Goal: Information Seeking & Learning: Learn about a topic

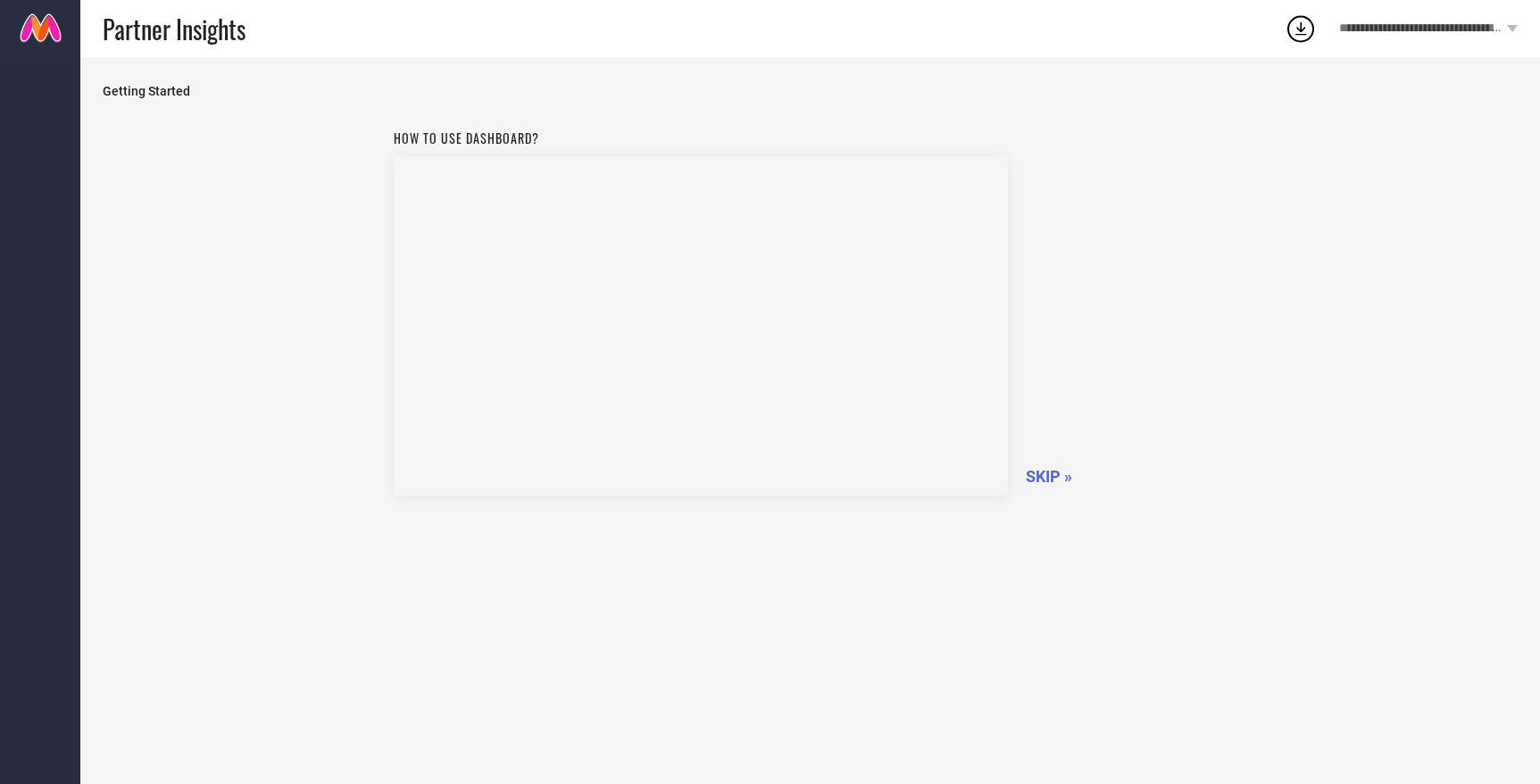
click at [1055, 473] on span "SKIP »" at bounding box center [1048, 477] width 46 height 19
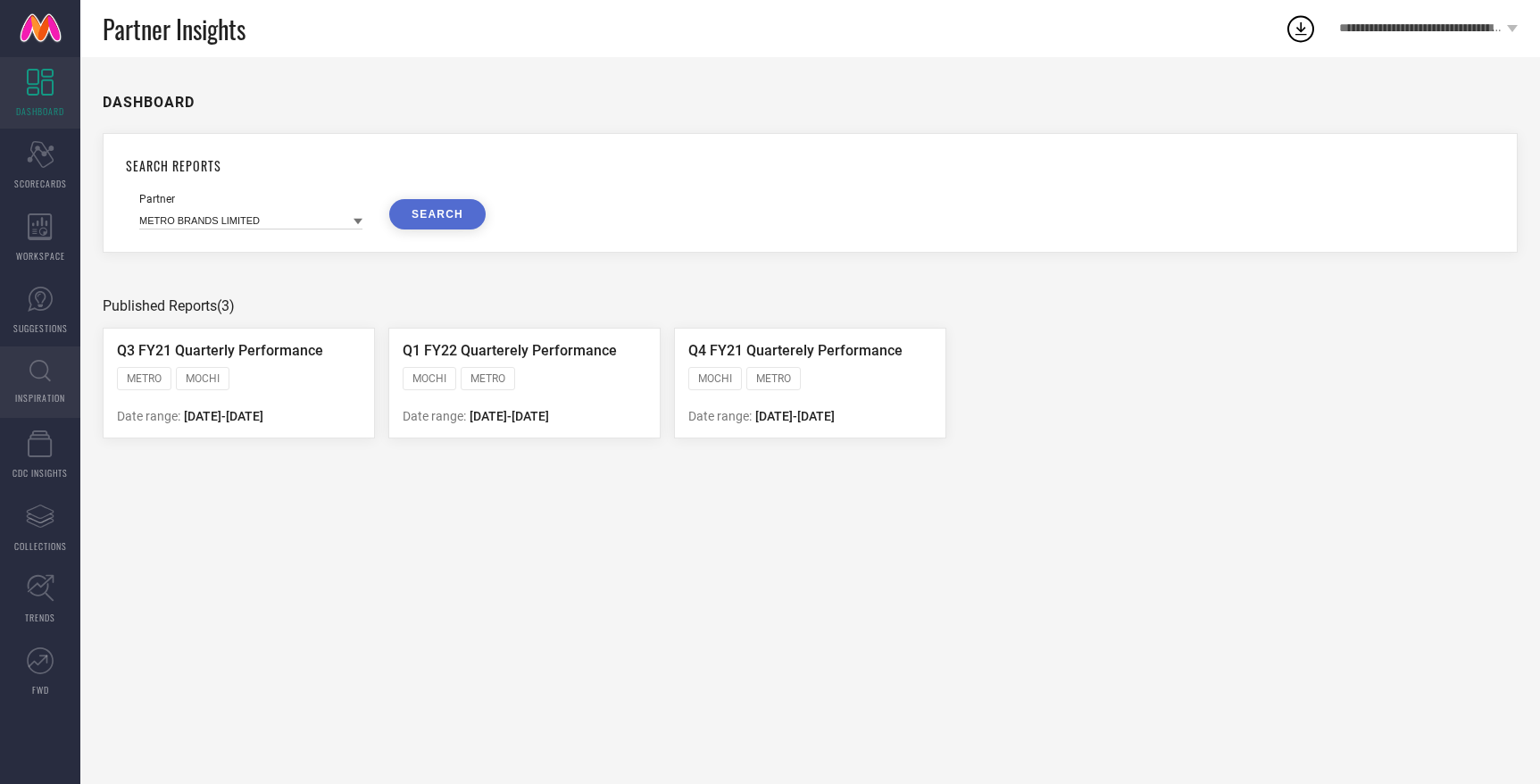
click at [40, 377] on icon at bounding box center [40, 370] width 22 height 22
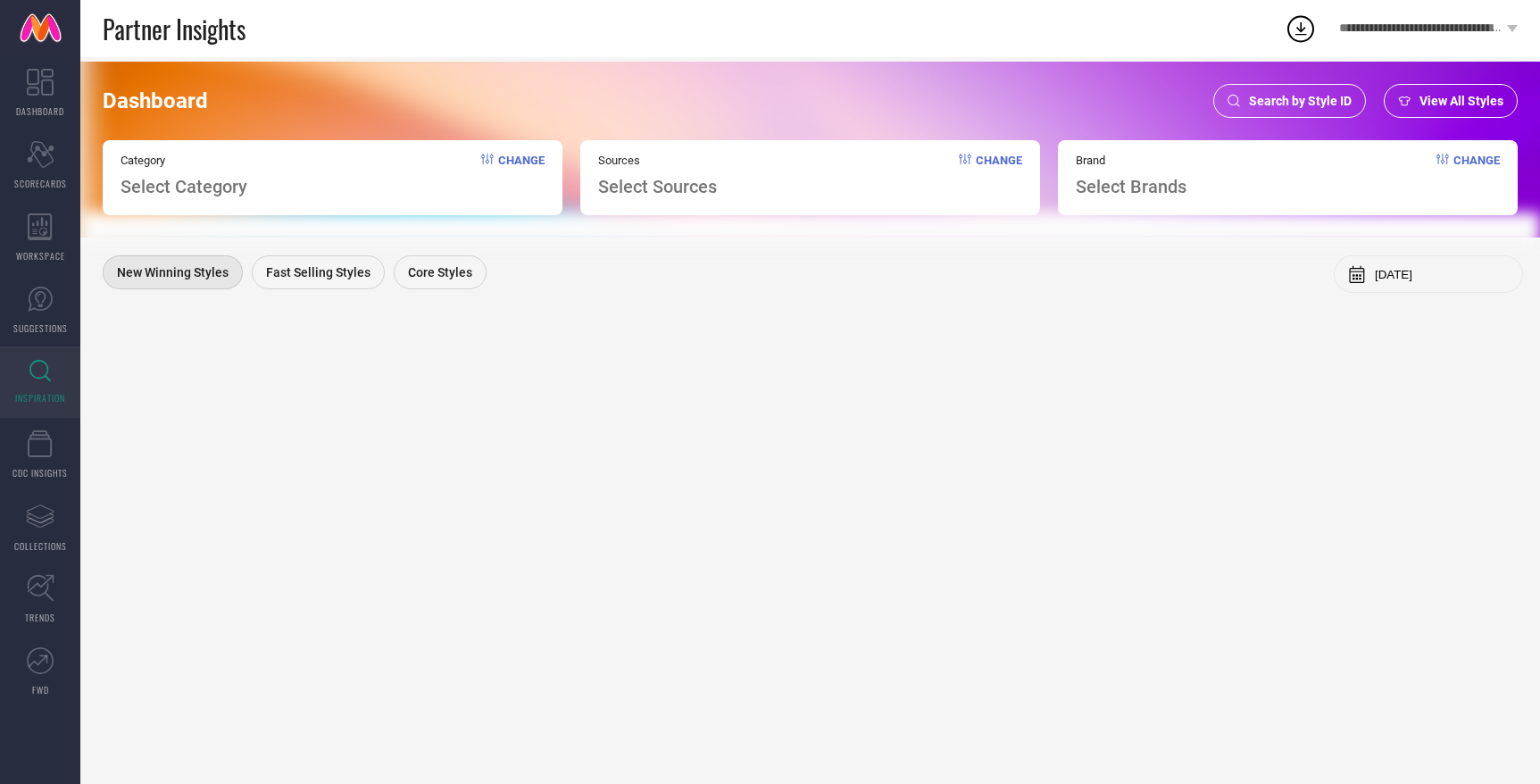
click at [1439, 161] on icon at bounding box center [1443, 158] width 12 height 10
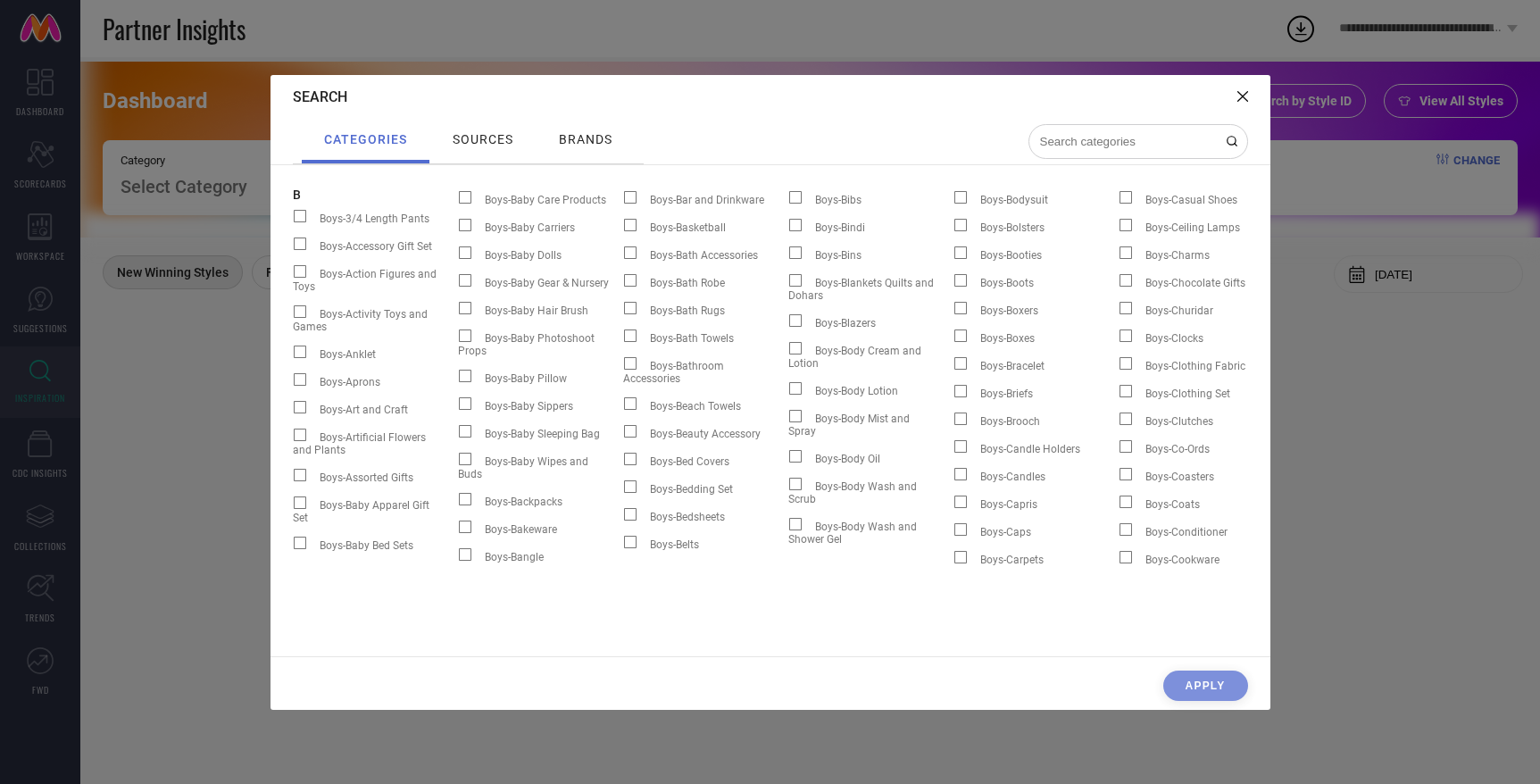
click at [1241, 100] on icon at bounding box center [1242, 96] width 10 height 10
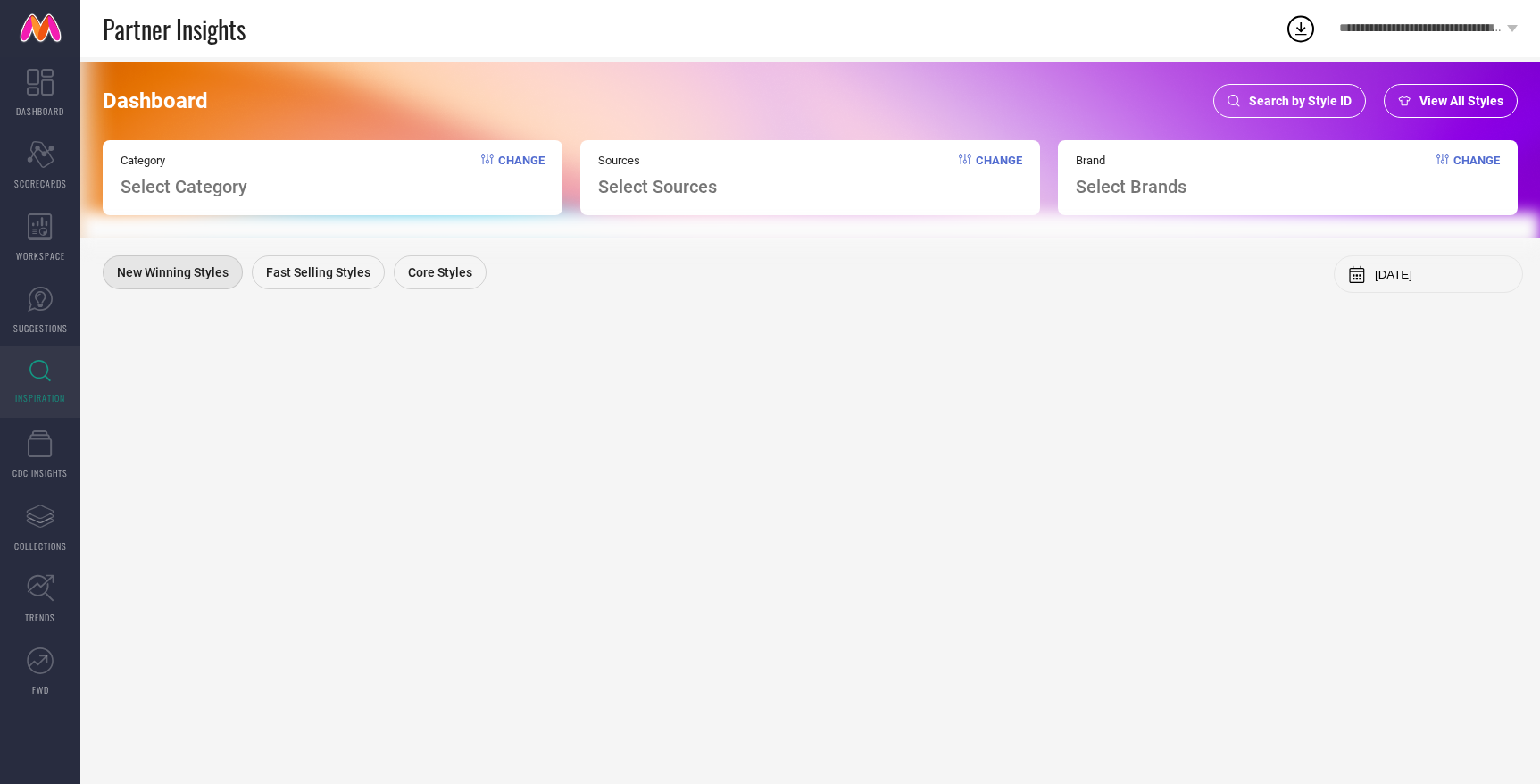
click at [1317, 100] on span "Search by Style ID" at bounding box center [1300, 100] width 103 height 14
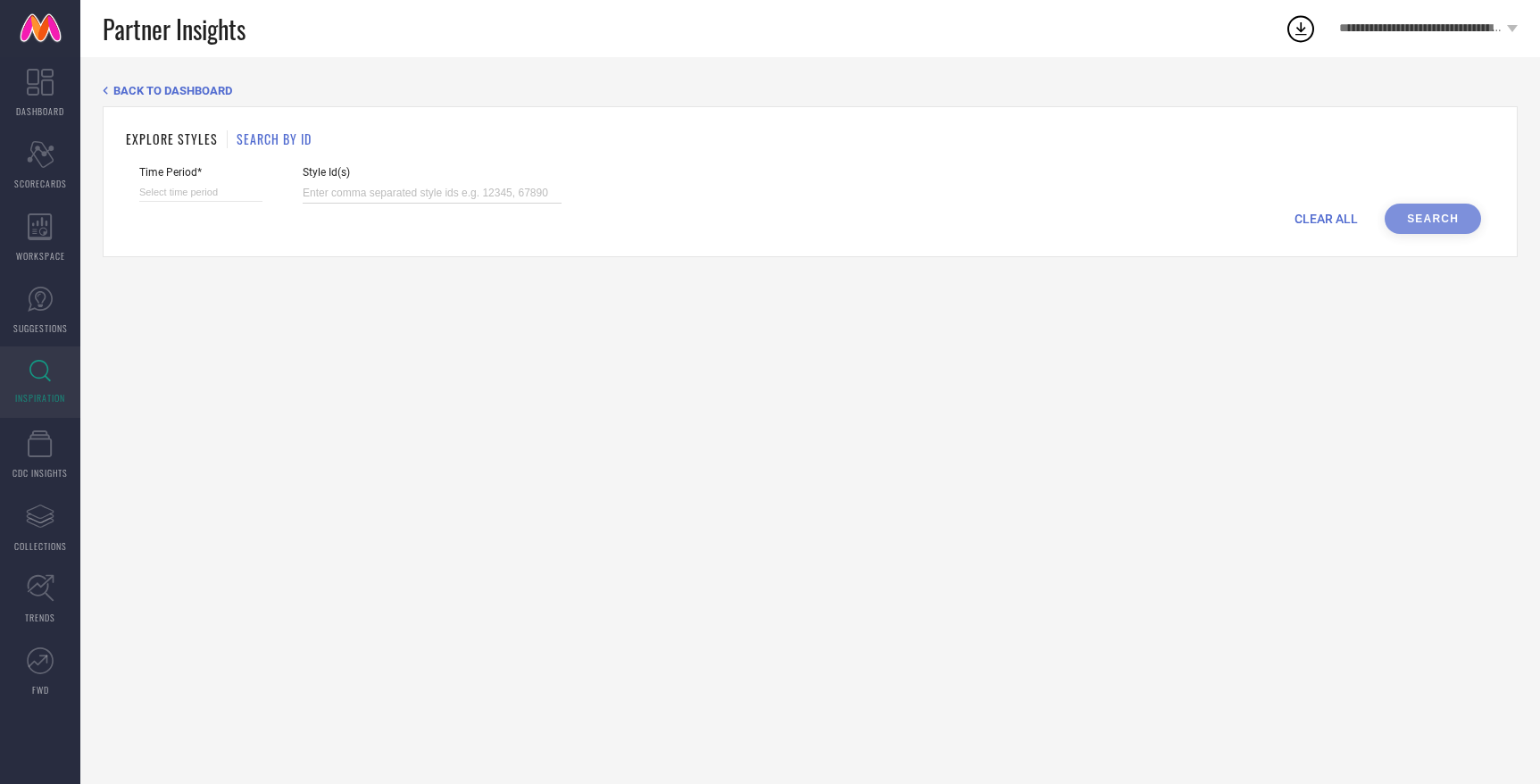
click at [324, 199] on input at bounding box center [432, 193] width 259 height 21
paste input "32749144"
type input "32749144"
click at [215, 189] on input at bounding box center [201, 192] width 123 height 19
select select "7"
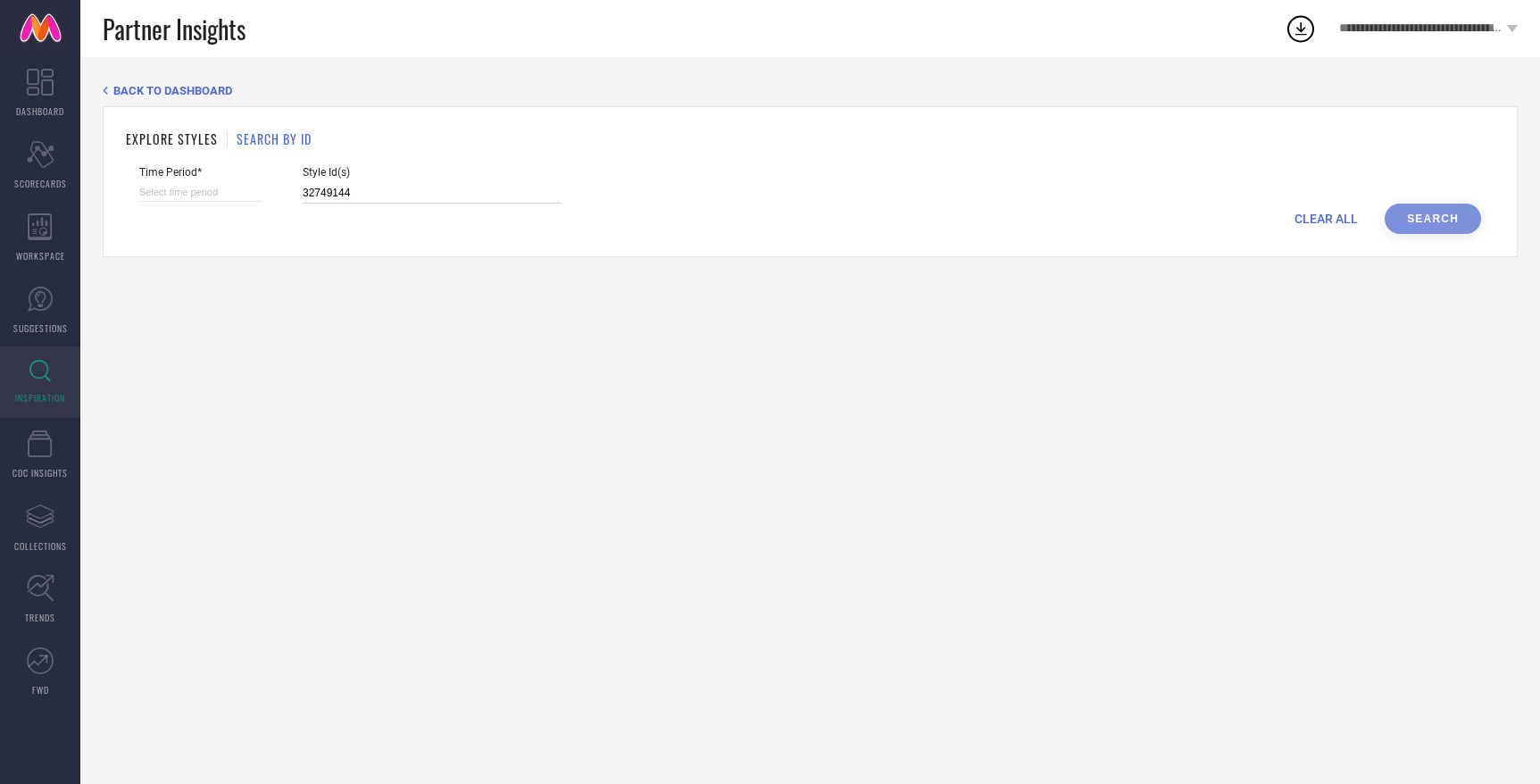
select select "2025"
select select "8"
select select "2025"
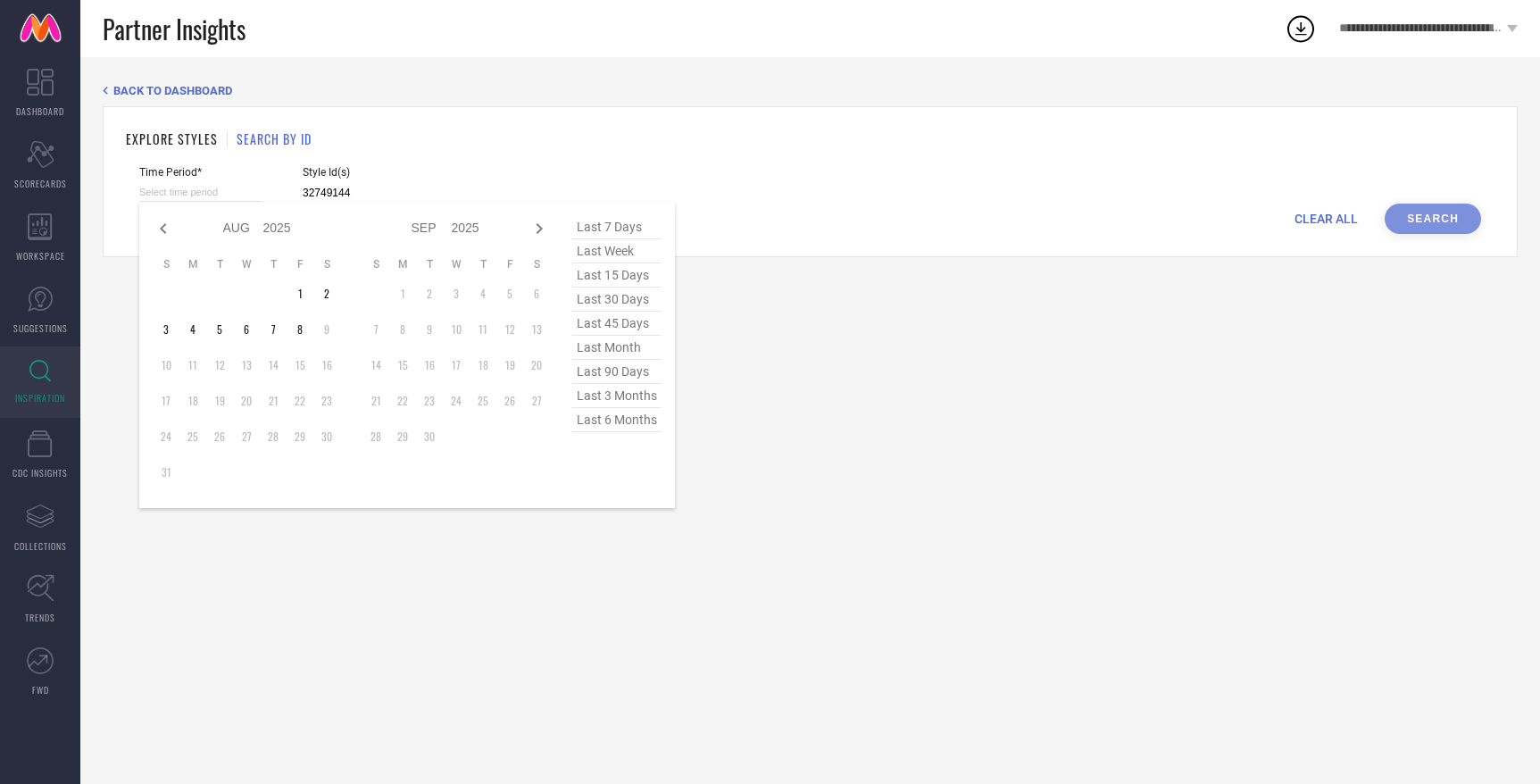
type input "32749144"
click at [626, 345] on span "last month" at bounding box center [617, 347] width 89 height 24
type input "01-07-2025 to 31-07-2025"
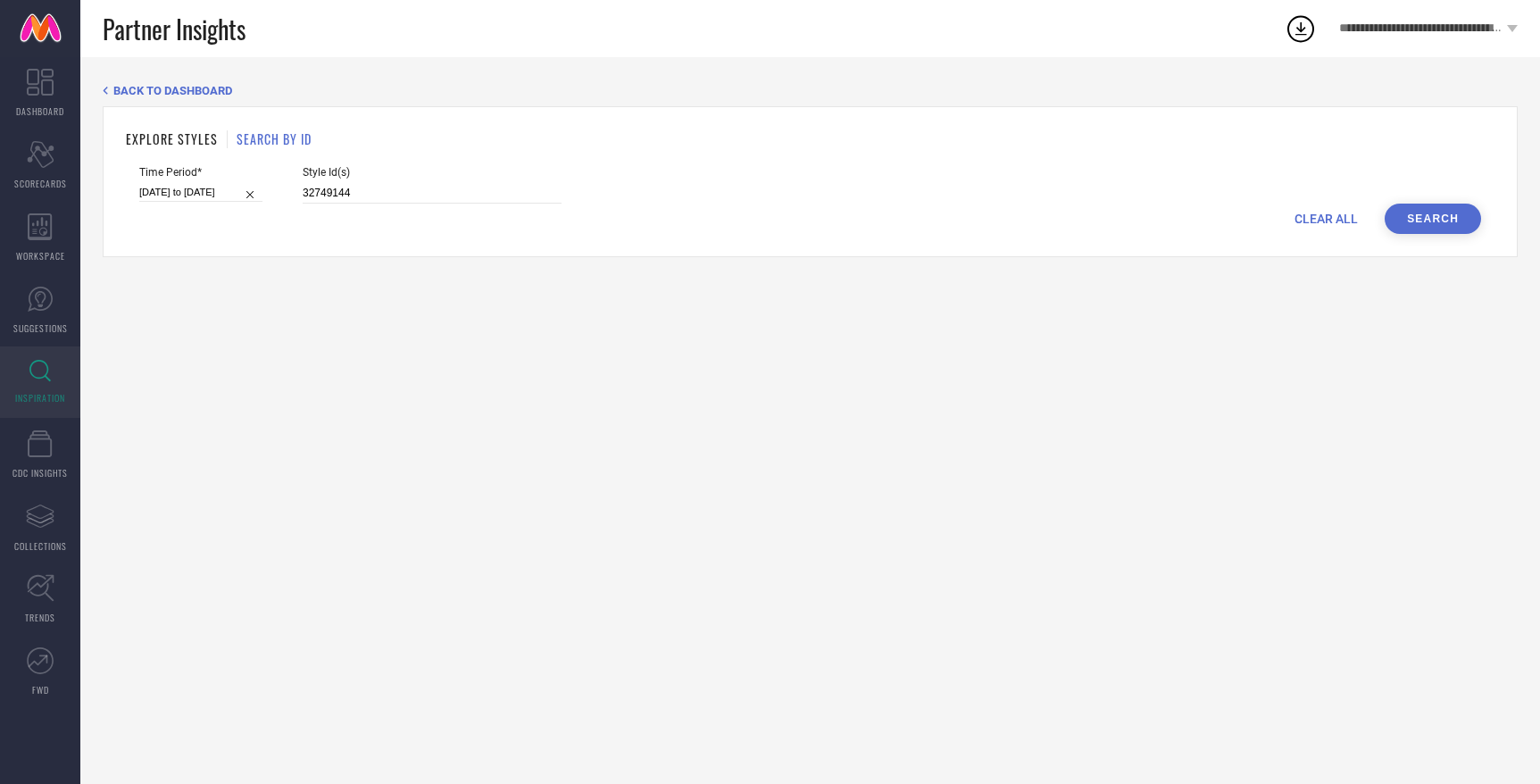
click at [1437, 222] on button "Search" at bounding box center [1433, 218] width 96 height 30
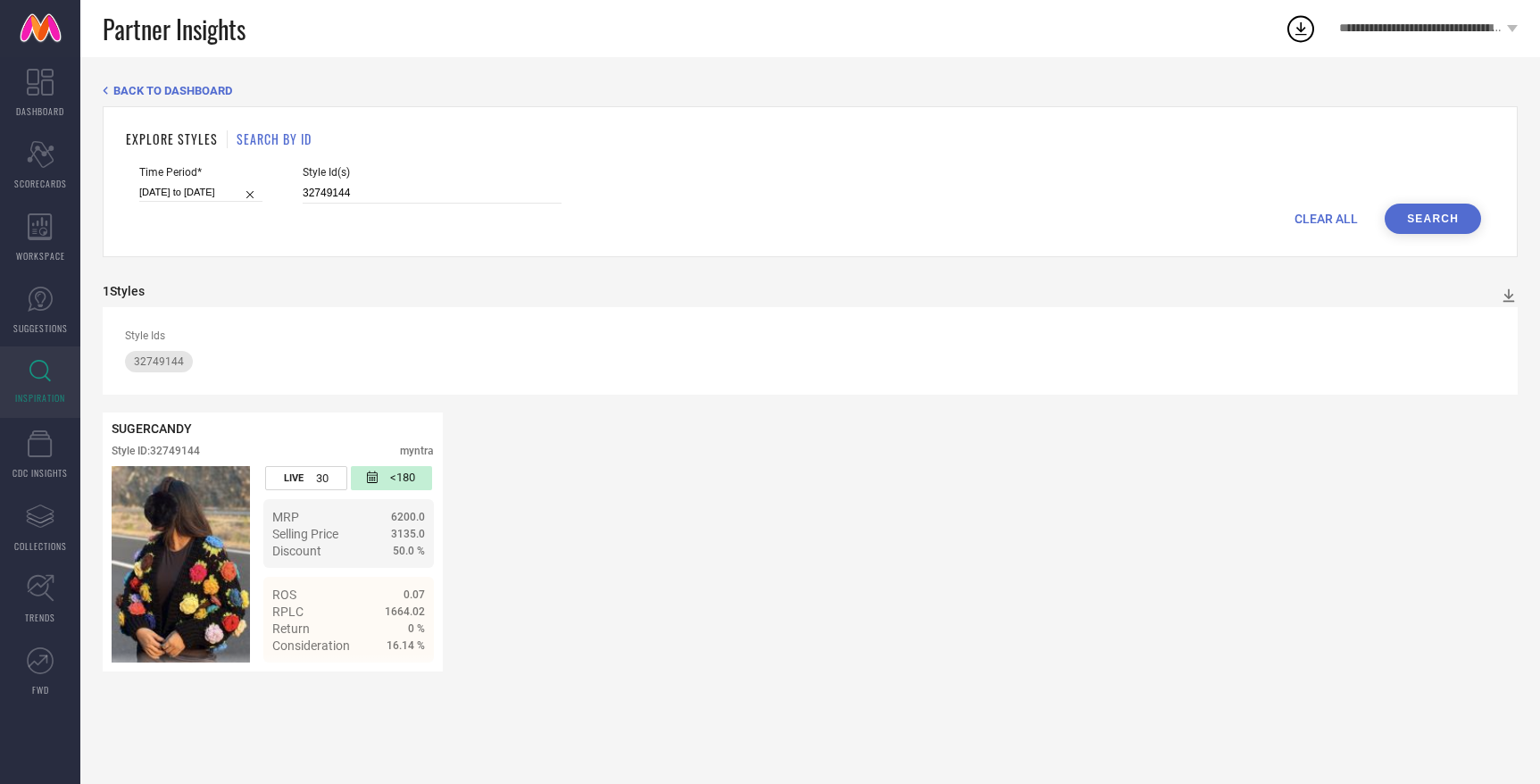
click at [44, 368] on icon at bounding box center [40, 371] width 22 height 23
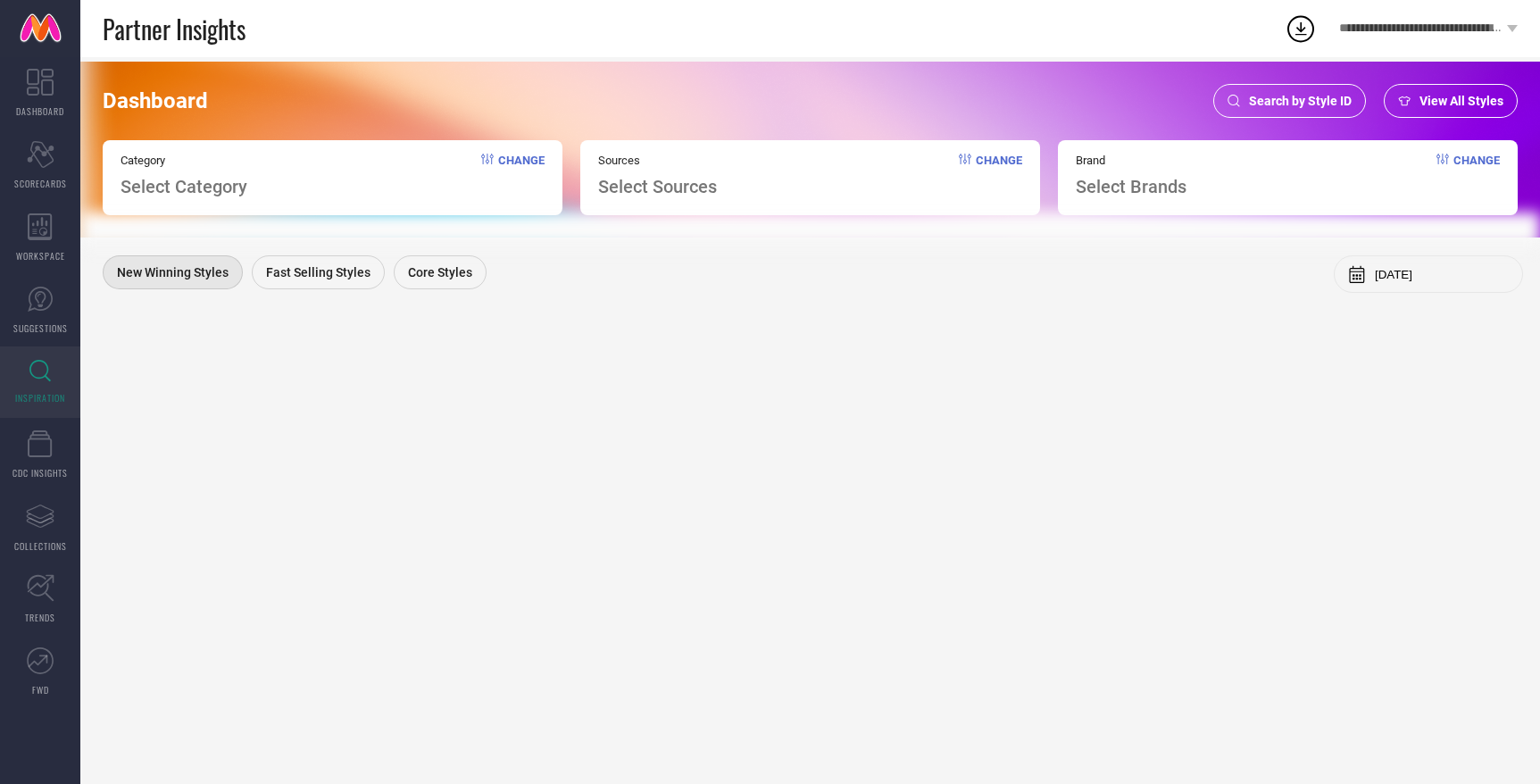
click at [500, 159] on span "Change" at bounding box center [521, 175] width 46 height 44
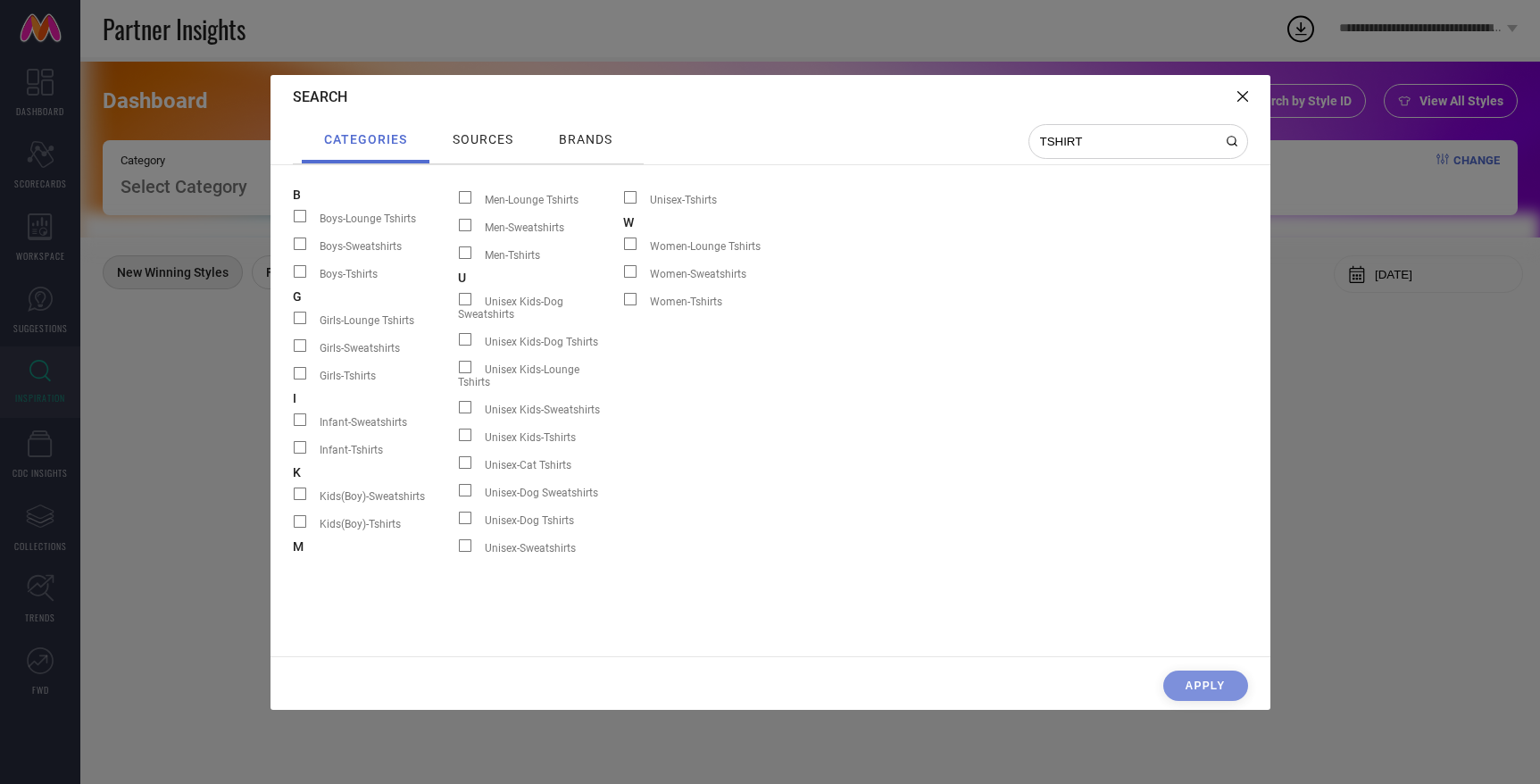
type input "TSHIRT"
click at [628, 302] on span at bounding box center [630, 299] width 12 height 12
click at [623, 305] on input "Women-Tshirts" at bounding box center [623, 305] width 0 height 0
click at [1200, 684] on div "CLEAR CATEGORY Apply" at bounding box center [770, 690] width 1000 height 40
click at [579, 133] on span "brands" at bounding box center [586, 139] width 54 height 14
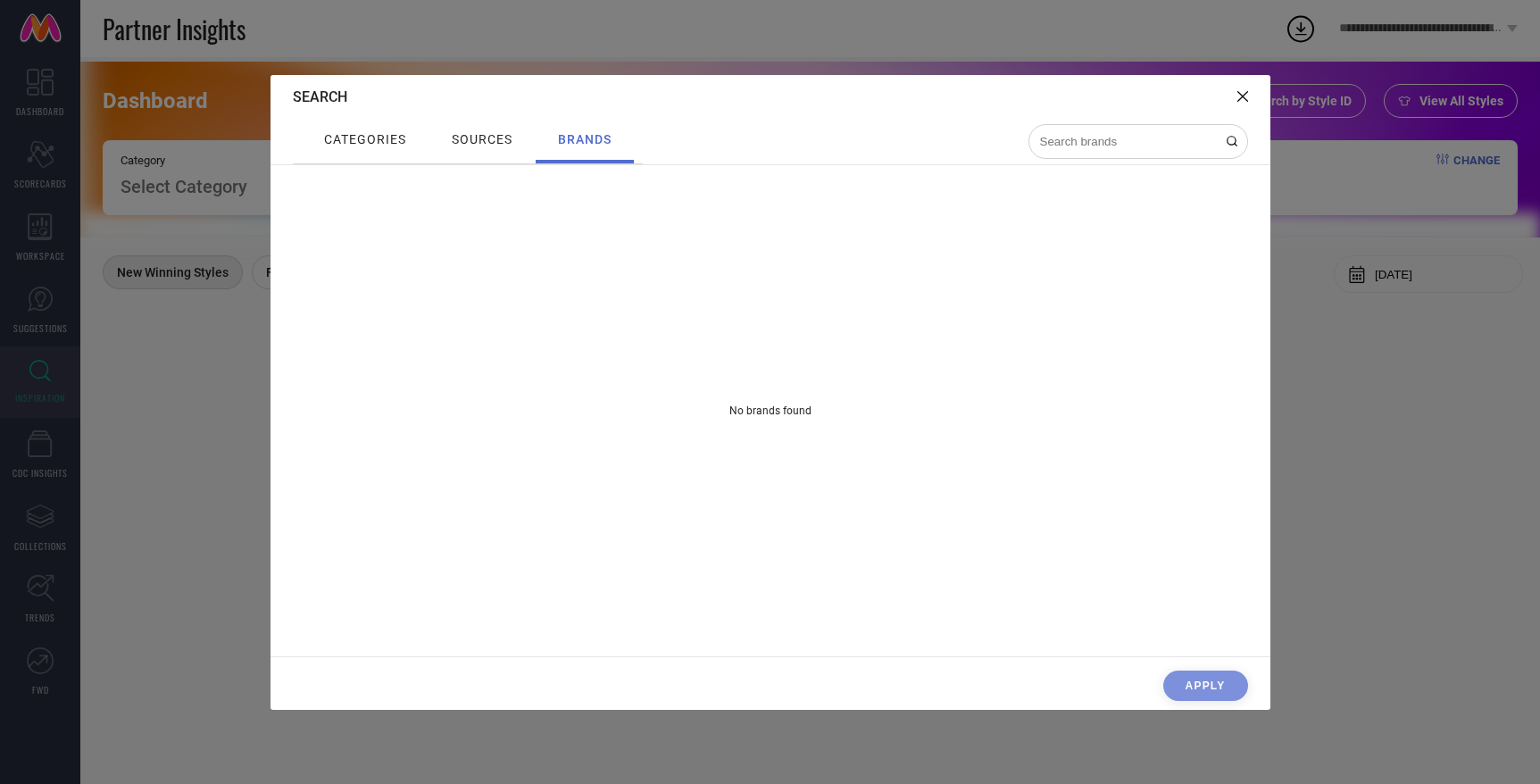
click at [1104, 136] on input at bounding box center [1128, 142] width 179 height 15
type input "MAST"
click at [479, 149] on div "sources" at bounding box center [482, 139] width 70 height 24
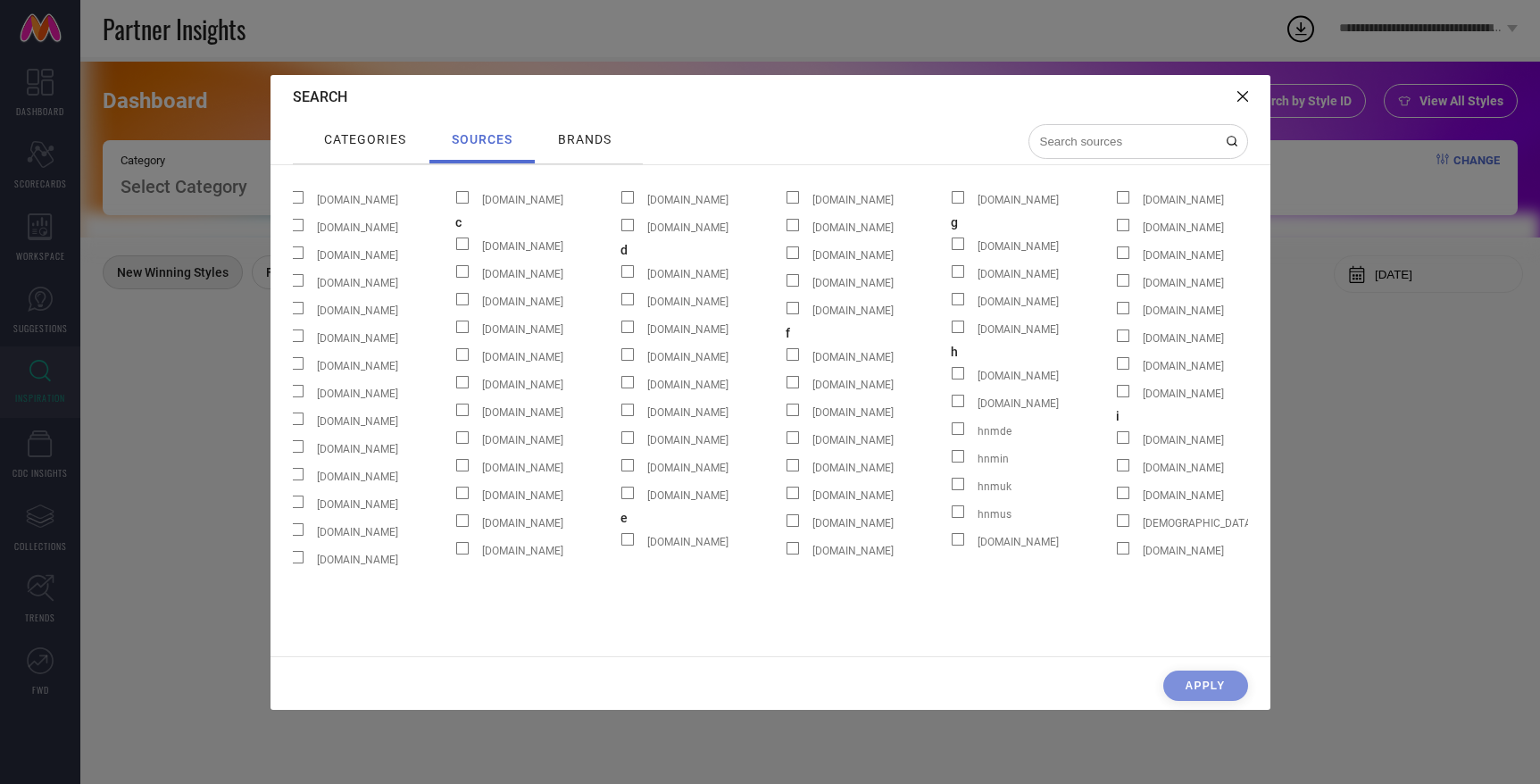
scroll to position [0, 341]
click at [1143, 146] on input at bounding box center [1128, 142] width 179 height 15
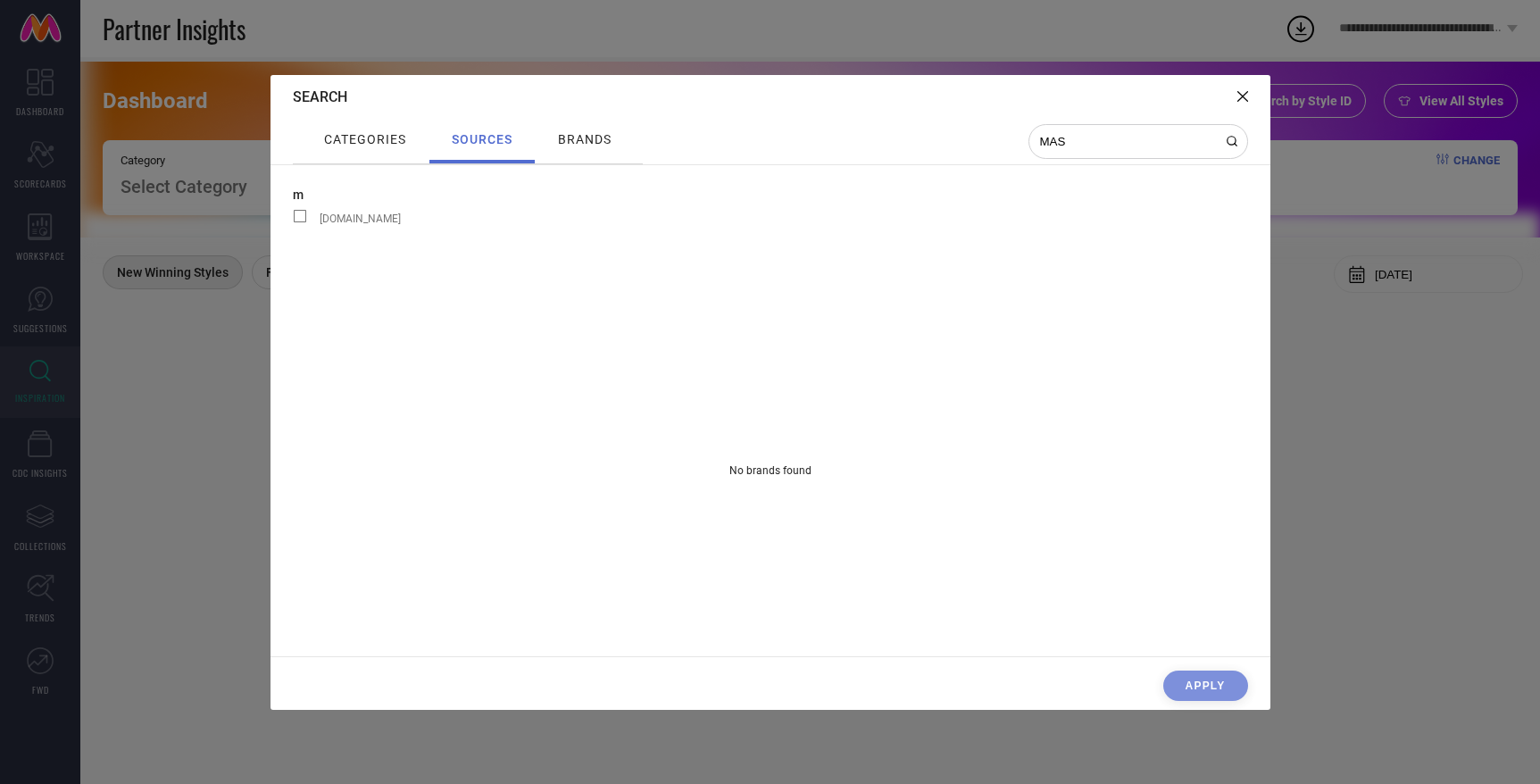
scroll to position [0, 0]
type input "M"
type input "MYNT"
click at [301, 216] on span at bounding box center [300, 216] width 12 height 12
click at [293, 222] on input "myntra" at bounding box center [293, 222] width 0 height 0
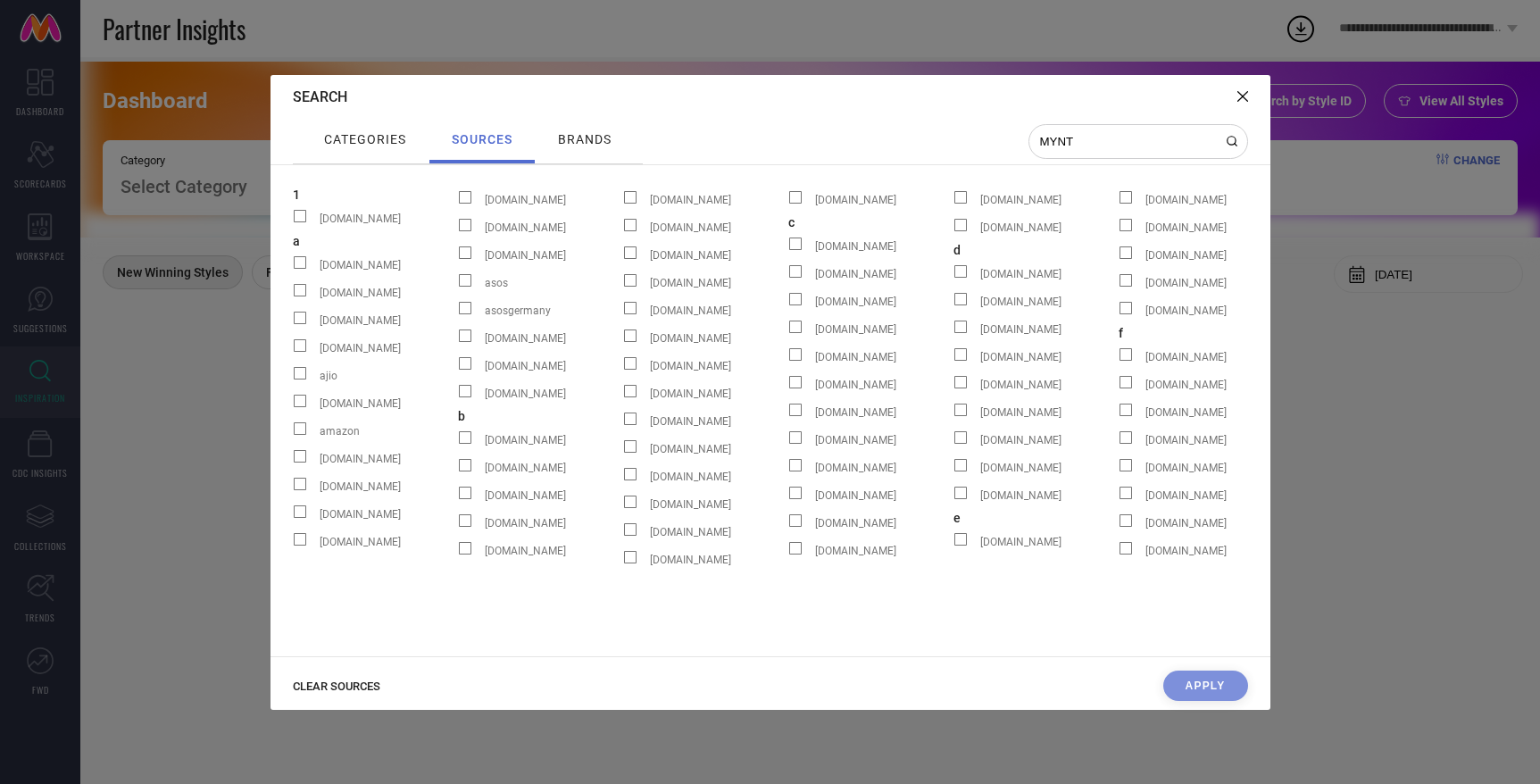
click at [590, 141] on span "brands" at bounding box center [585, 139] width 54 height 14
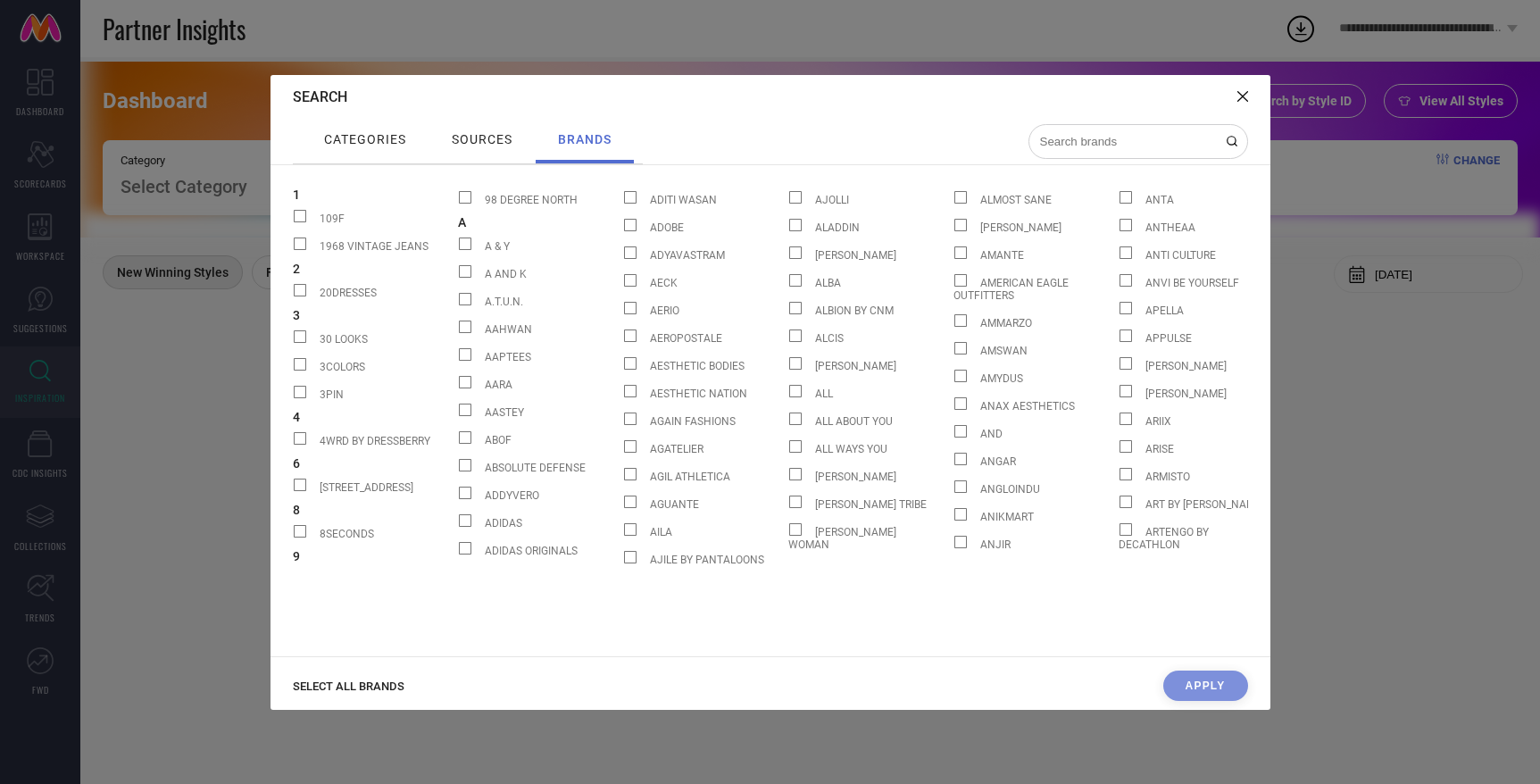
click at [1136, 138] on input at bounding box center [1128, 142] width 179 height 15
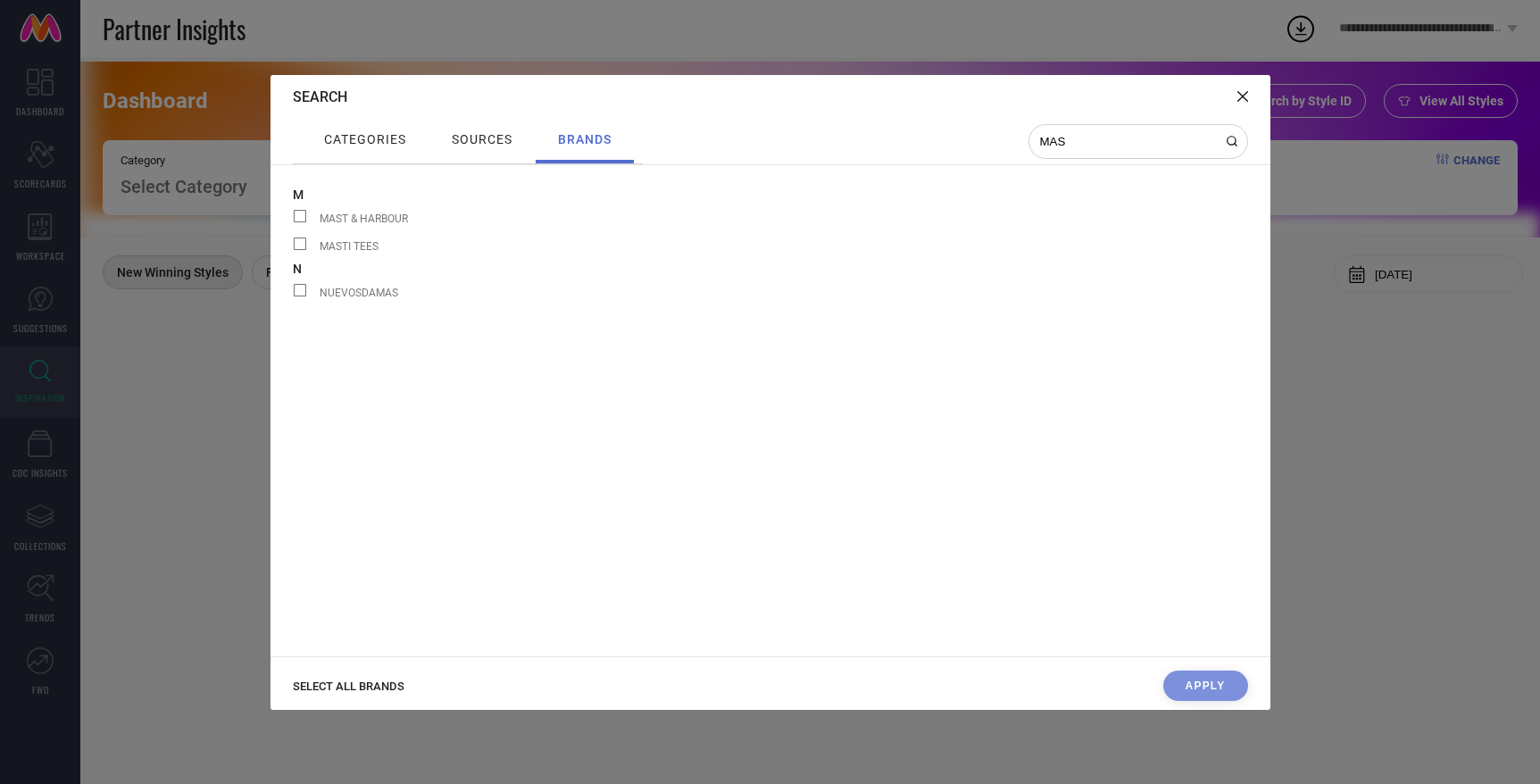
type input "MAS"
click at [363, 218] on span "MAST & HARBOUR" at bounding box center [363, 218] width 88 height 12
click at [293, 222] on input "MAST & HARBOUR" at bounding box center [293, 222] width 0 height 0
click at [1204, 687] on button "Apply" at bounding box center [1206, 686] width 85 height 30
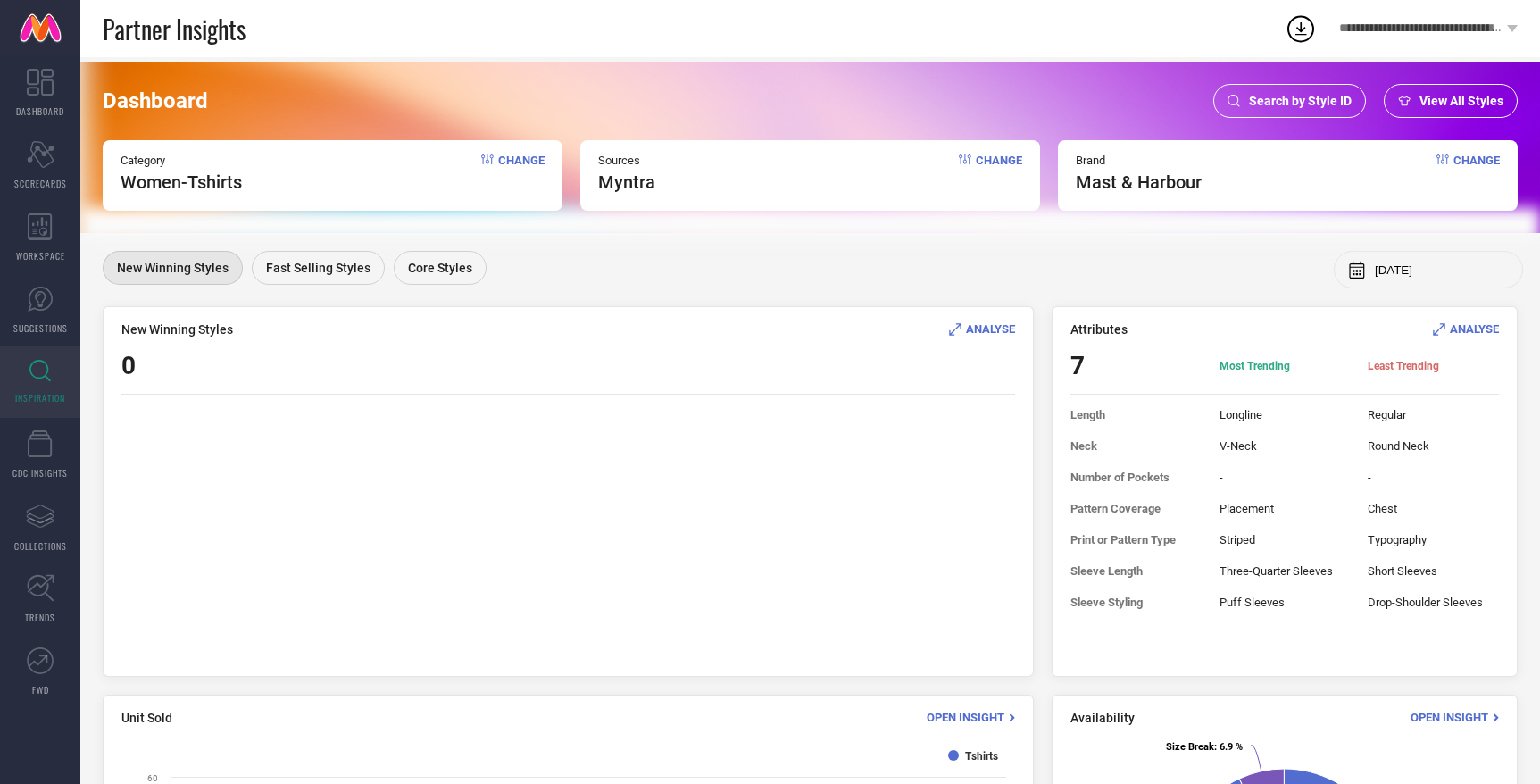
click at [988, 322] on span "ANALYSE" at bounding box center [990, 329] width 49 height 13
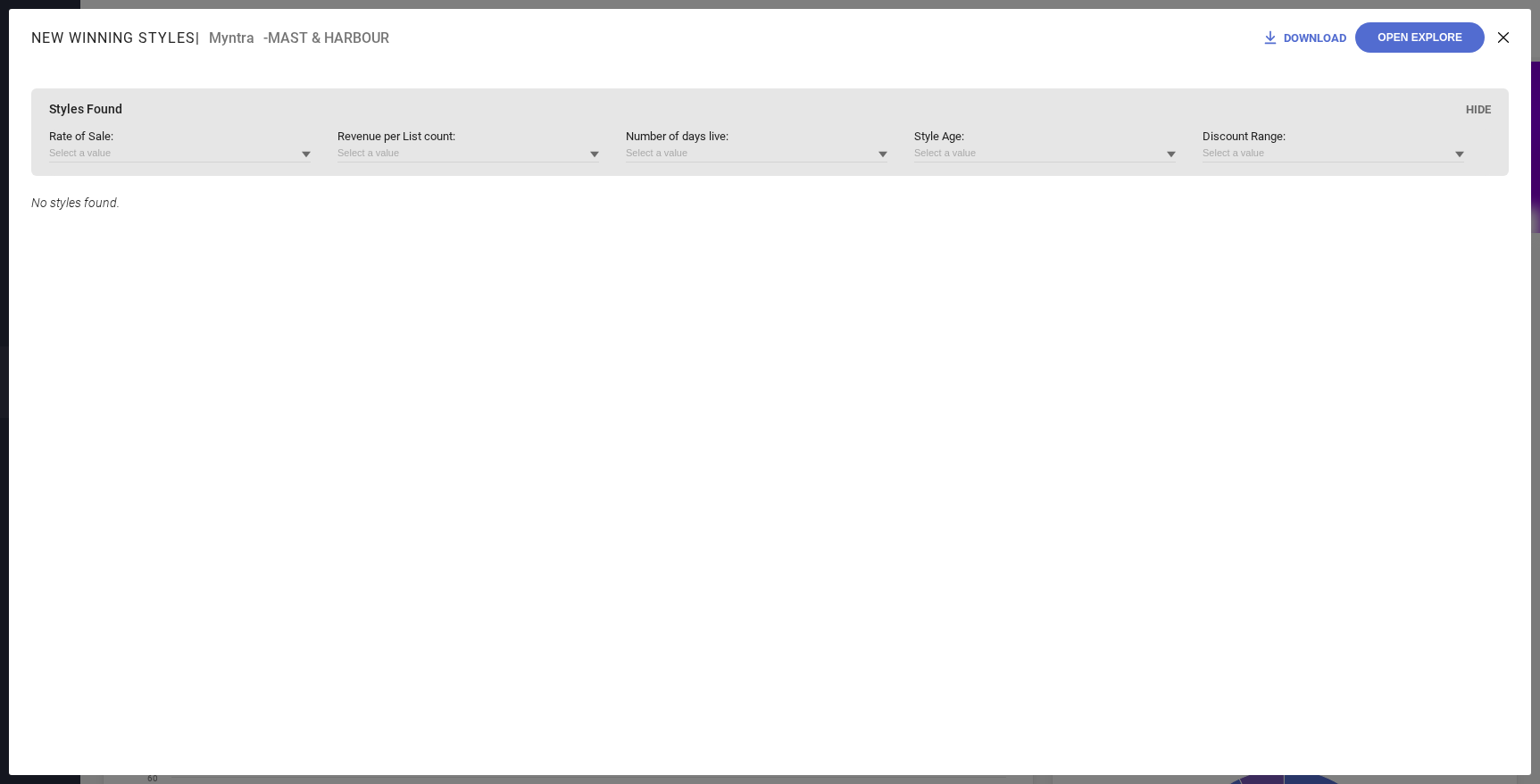
click at [1505, 39] on icon at bounding box center [1503, 37] width 10 height 10
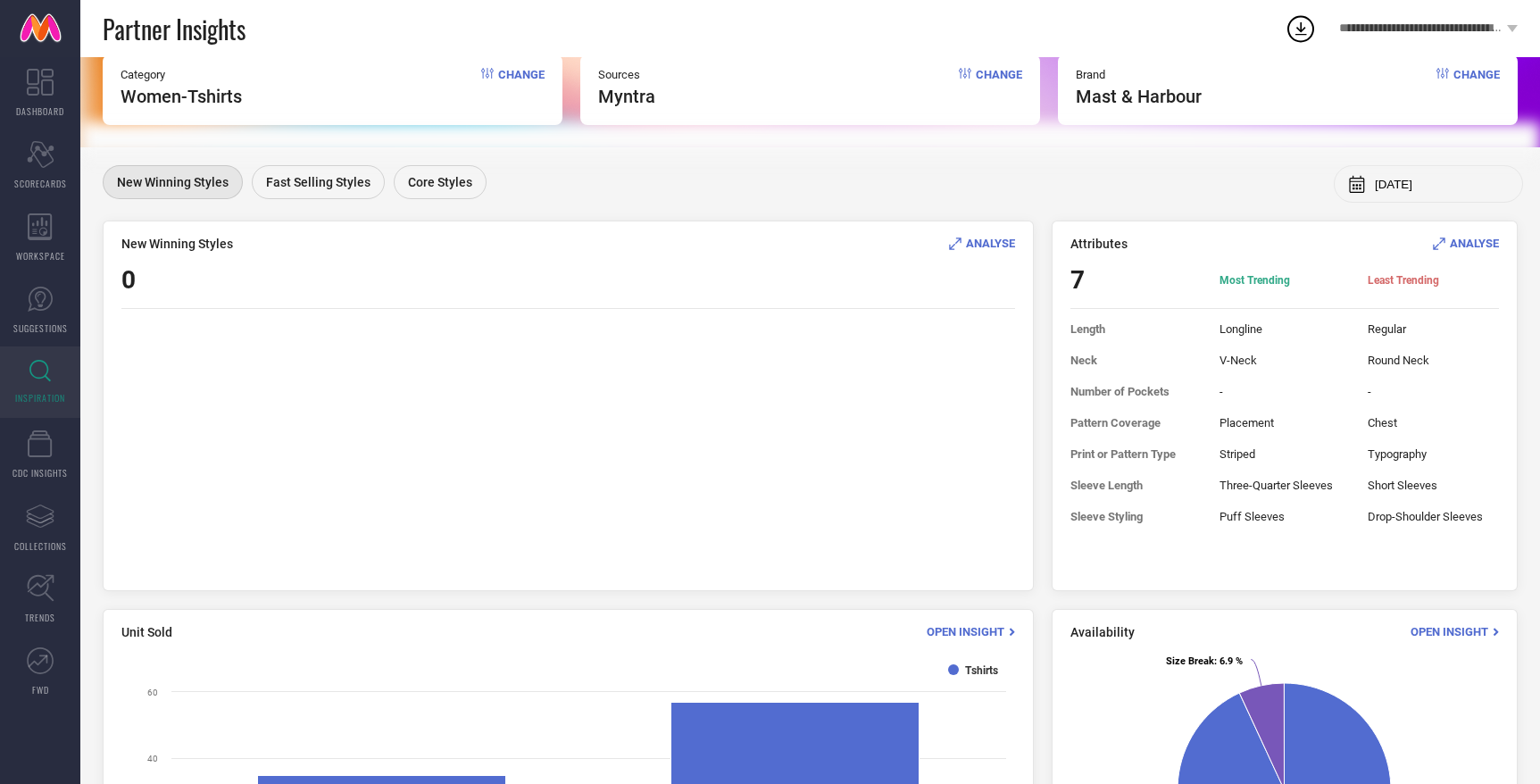
scroll to position [52, 0]
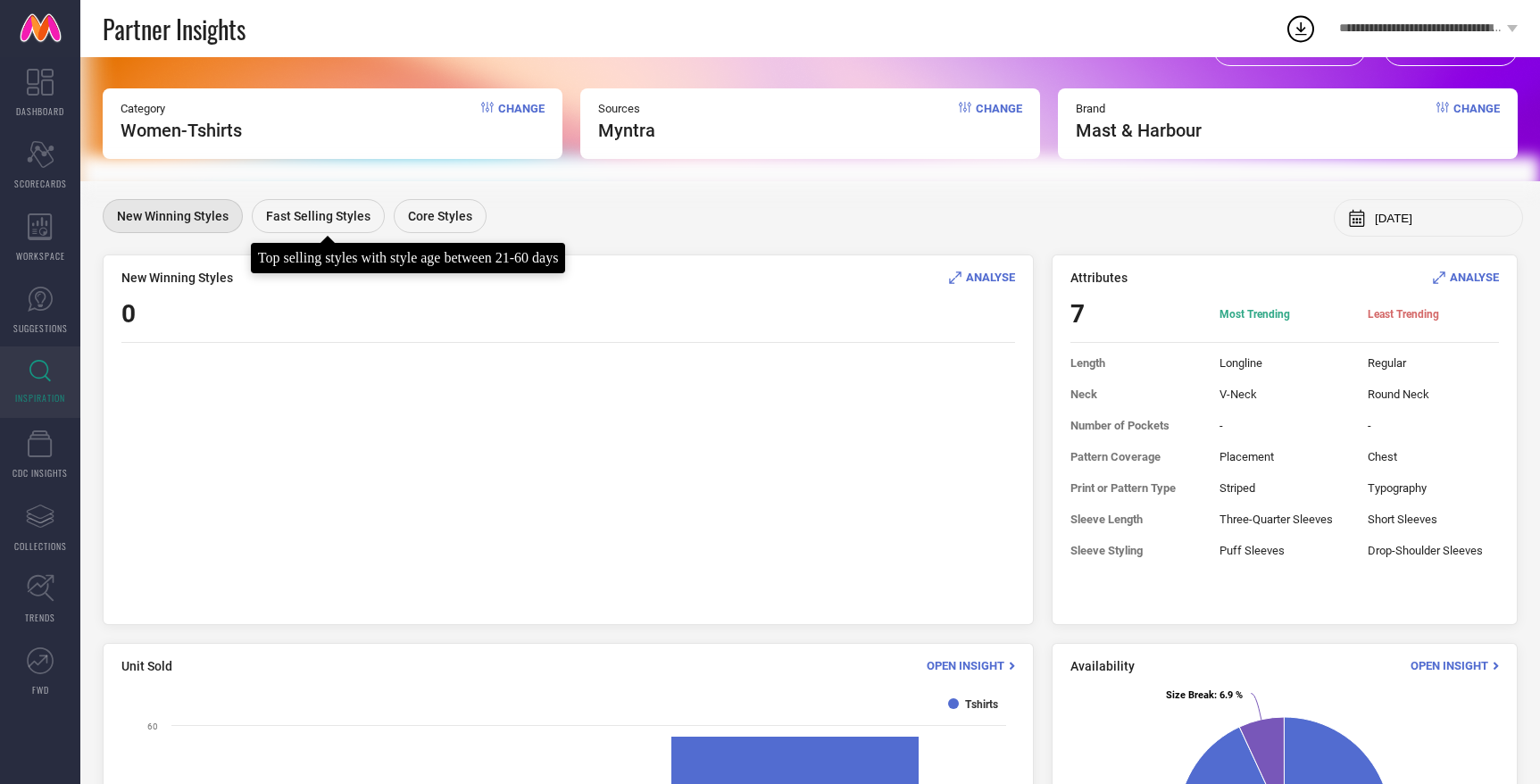
click at [363, 230] on div "Fast Selling Styles" at bounding box center [318, 216] width 133 height 34
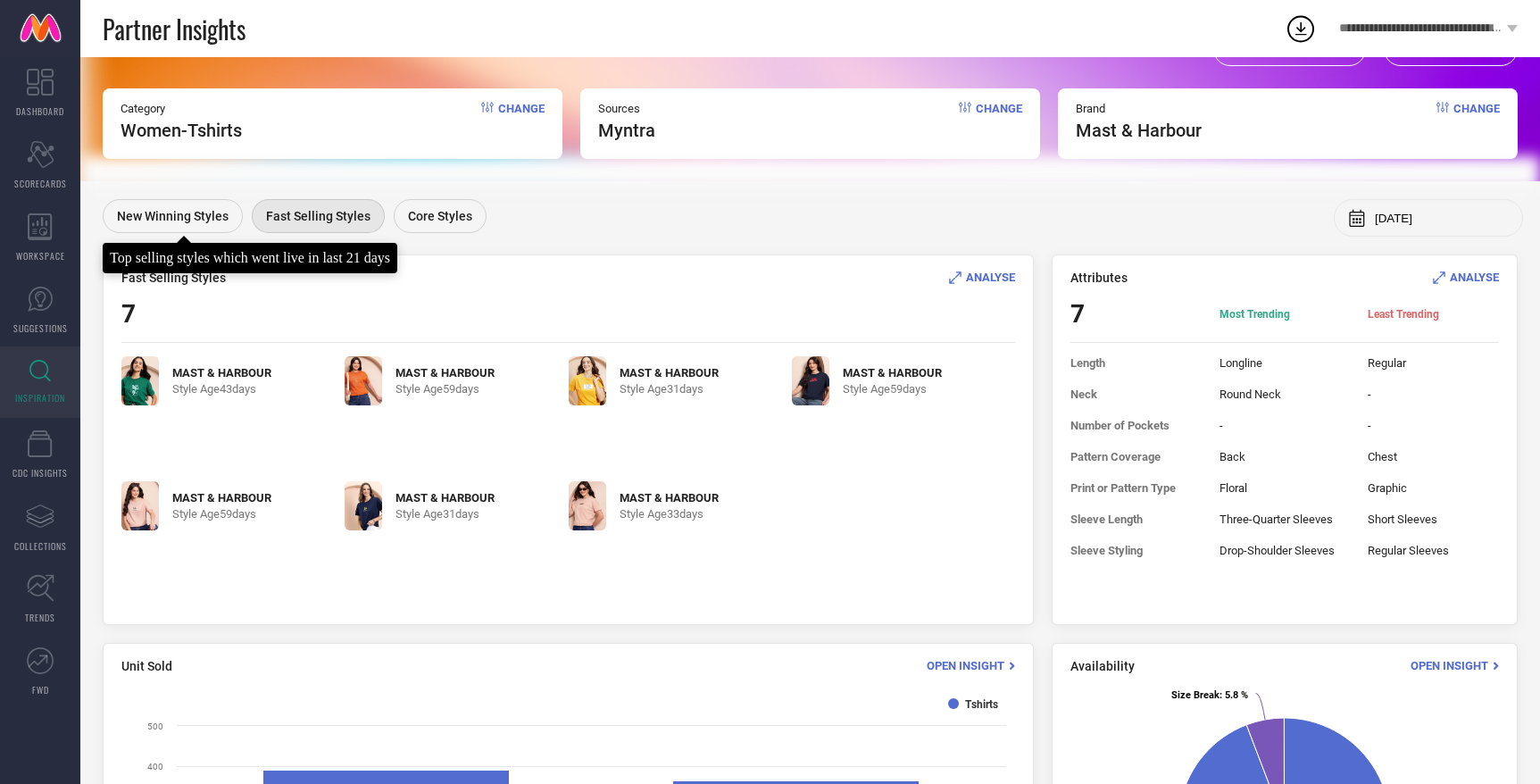
click at [225, 224] on div "New Winning Styles" at bounding box center [173, 216] width 140 height 34
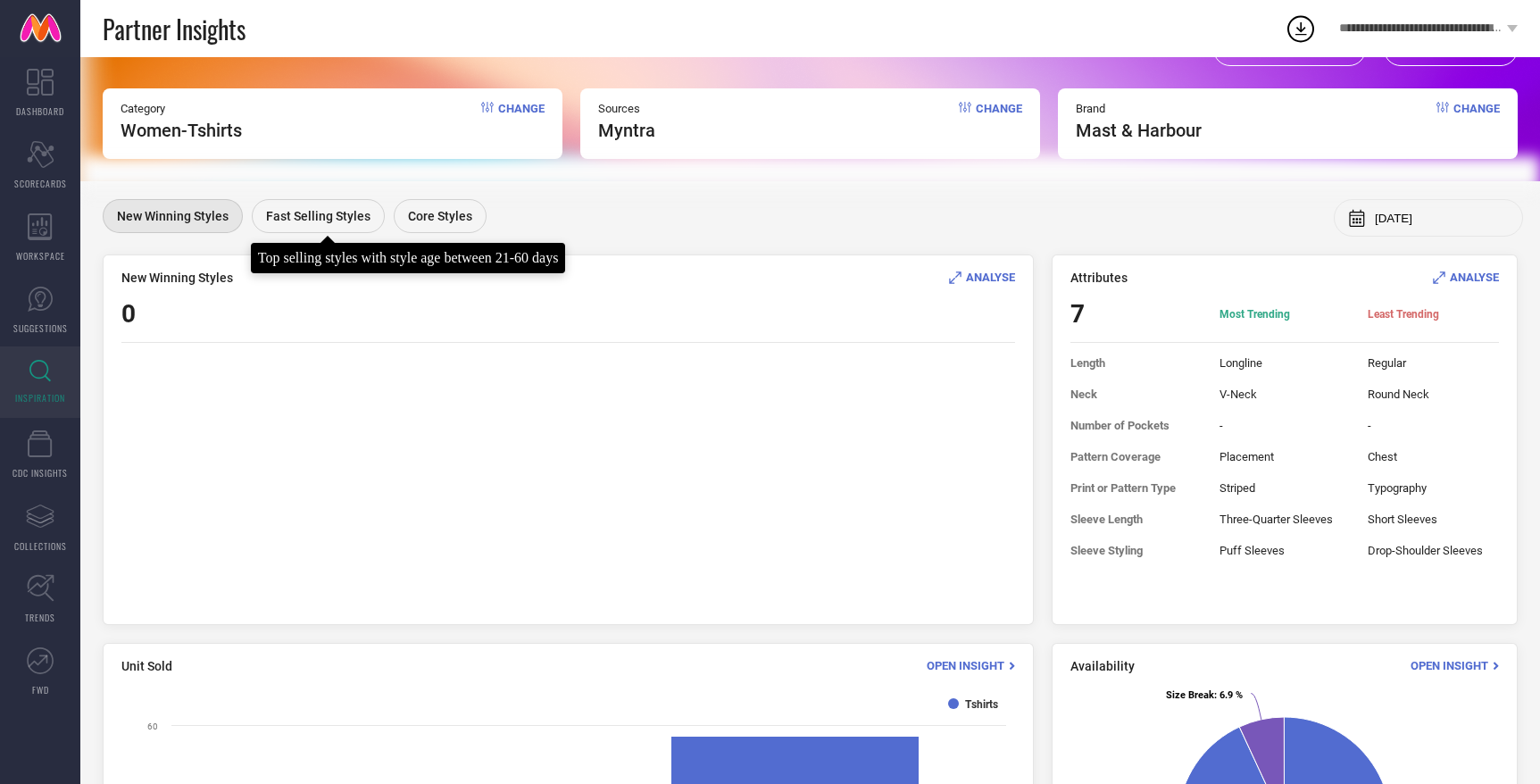
click at [307, 230] on div "Fast Selling Styles" at bounding box center [318, 216] width 133 height 34
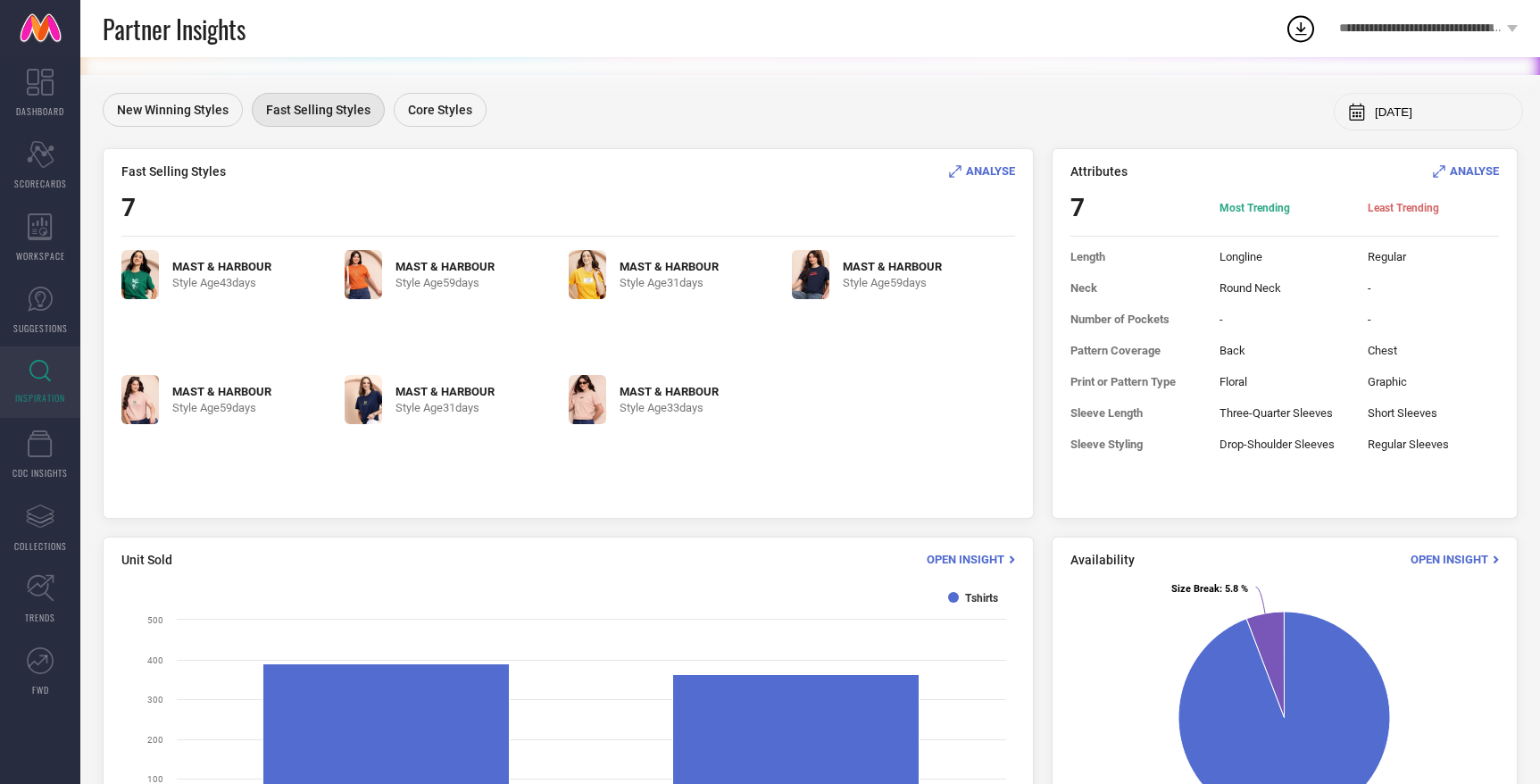
scroll to position [0, 0]
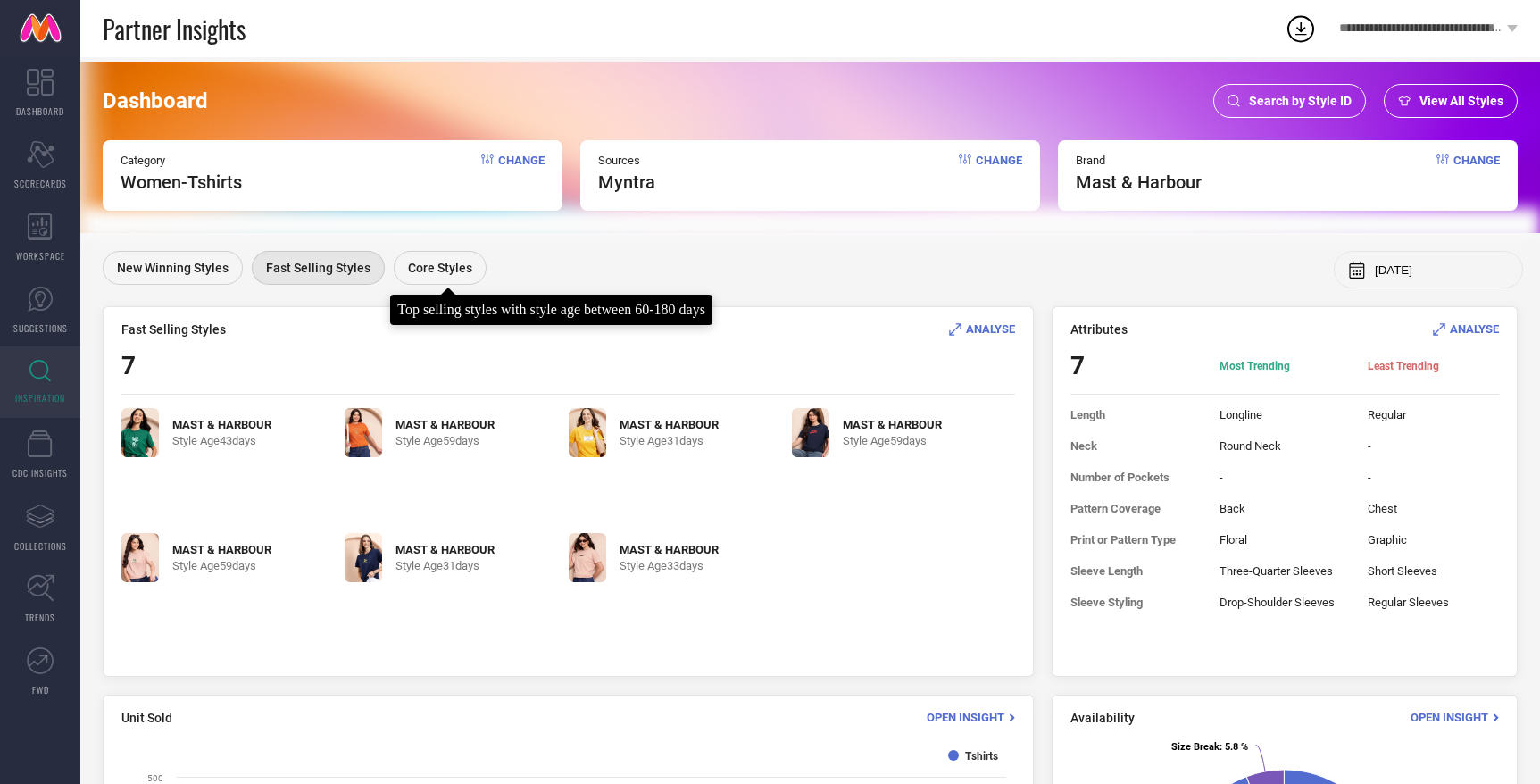
click at [448, 275] on span "Core Styles" at bounding box center [440, 268] width 64 height 14
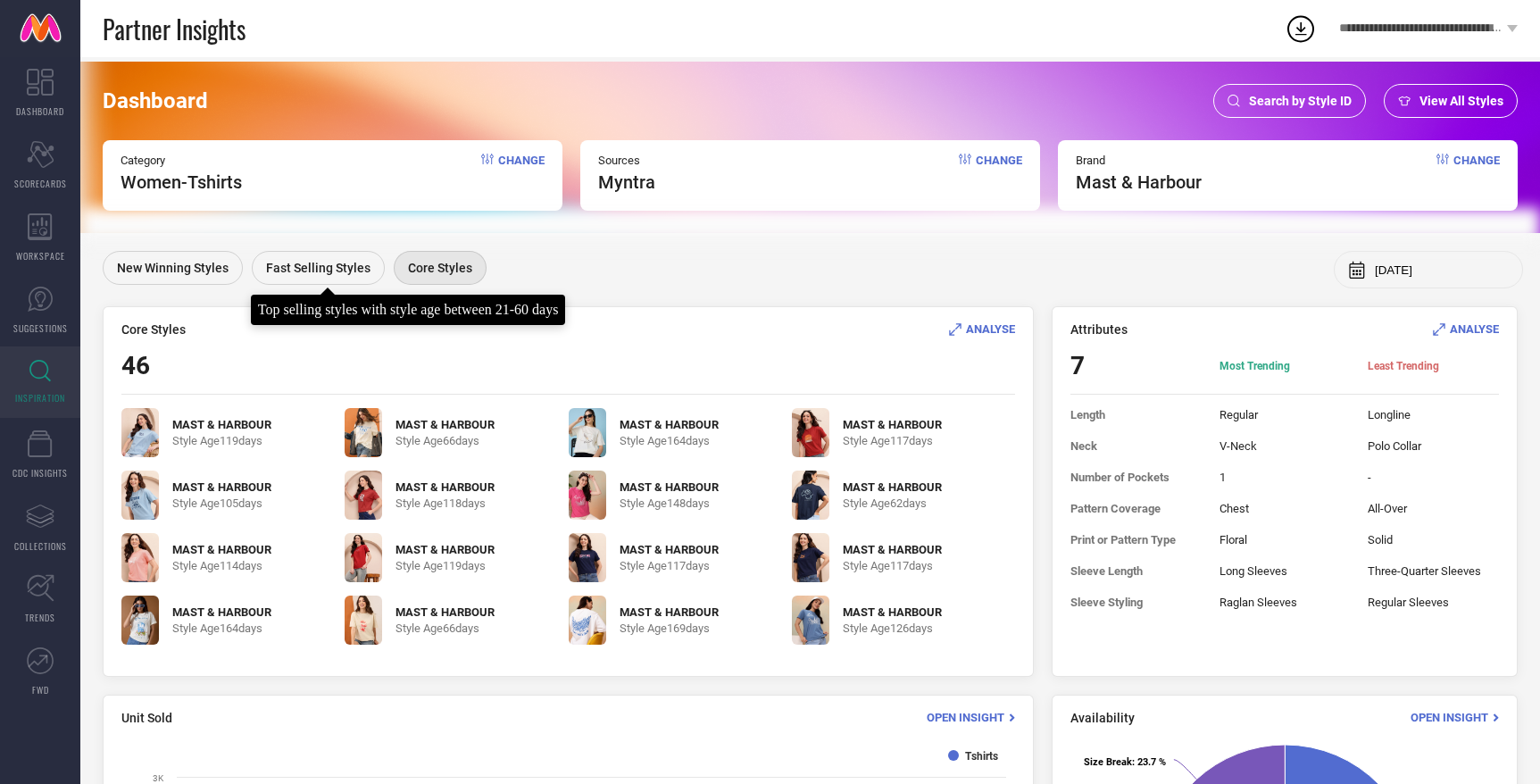
click at [339, 272] on span "Fast Selling Styles" at bounding box center [318, 268] width 104 height 14
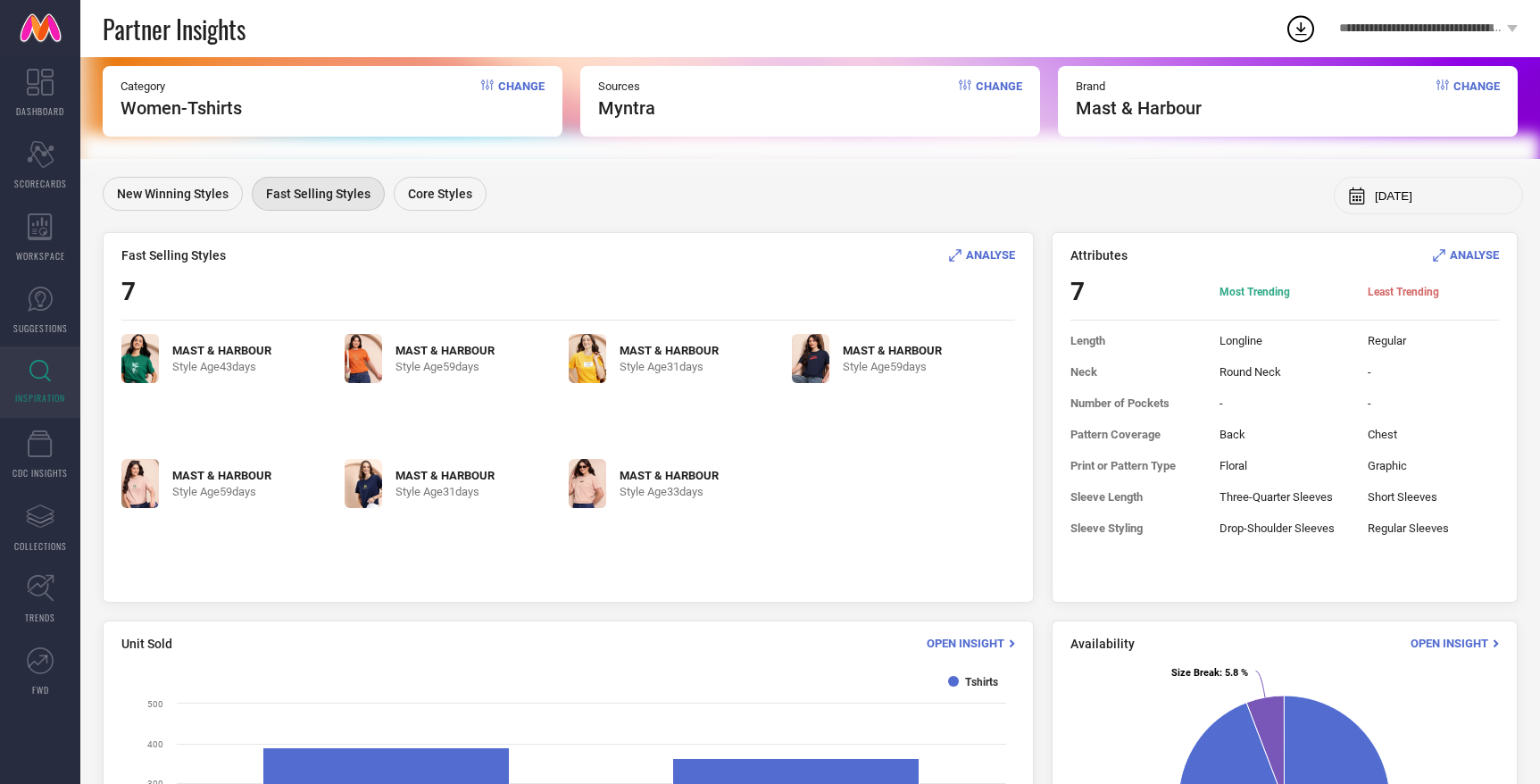
scroll to position [73, 0]
click at [1000, 260] on span "ANALYSE" at bounding box center [990, 255] width 49 height 13
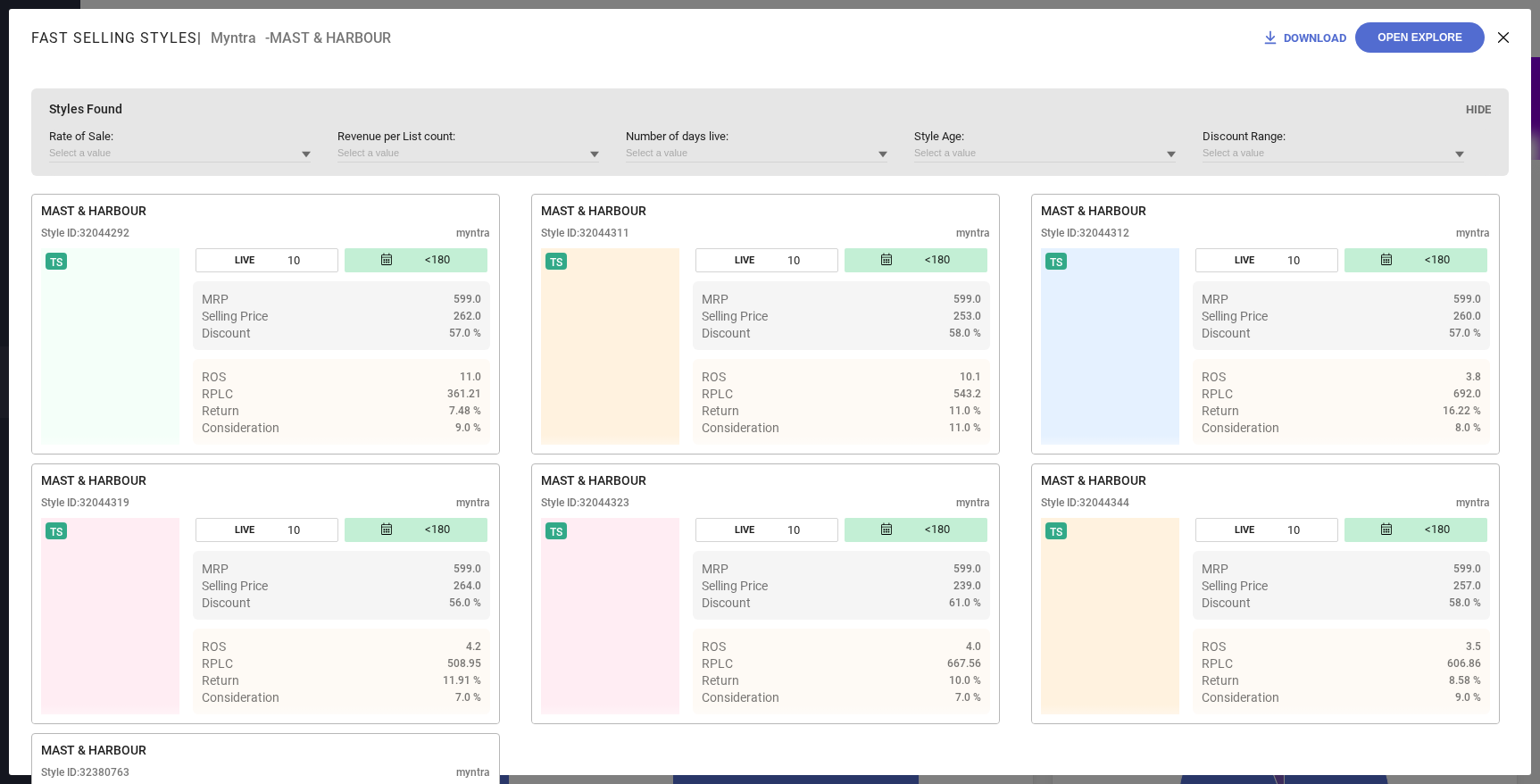
click at [307, 154] on icon at bounding box center [306, 154] width 9 height 7
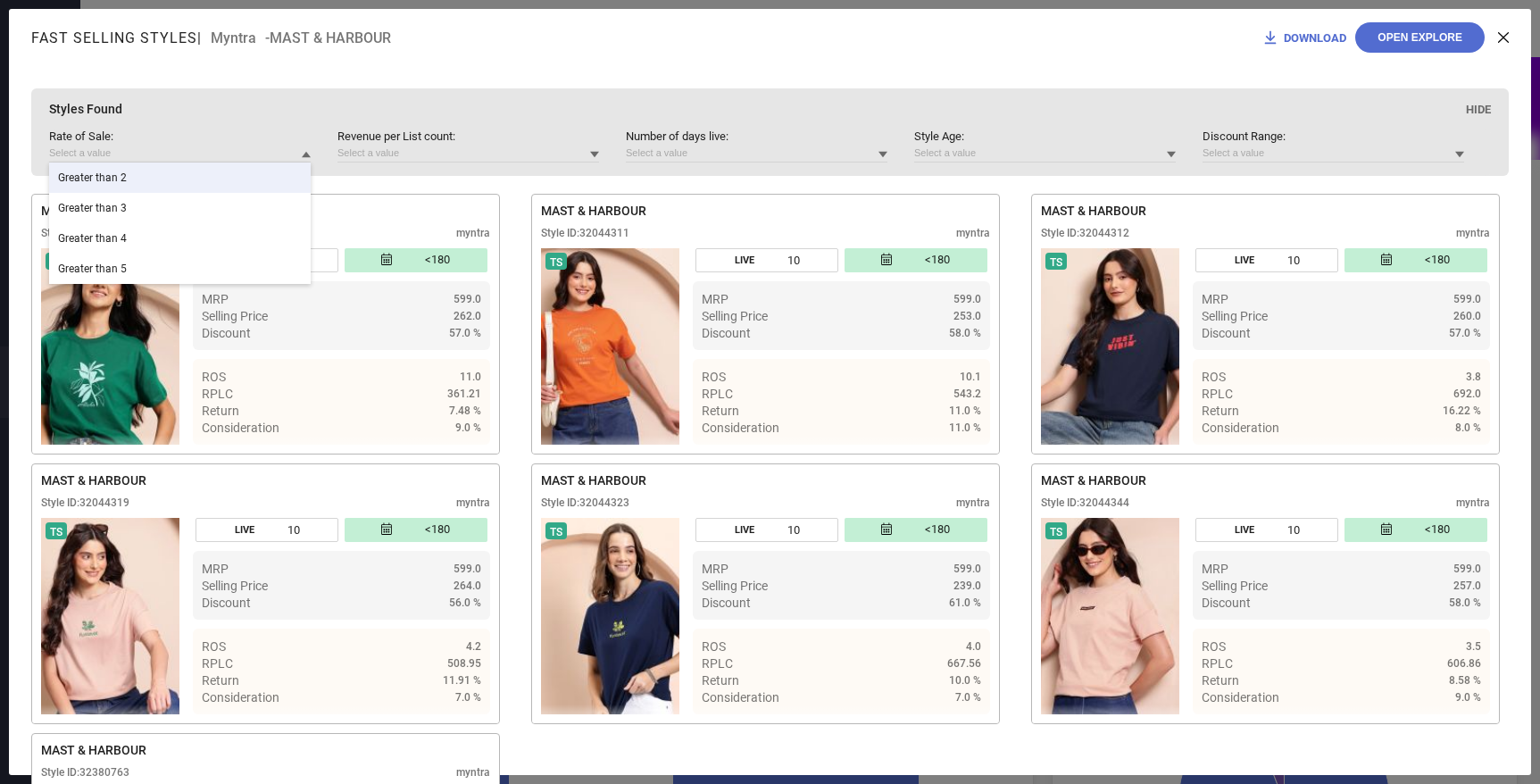
click at [294, 167] on div "Greater than 2" at bounding box center [180, 178] width 262 height 30
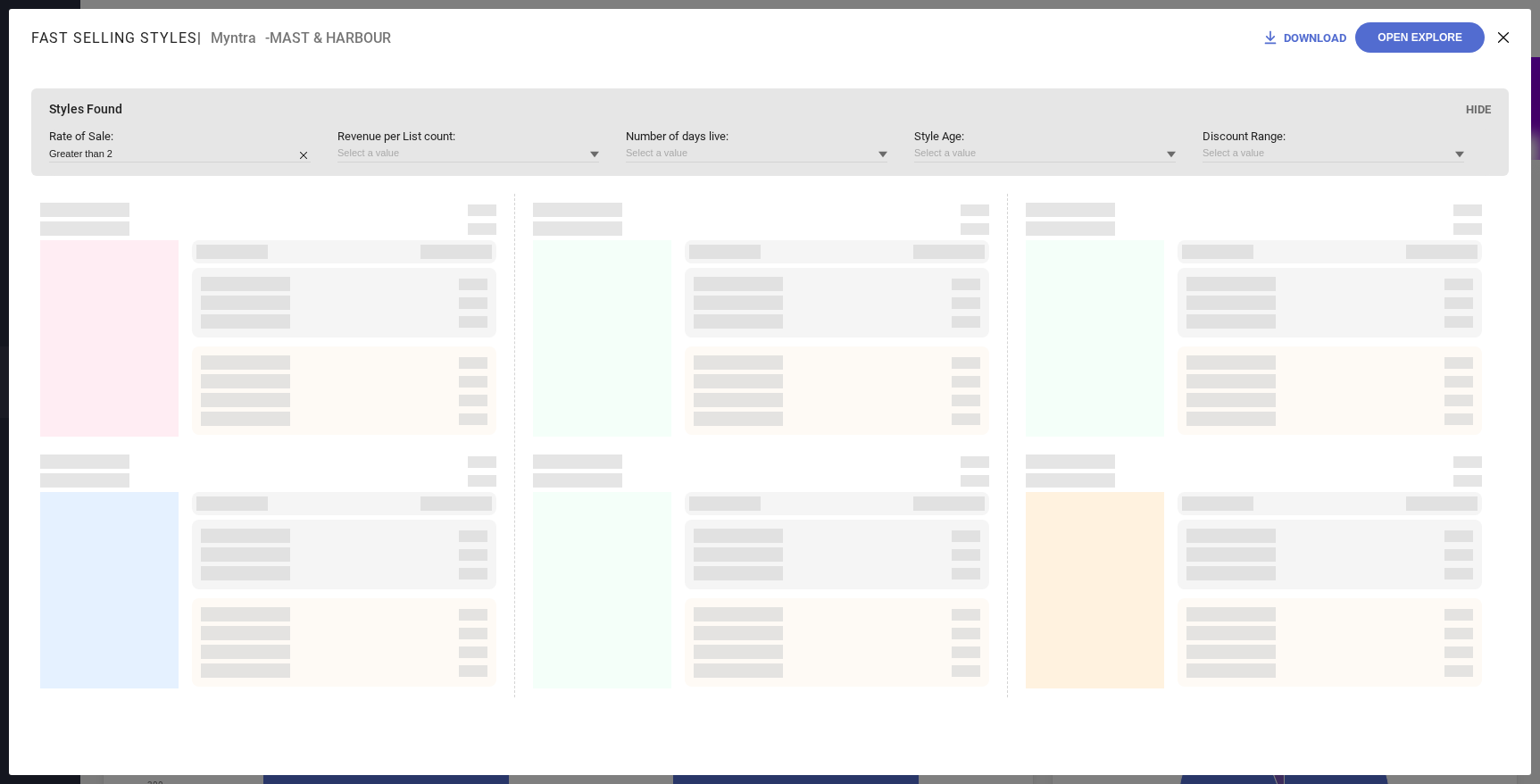
click at [884, 155] on icon at bounding box center [883, 154] width 9 height 7
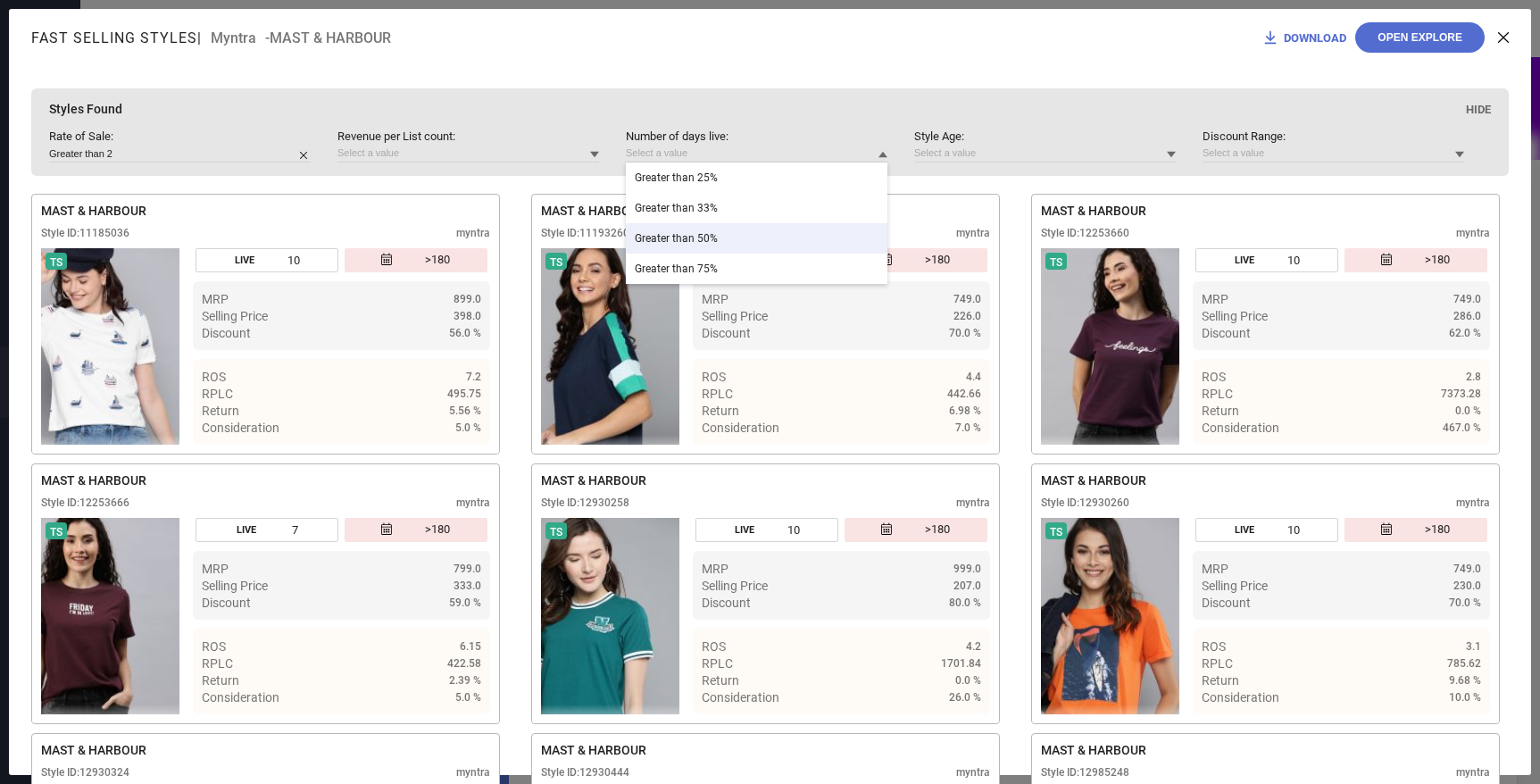
click at [303, 148] on div at bounding box center [305, 154] width 10 height 17
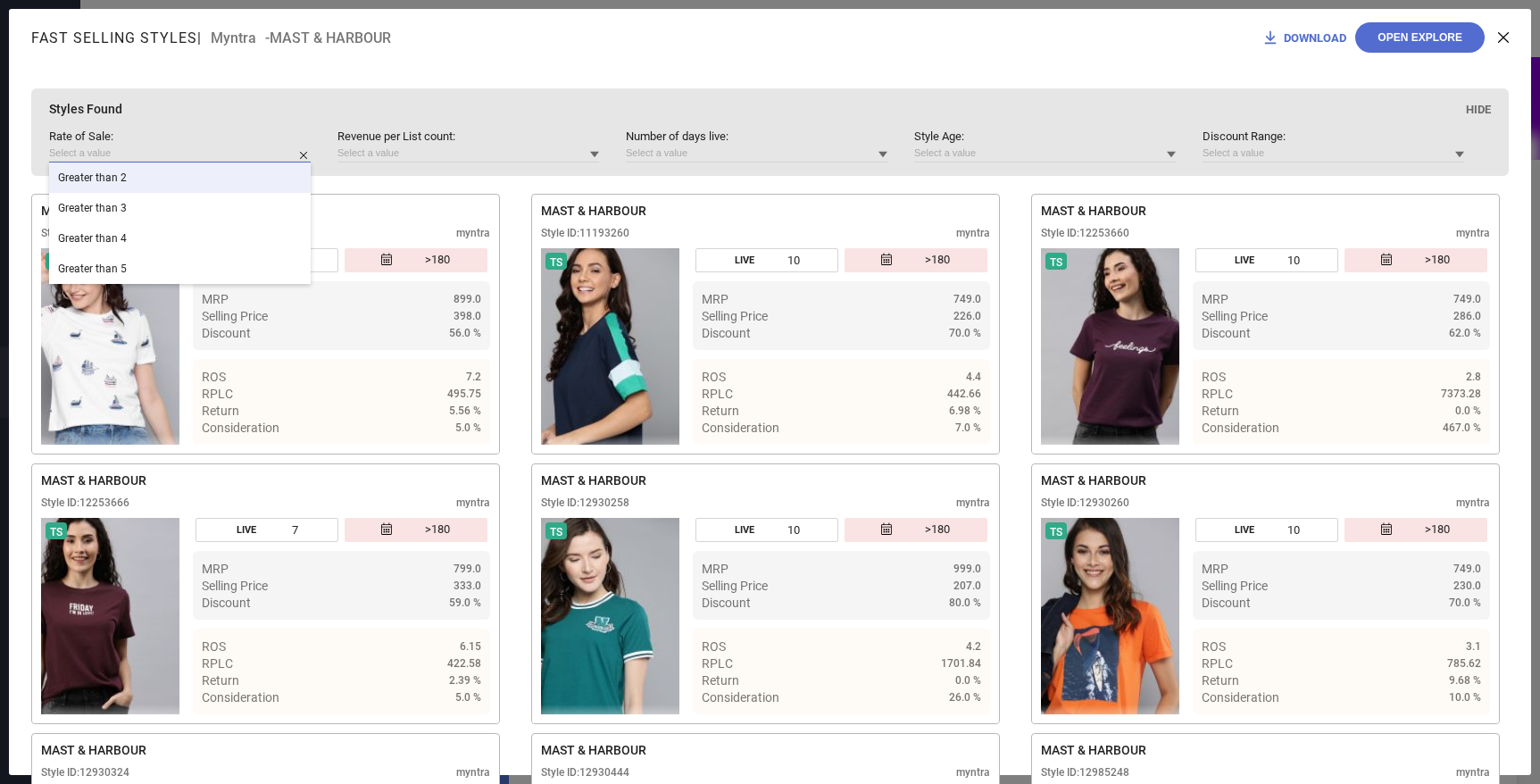
click at [224, 146] on input at bounding box center [180, 153] width 262 height 19
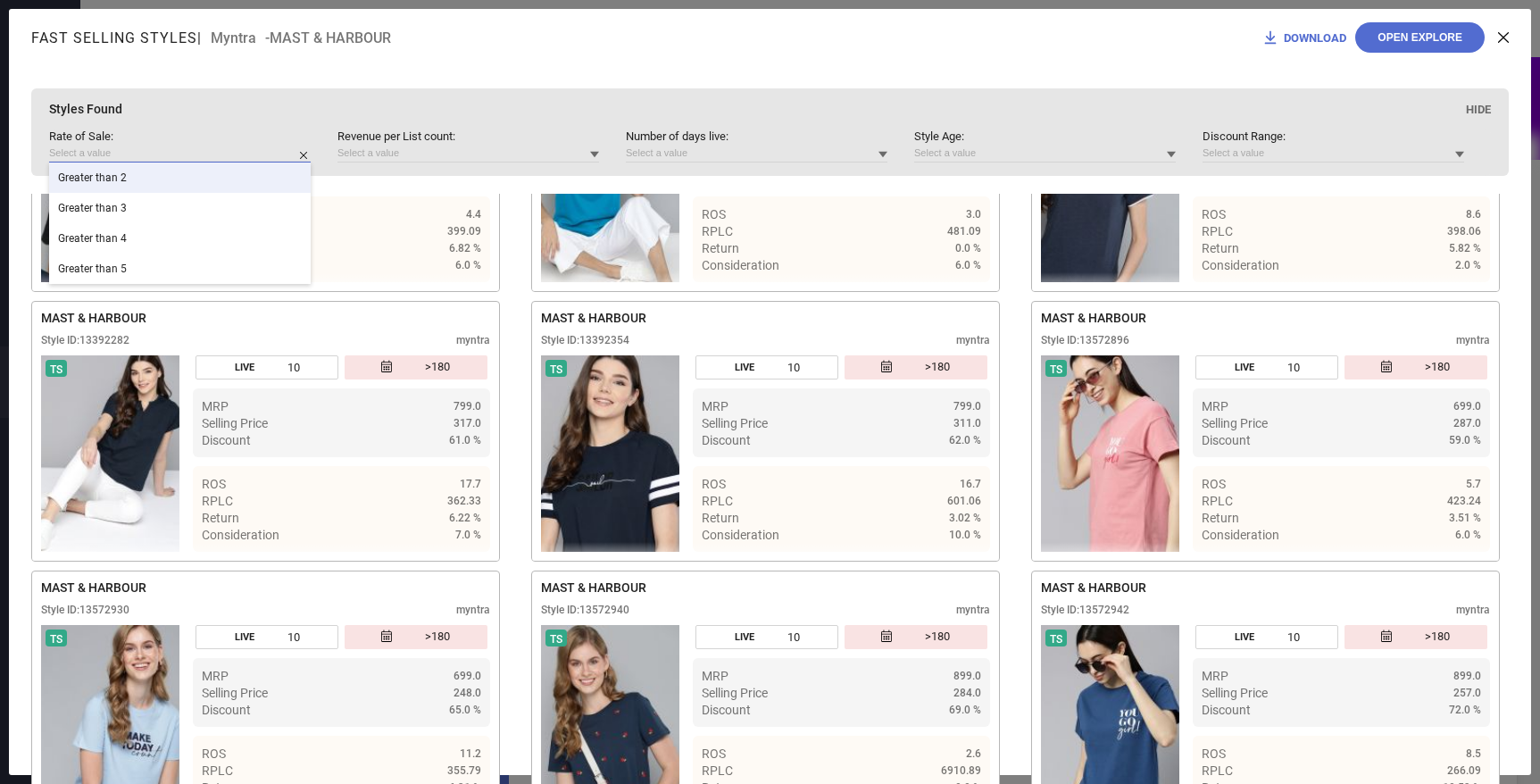
scroll to position [1053, 0]
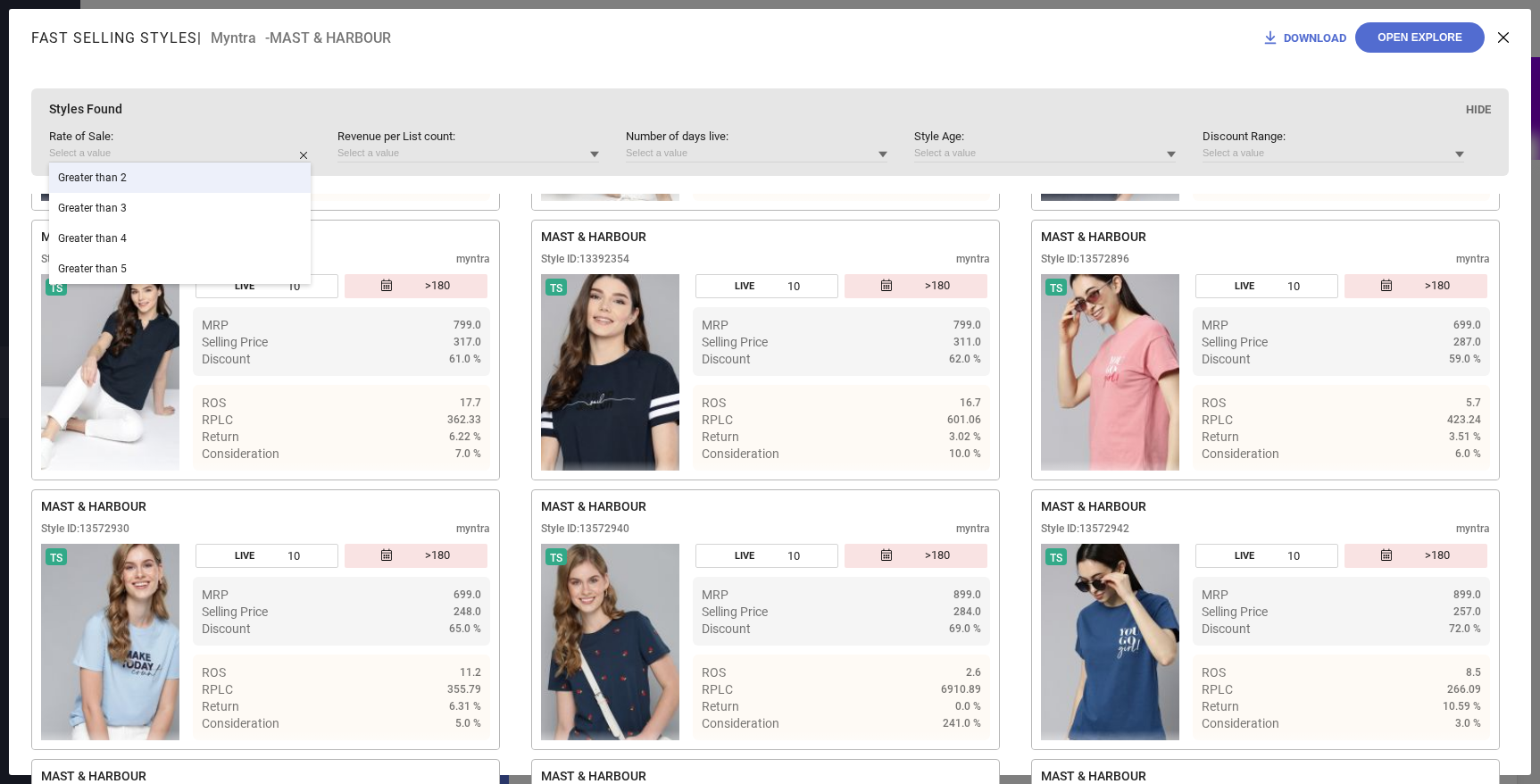
click at [1504, 36] on icon at bounding box center [1503, 37] width 10 height 10
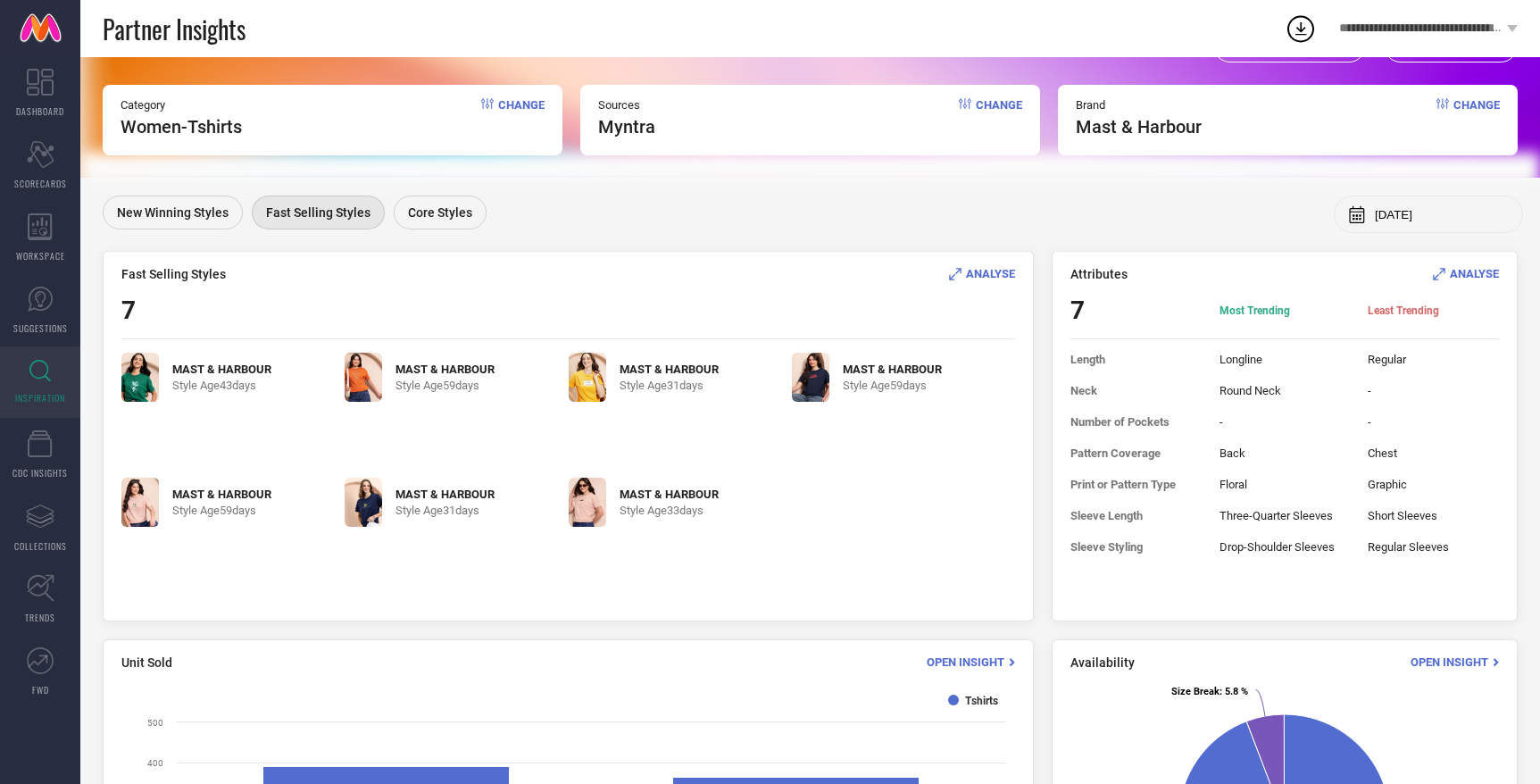
scroll to position [42, 0]
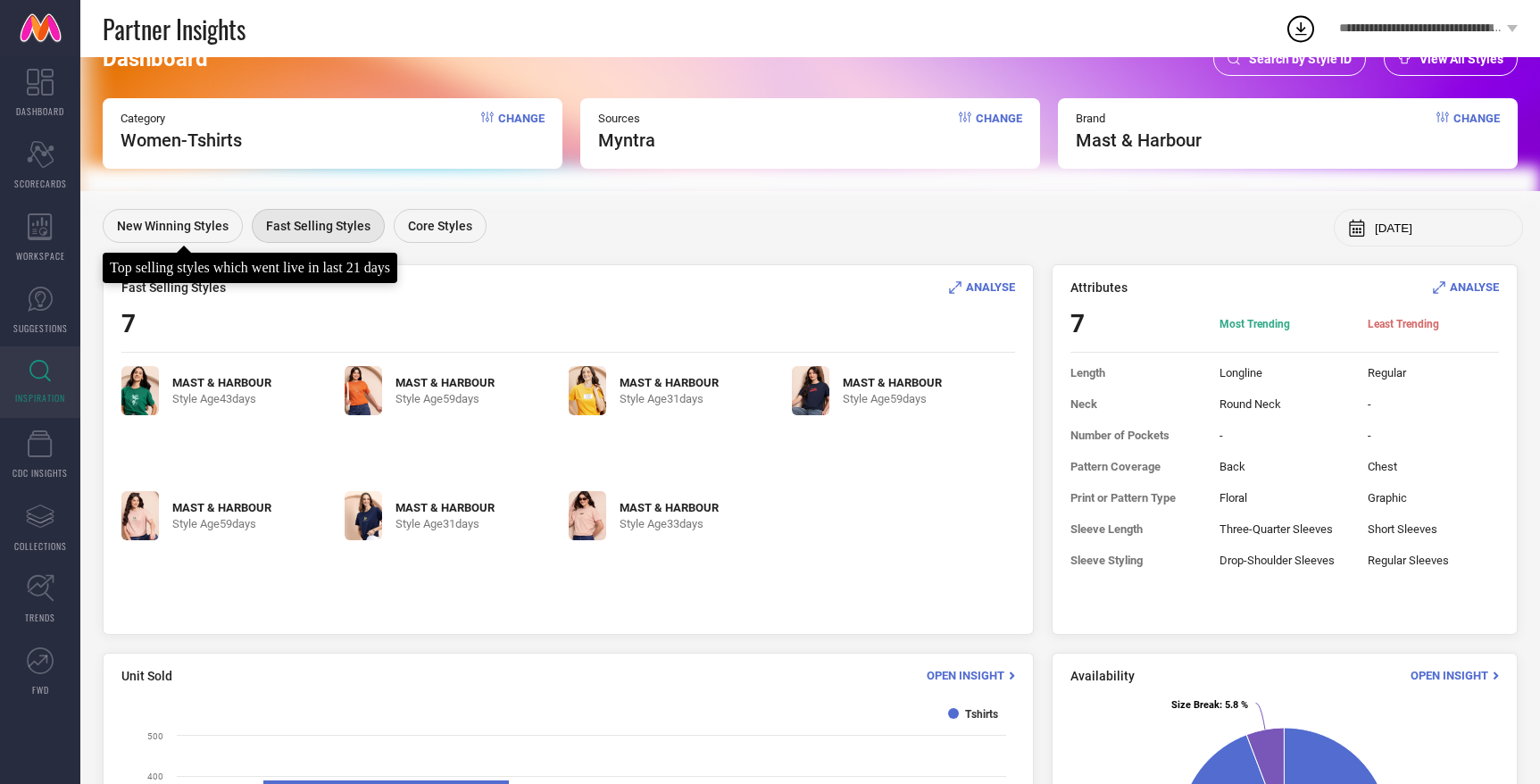
click at [195, 224] on span "New Winning Styles" at bounding box center [173, 225] width 112 height 14
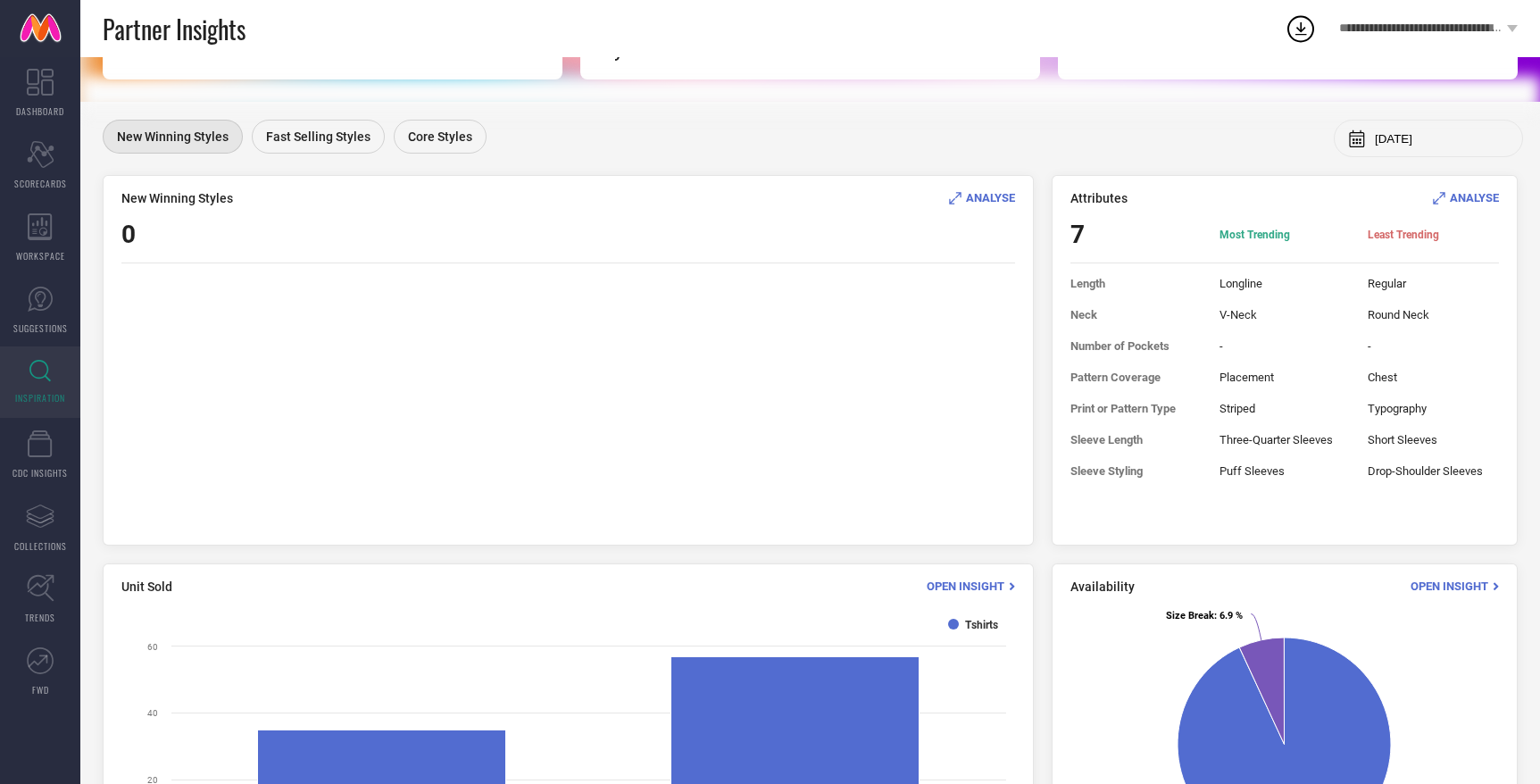
scroll to position [111, 0]
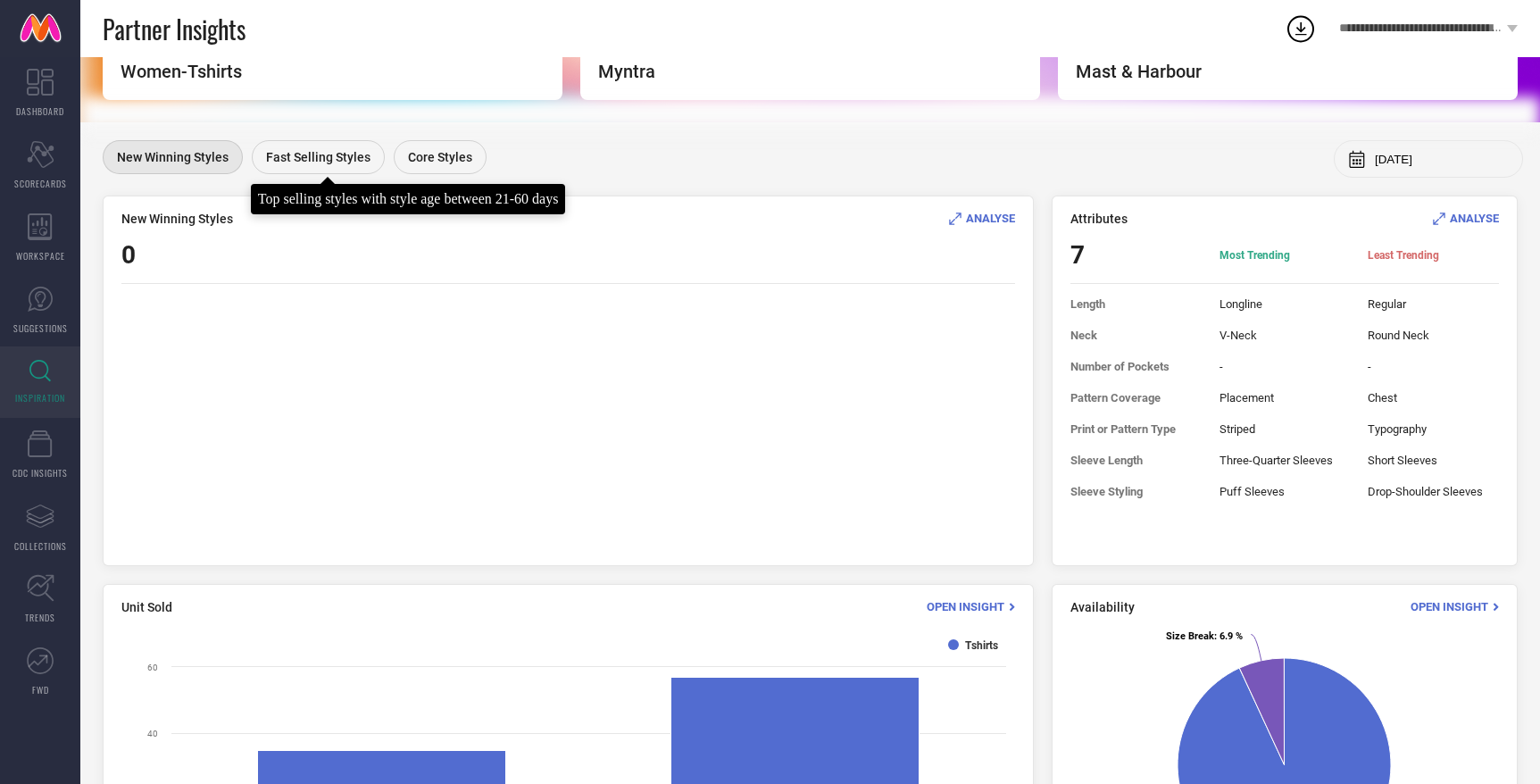
click at [310, 149] on div "Fast Selling Styles" at bounding box center [318, 157] width 133 height 34
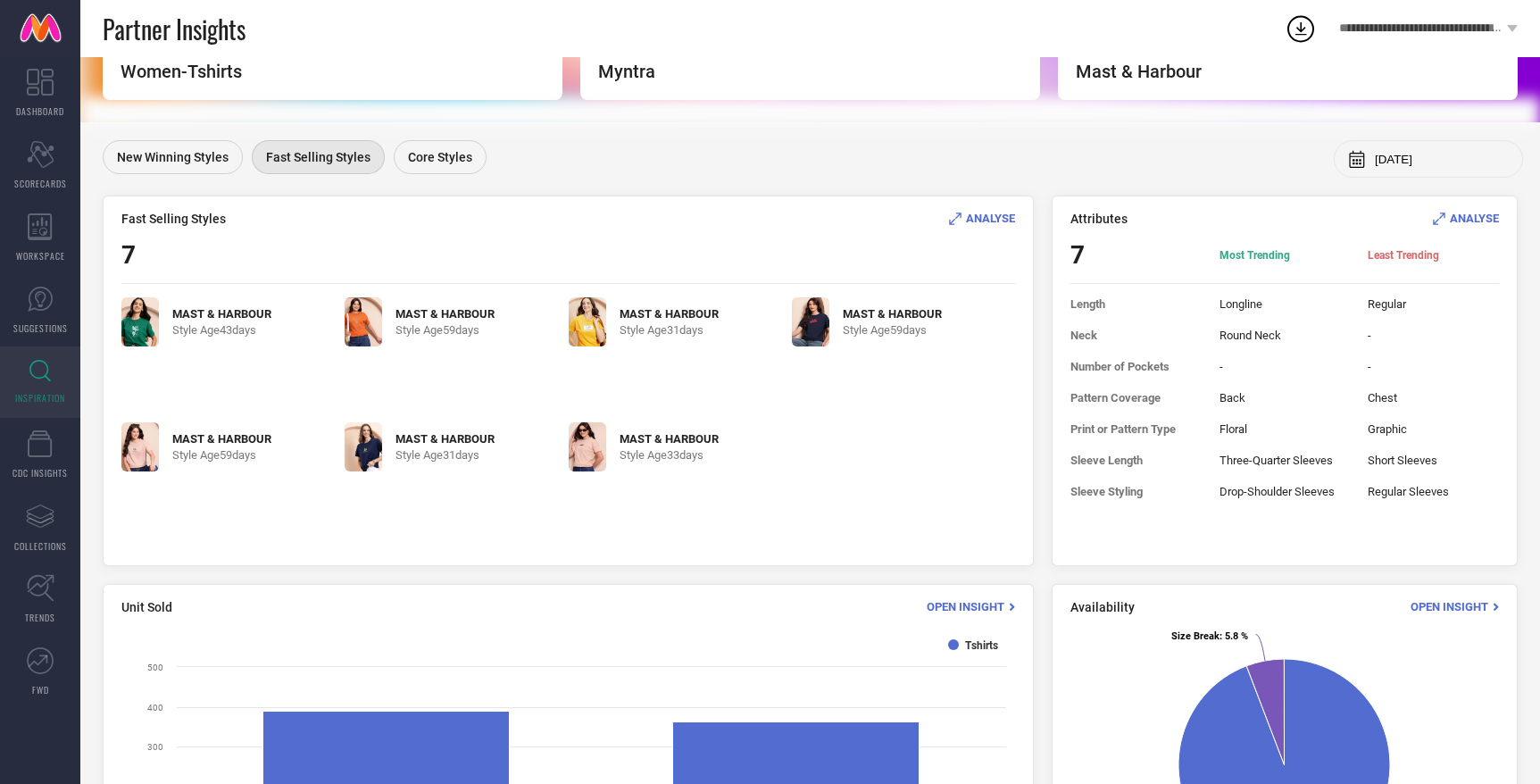
click at [993, 212] on span "ANALYSE" at bounding box center [990, 218] width 49 height 13
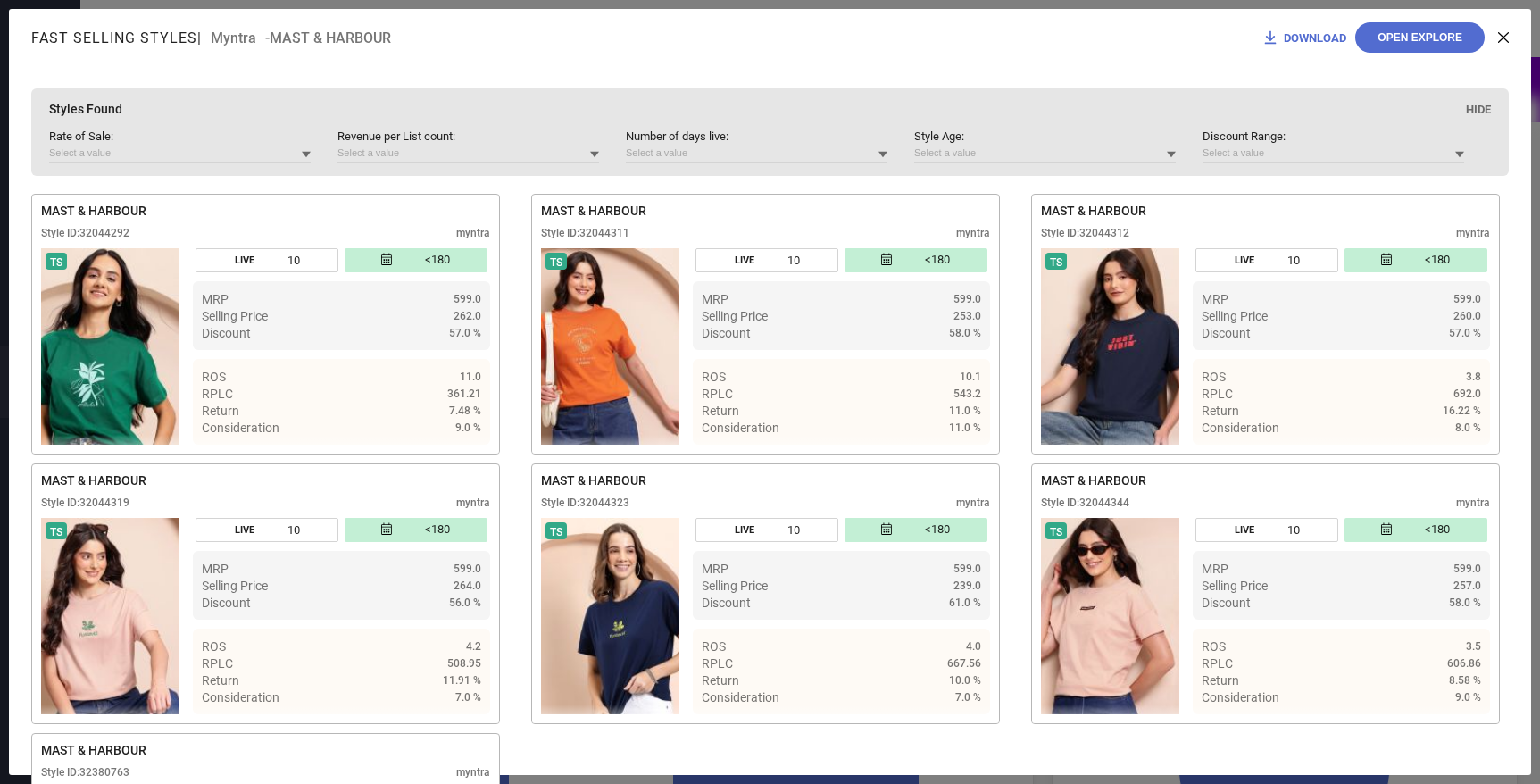
click at [1177, 155] on div "Rate of Sale : Revenue per List count : Number of days live : Style Age : Disco…" at bounding box center [770, 152] width 1442 height 46
click at [1171, 151] on icon at bounding box center [1171, 154] width 9 height 9
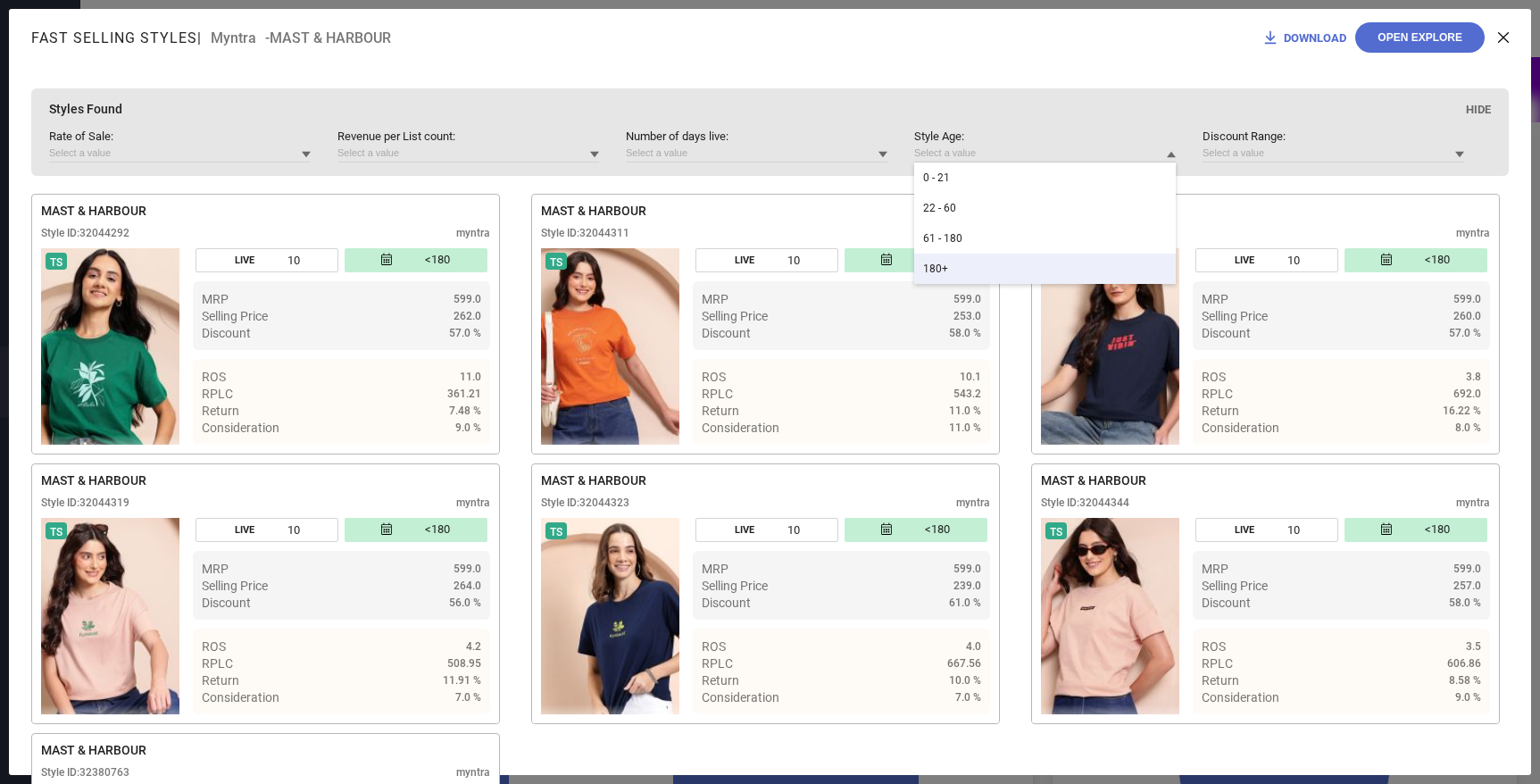
click at [962, 265] on div "180+" at bounding box center [1044, 269] width 262 height 30
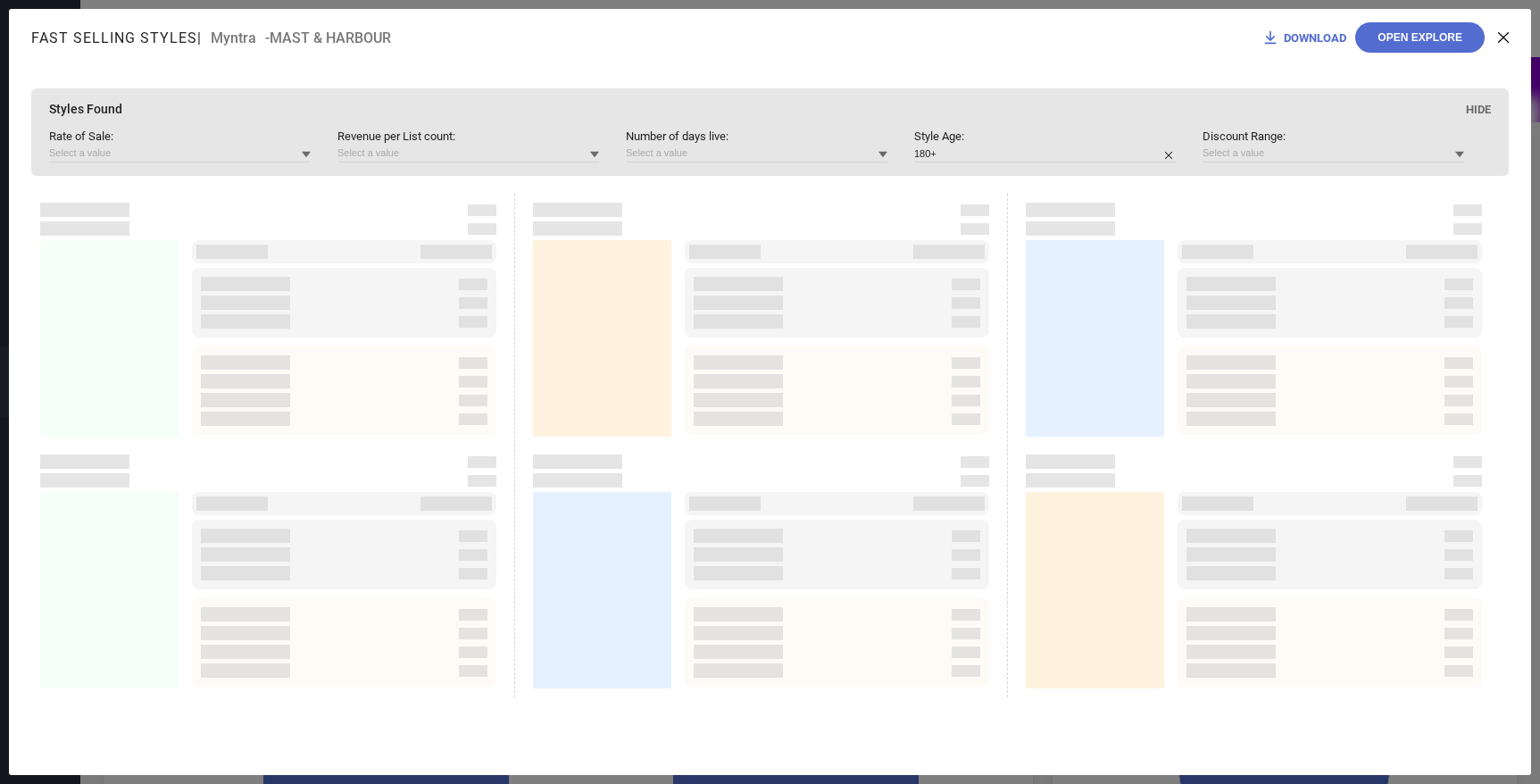
click at [884, 157] on icon at bounding box center [883, 154] width 9 height 9
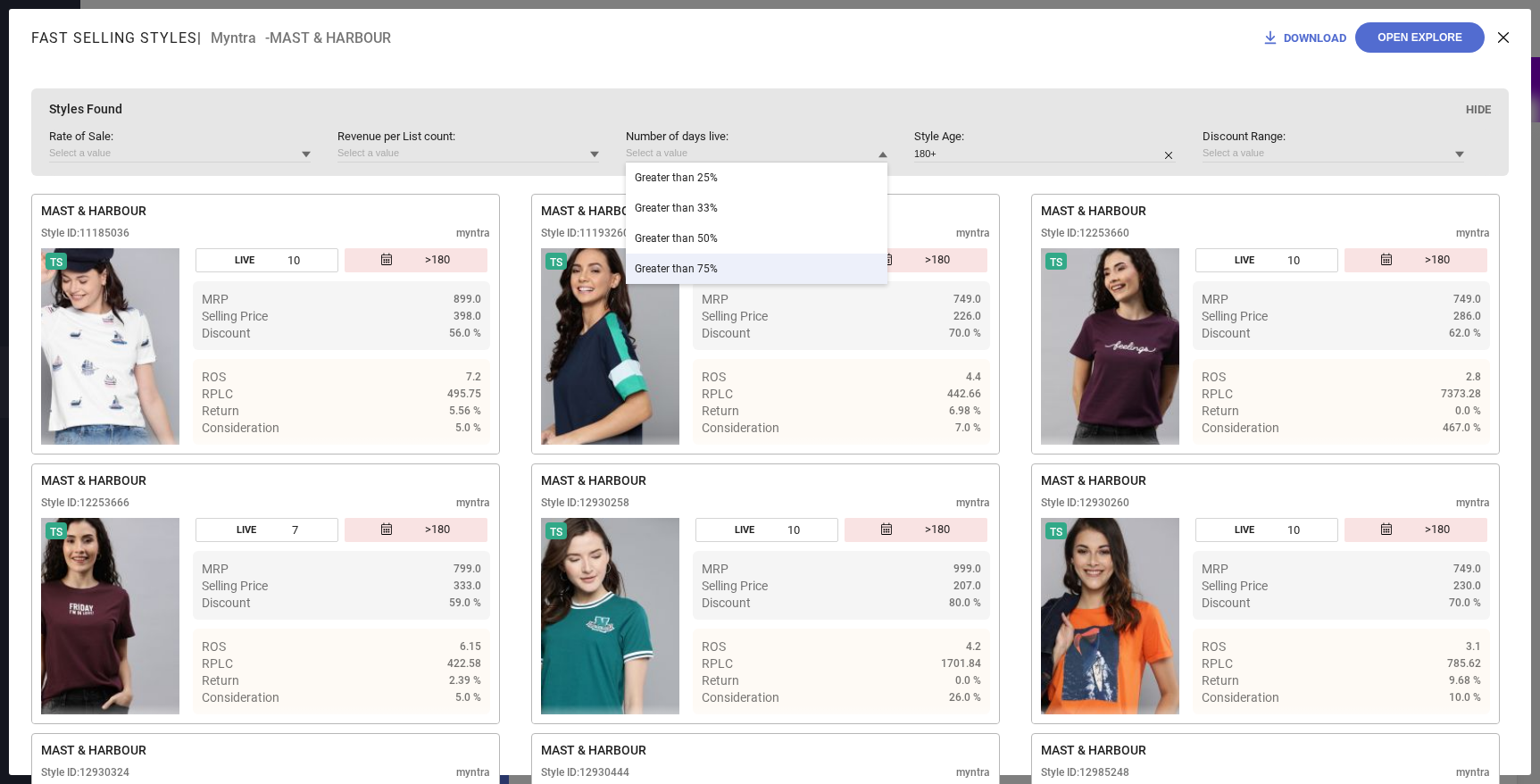
click at [746, 254] on div "Greater than 75%" at bounding box center [757, 269] width 262 height 30
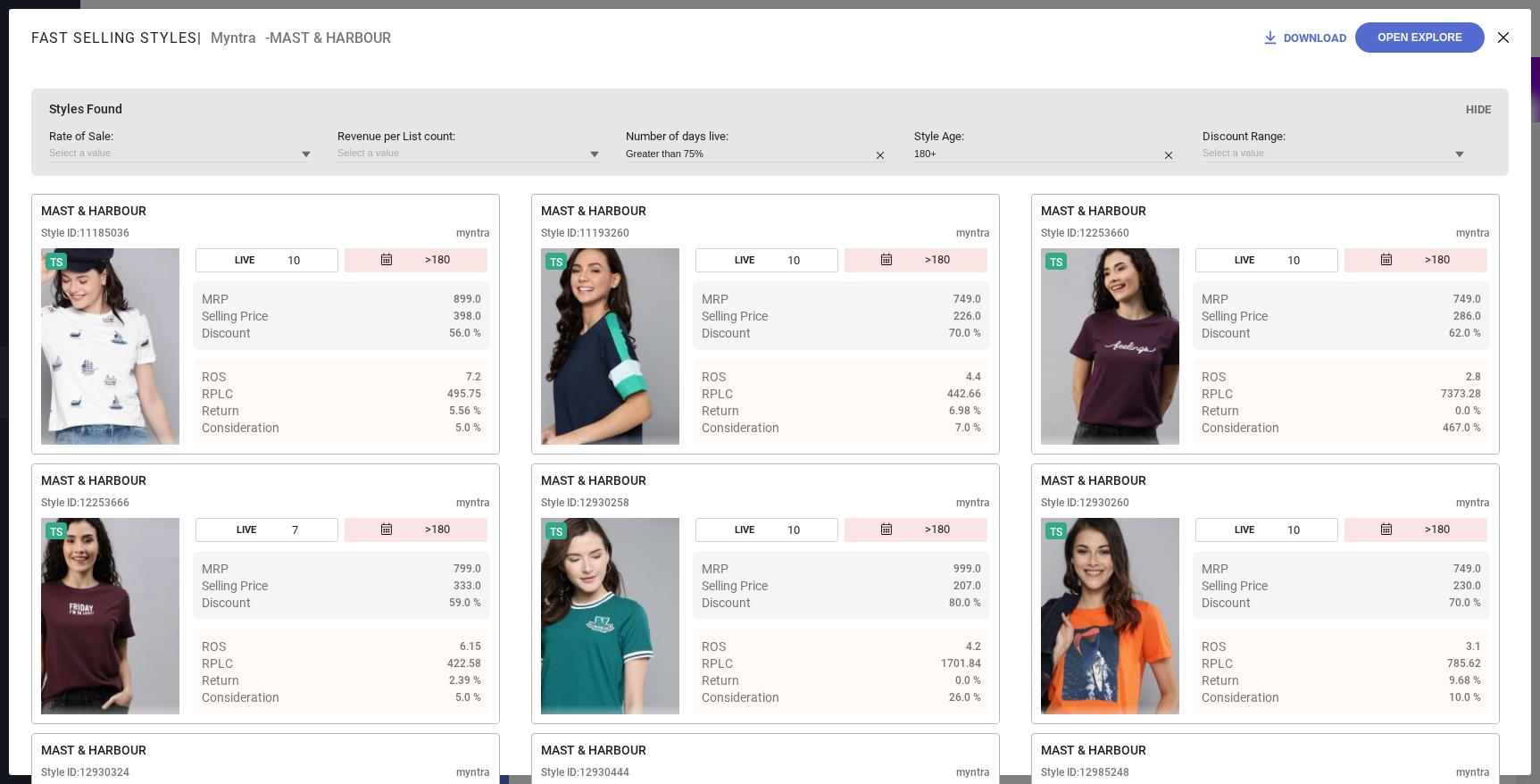
click at [306, 156] on icon at bounding box center [306, 154] width 9 height 7
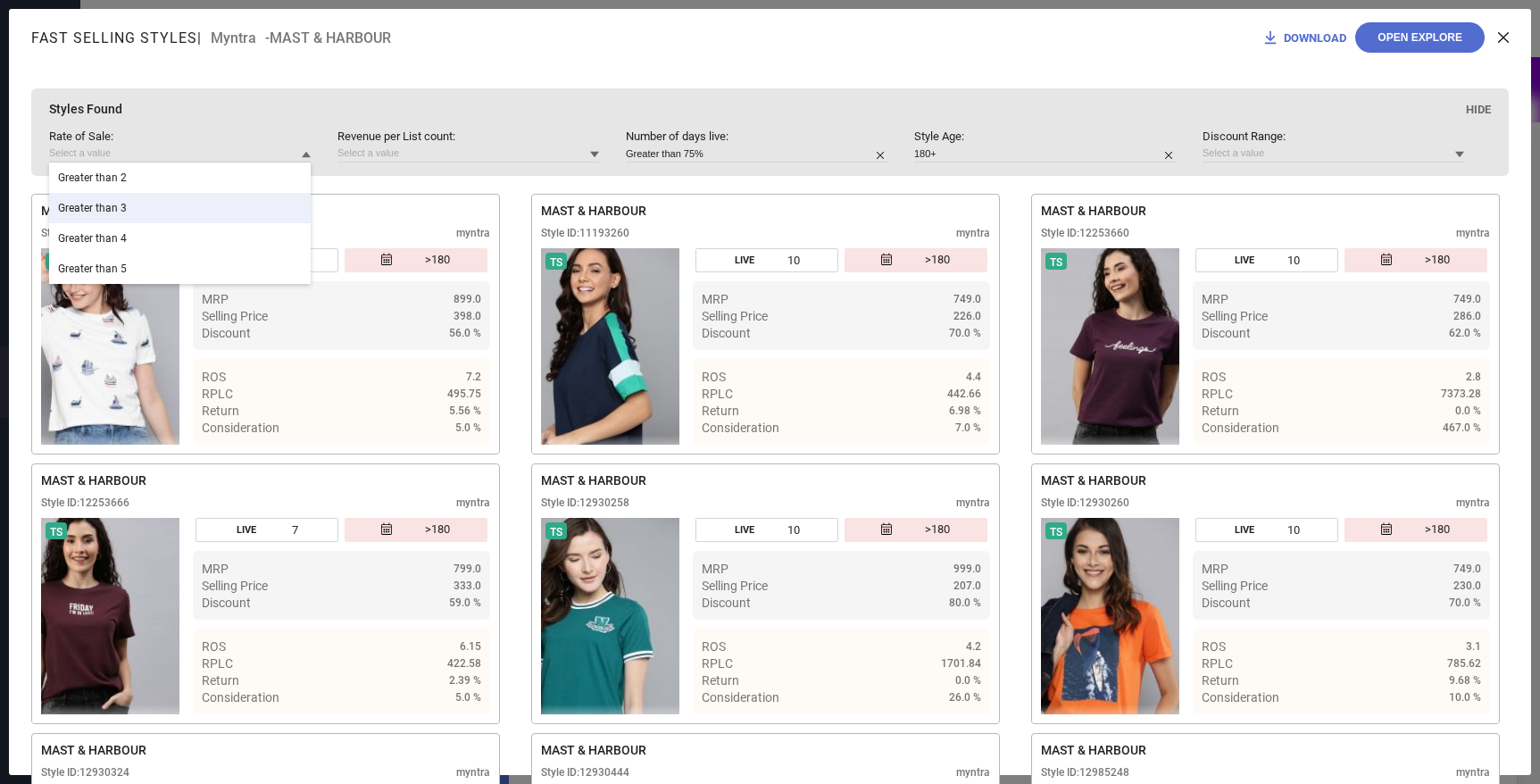
click at [385, 177] on div "Styles Found Hide Rate of Sale : Greater than 2 Greater than 3 Greater than 4 G…" at bounding box center [770, 475] width 1478 height 775
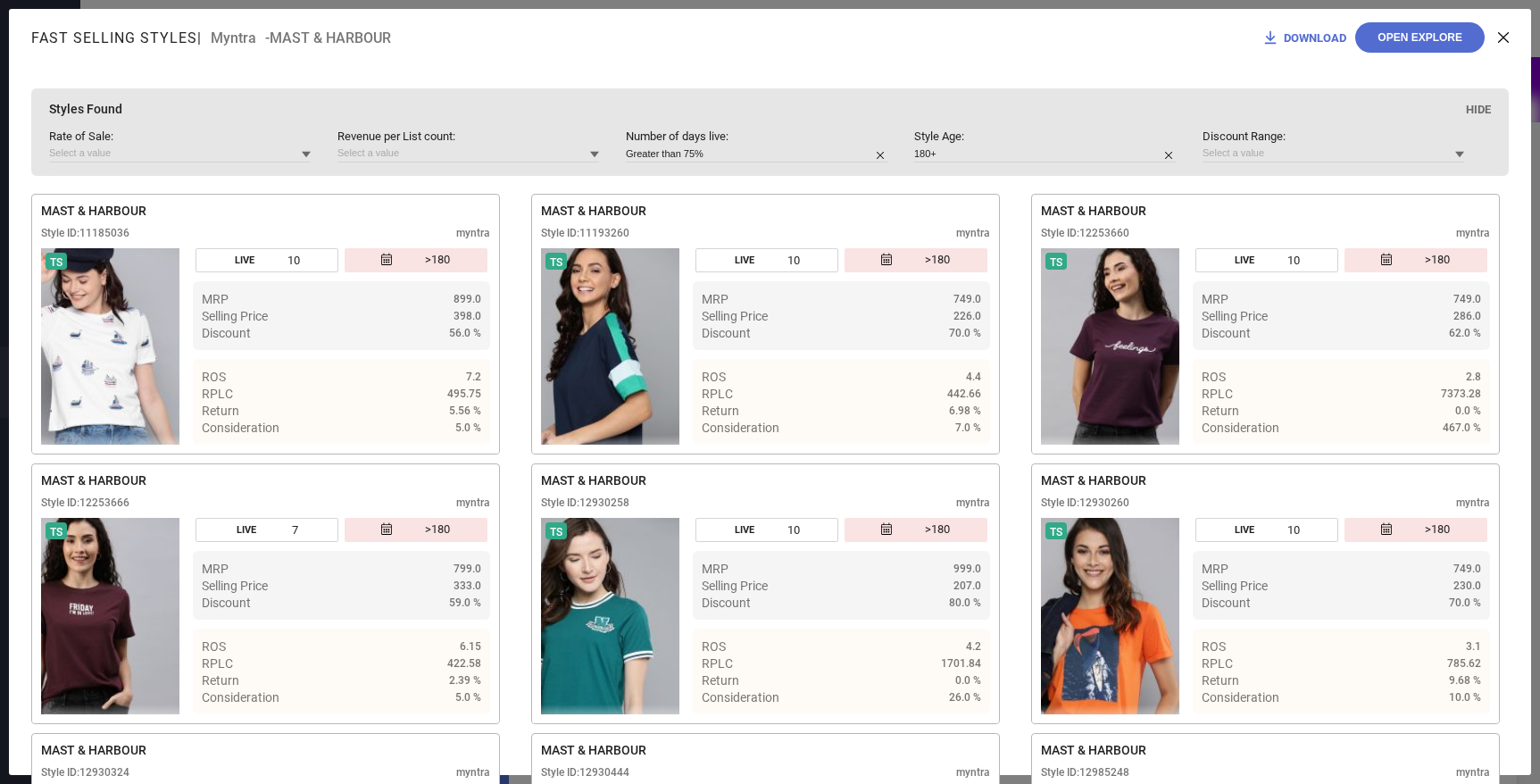
click at [1438, 37] on button "Open Explore" at bounding box center [1420, 38] width 130 height 30
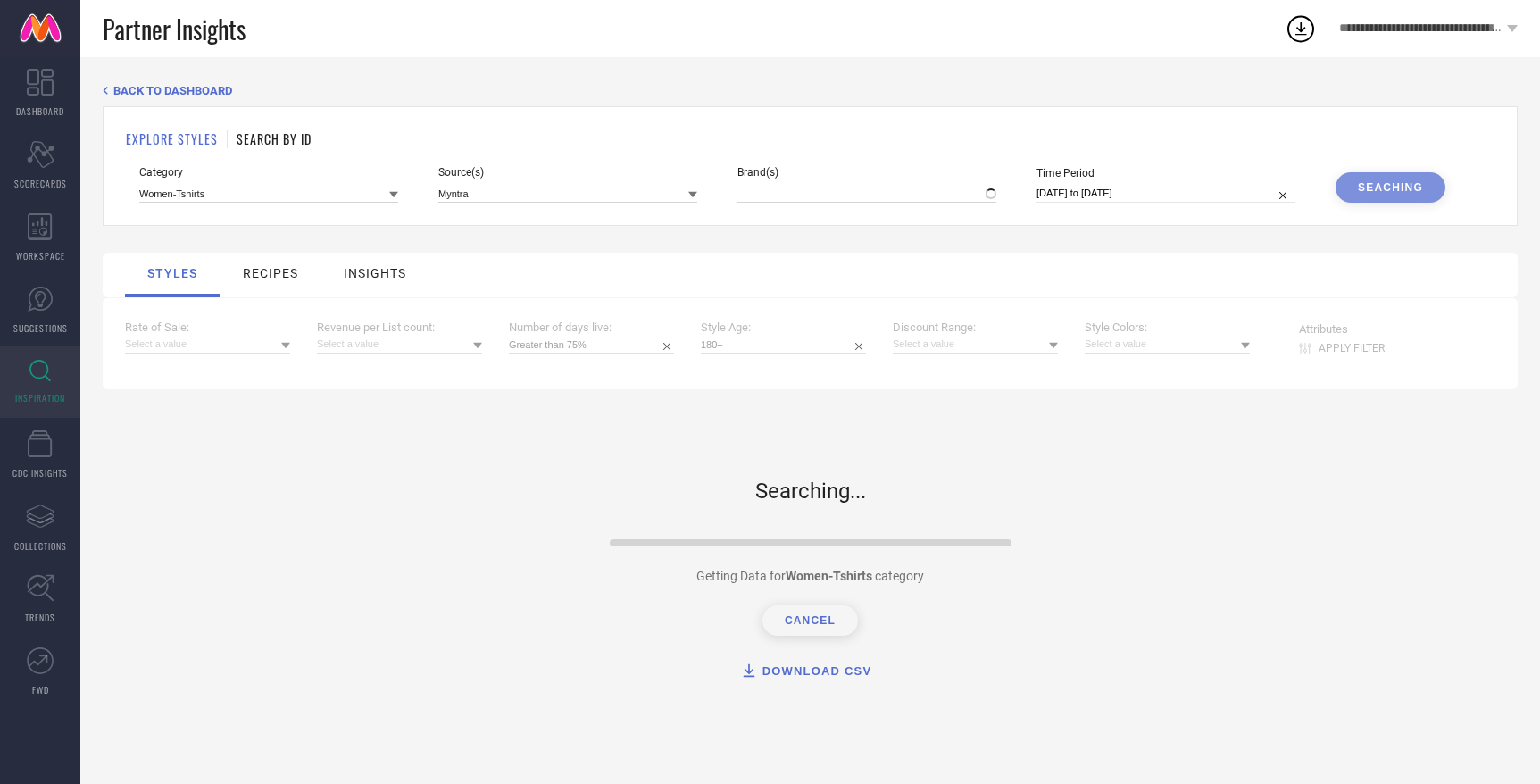
type input "MAST & HARBOUR"
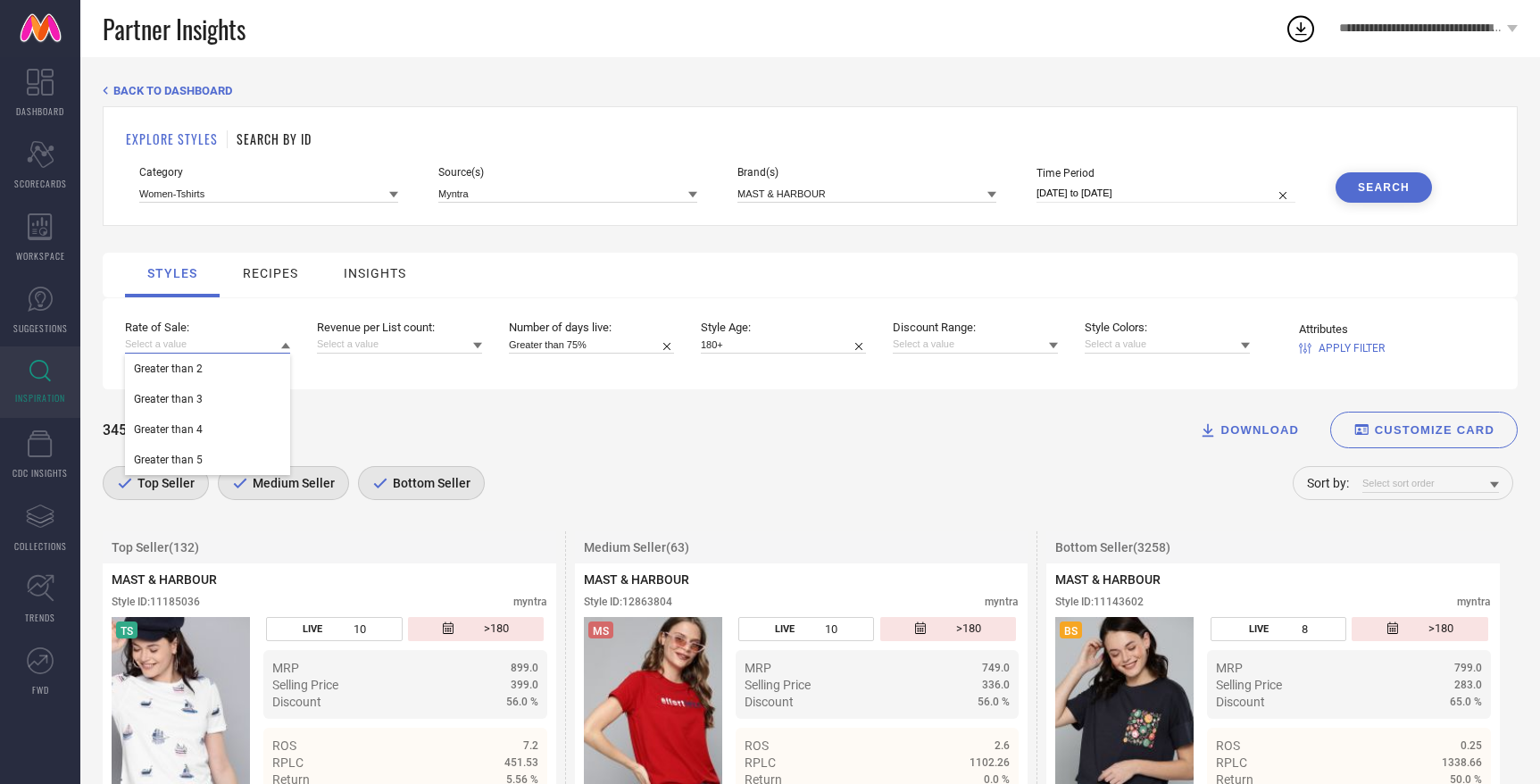
click at [277, 348] on input at bounding box center [207, 344] width 166 height 19
click at [422, 393] on div "3453 Styles Found DOWNLOAD CUSTOMIZE CARD Top Seller Medium Seller Bottom Selle…" at bounding box center [811, 451] width 1415 height 124
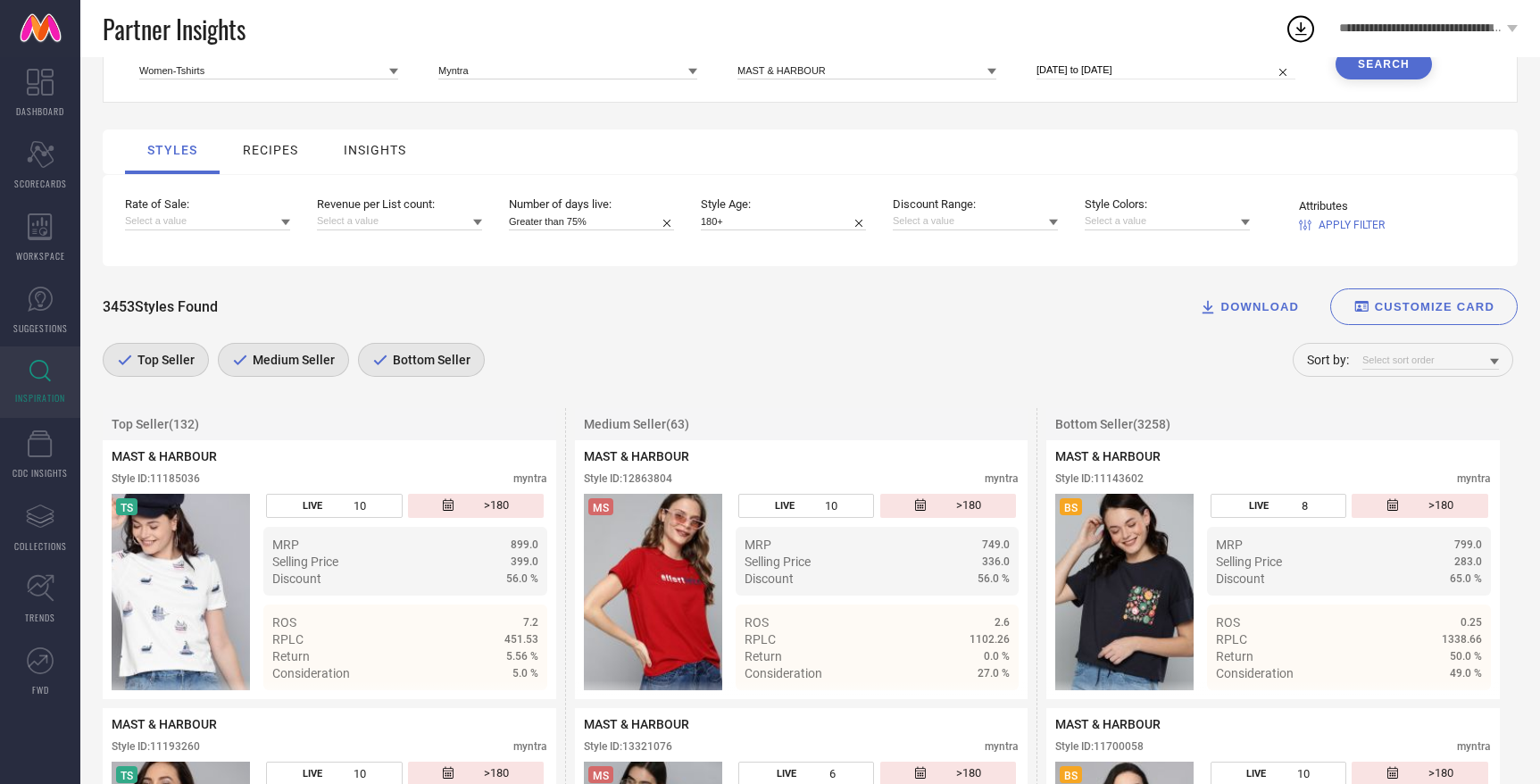
scroll to position [59, 0]
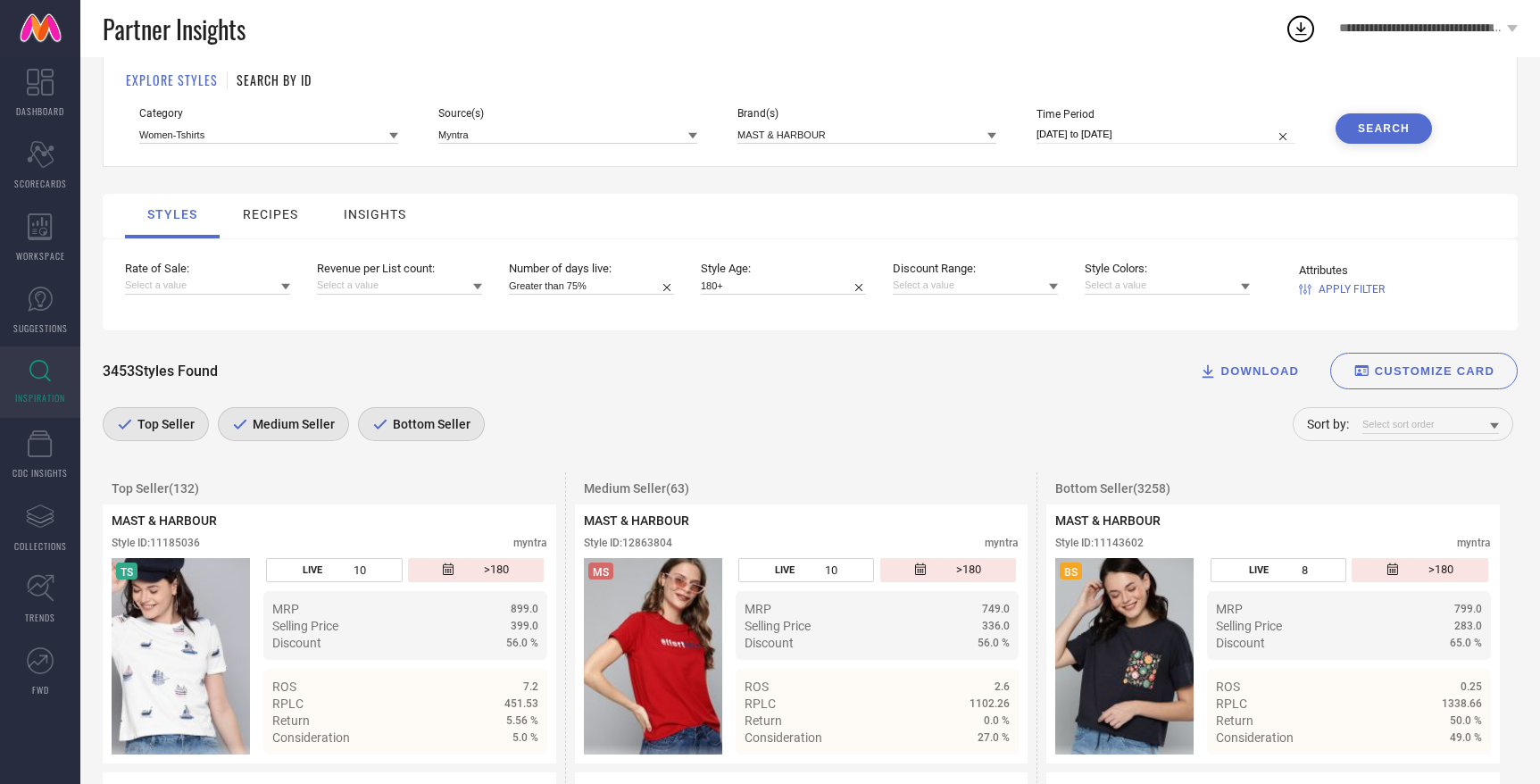
click at [215, 418] on div "Top Seller" at bounding box center [161, 430] width 115 height 47
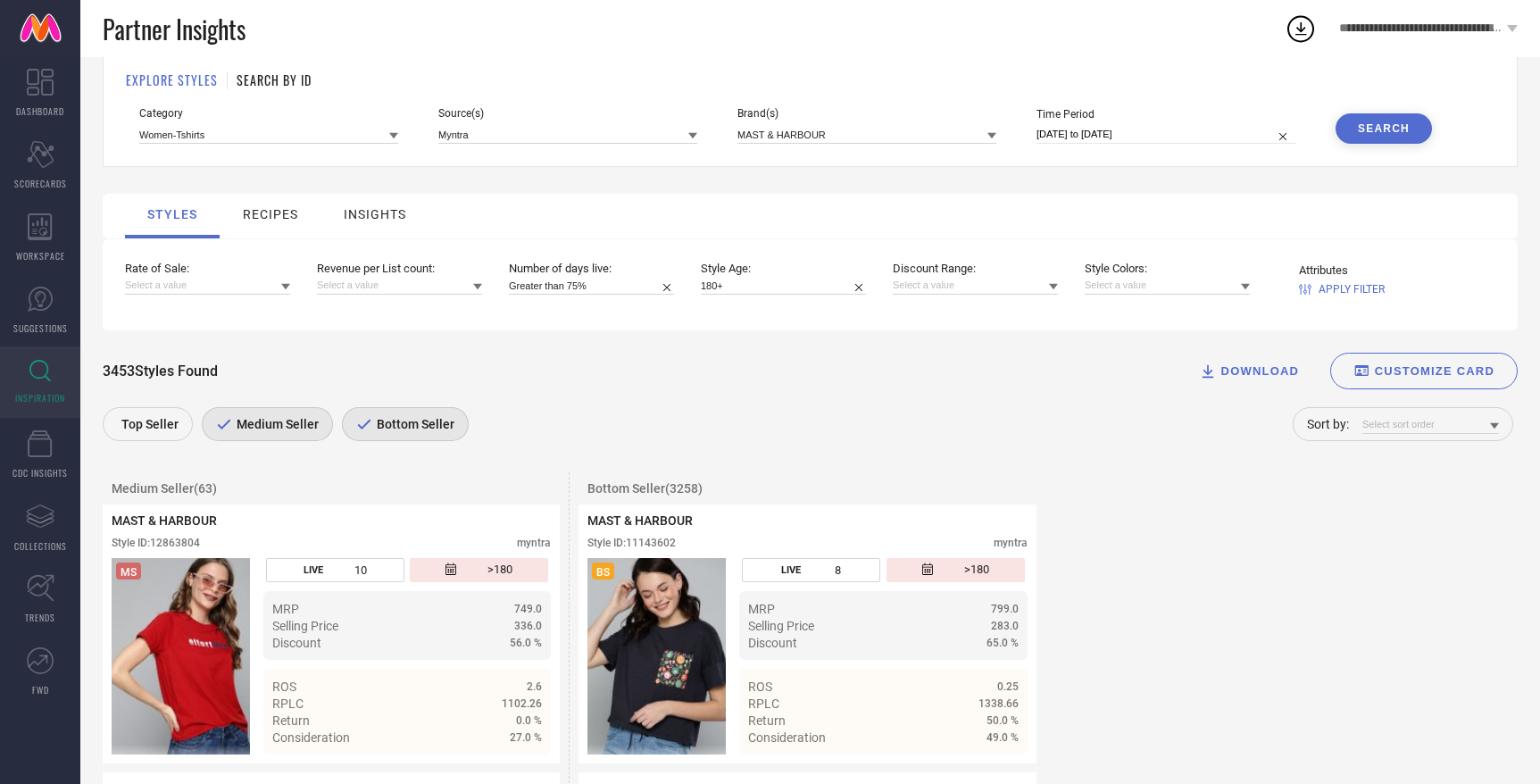
click at [240, 422] on span "Medium Seller" at bounding box center [275, 424] width 87 height 14
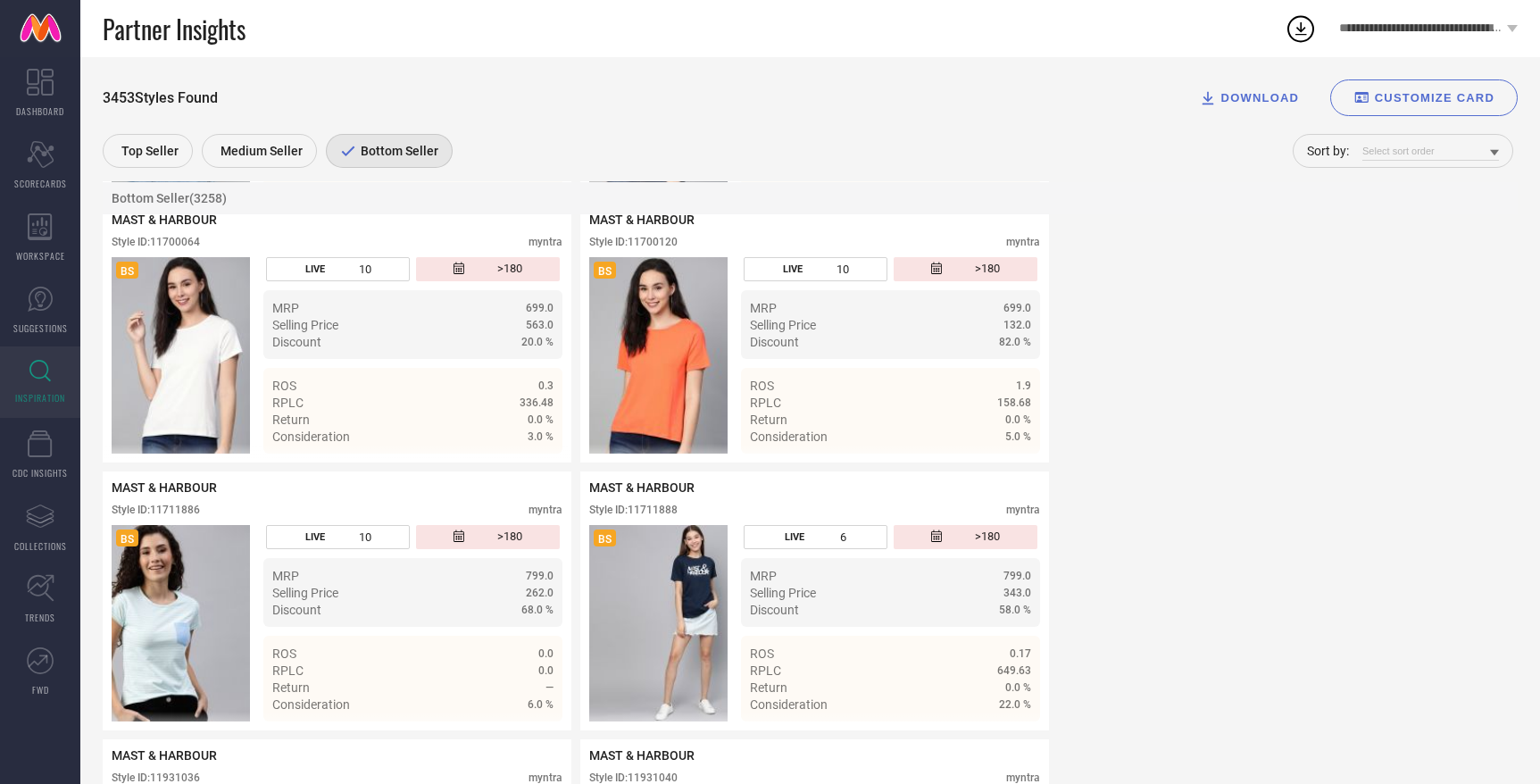
scroll to position [0, 0]
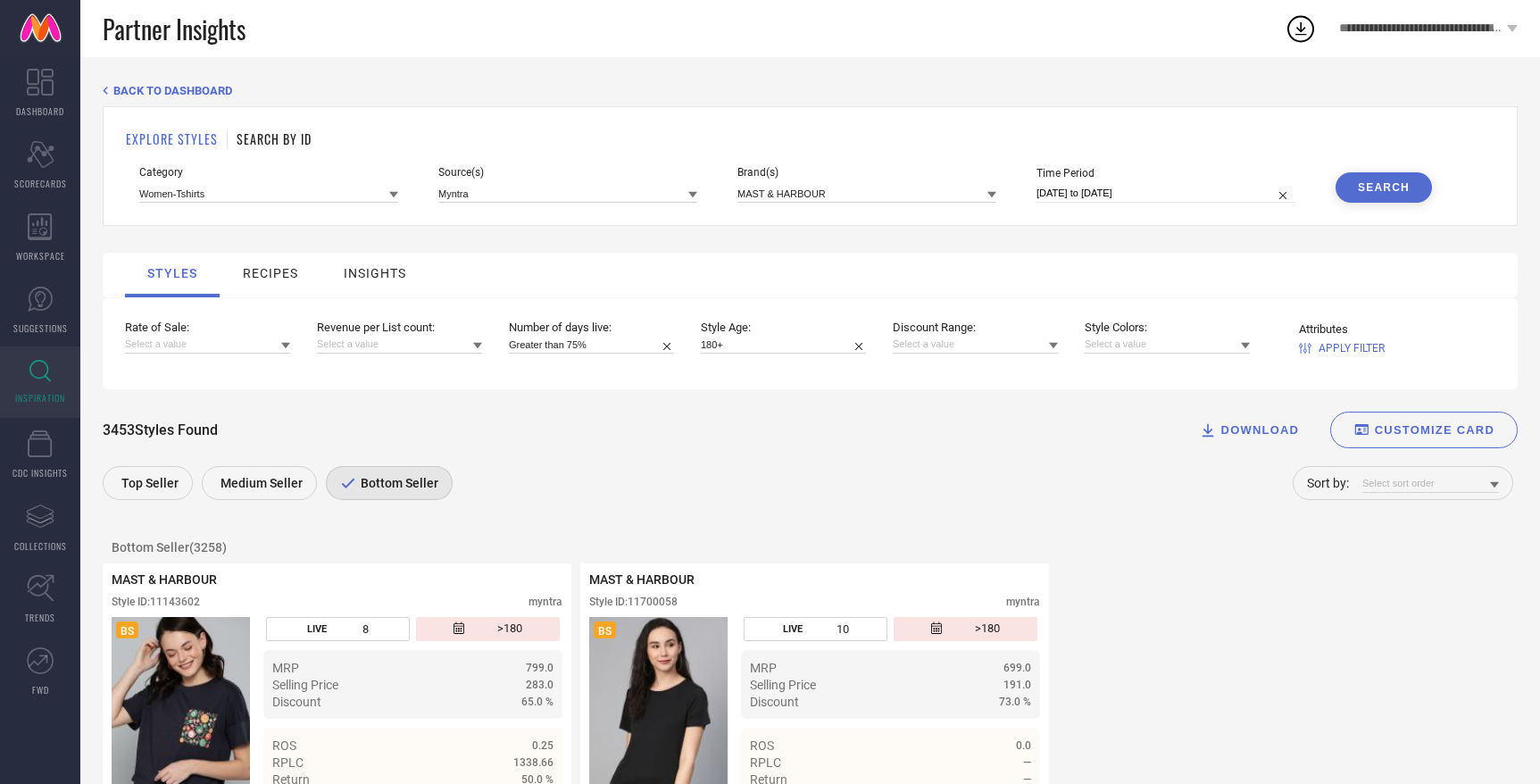
click at [1097, 183] on input "30-07-2025 to 08-08-2025" at bounding box center [1166, 193] width 259 height 19
select select "6"
select select "2025"
select select "7"
select select "2025"
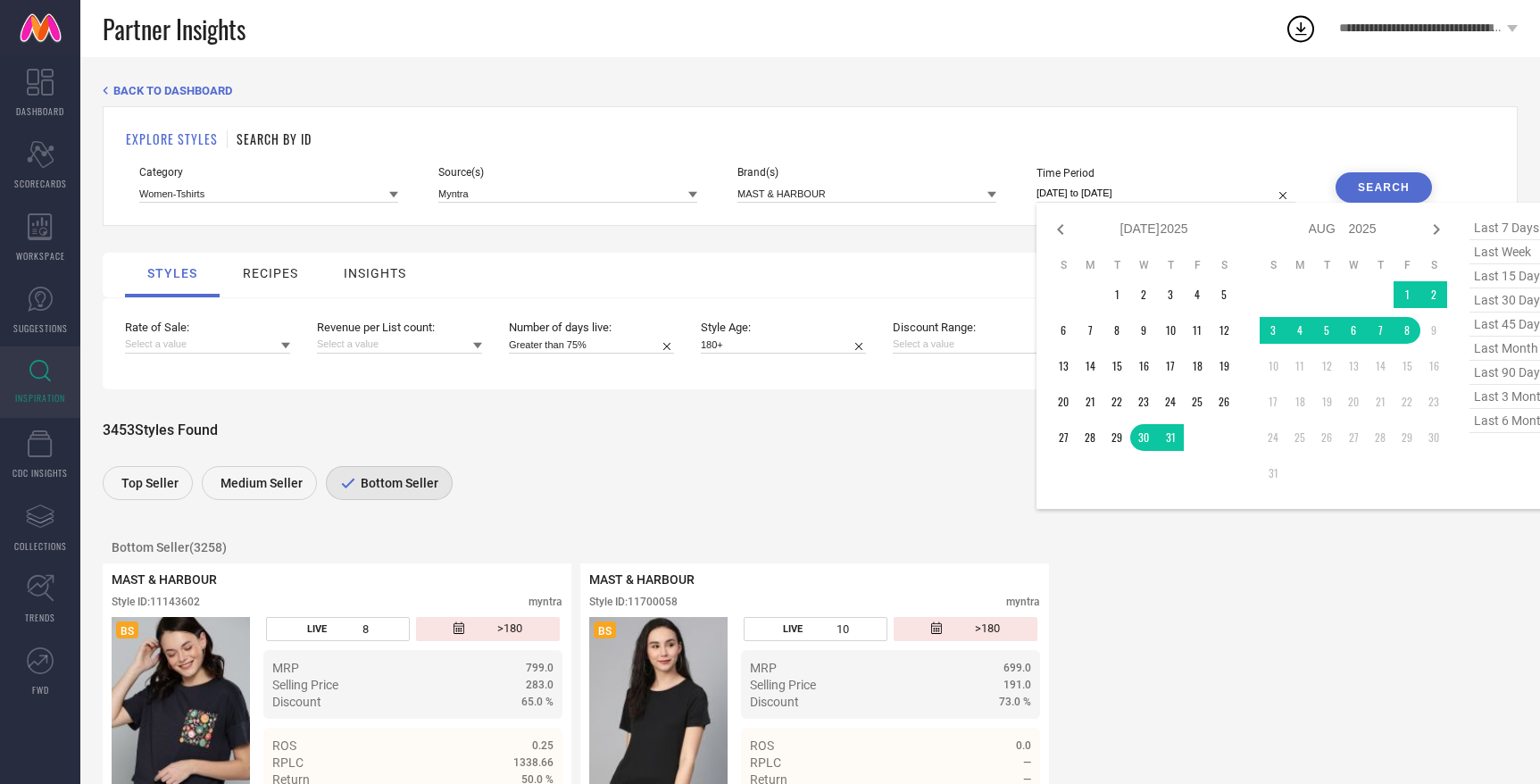
click at [1496, 402] on span "last 3 months" at bounding box center [1514, 396] width 89 height 24
type input "01-05-2025 to 31-07-2025"
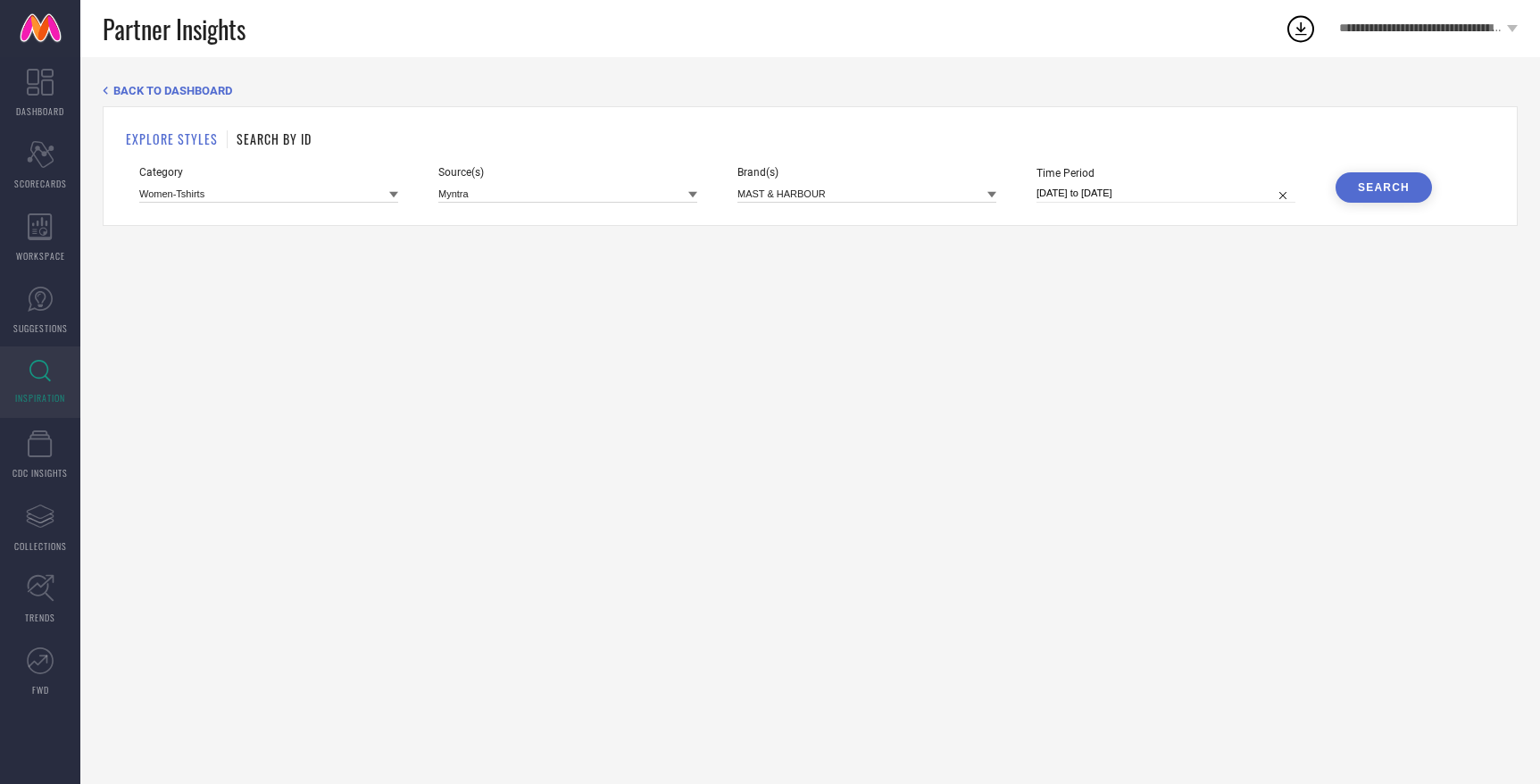
click at [1407, 183] on div "Search" at bounding box center [1384, 187] width 52 height 12
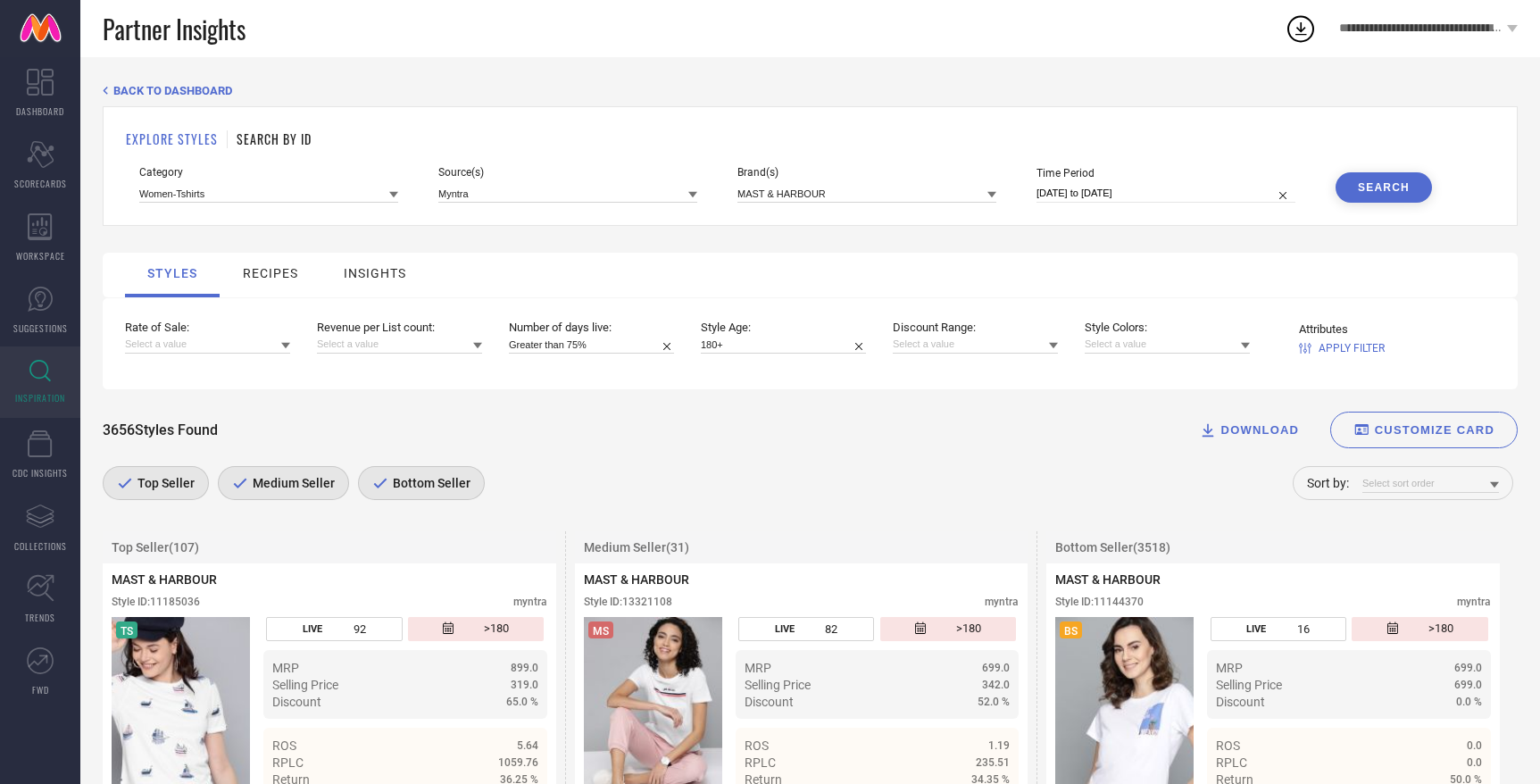
click at [33, 348] on link "INSPIRATION" at bounding box center [40, 382] width 80 height 72
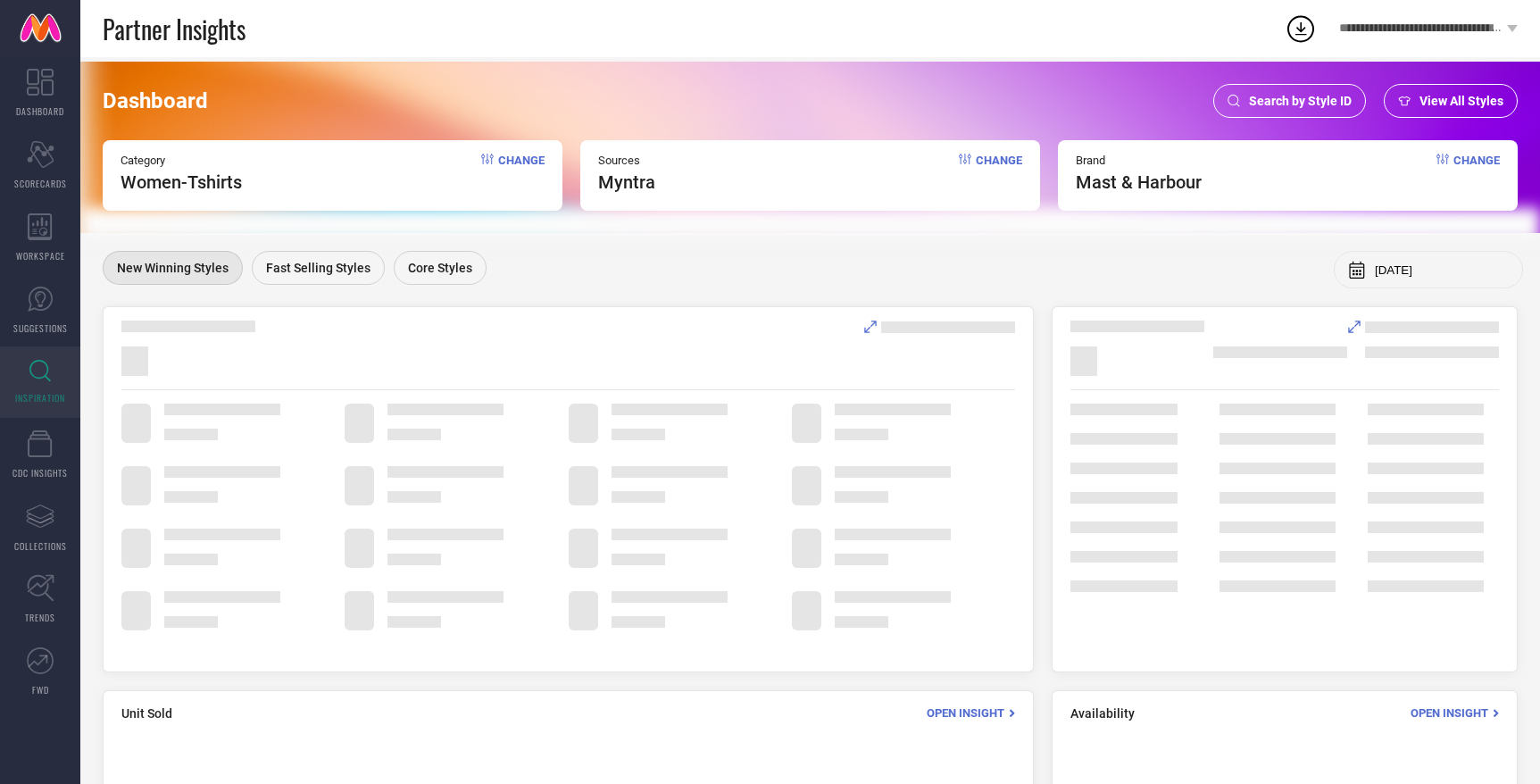
click at [44, 384] on link "INSPIRATION" at bounding box center [40, 382] width 80 height 72
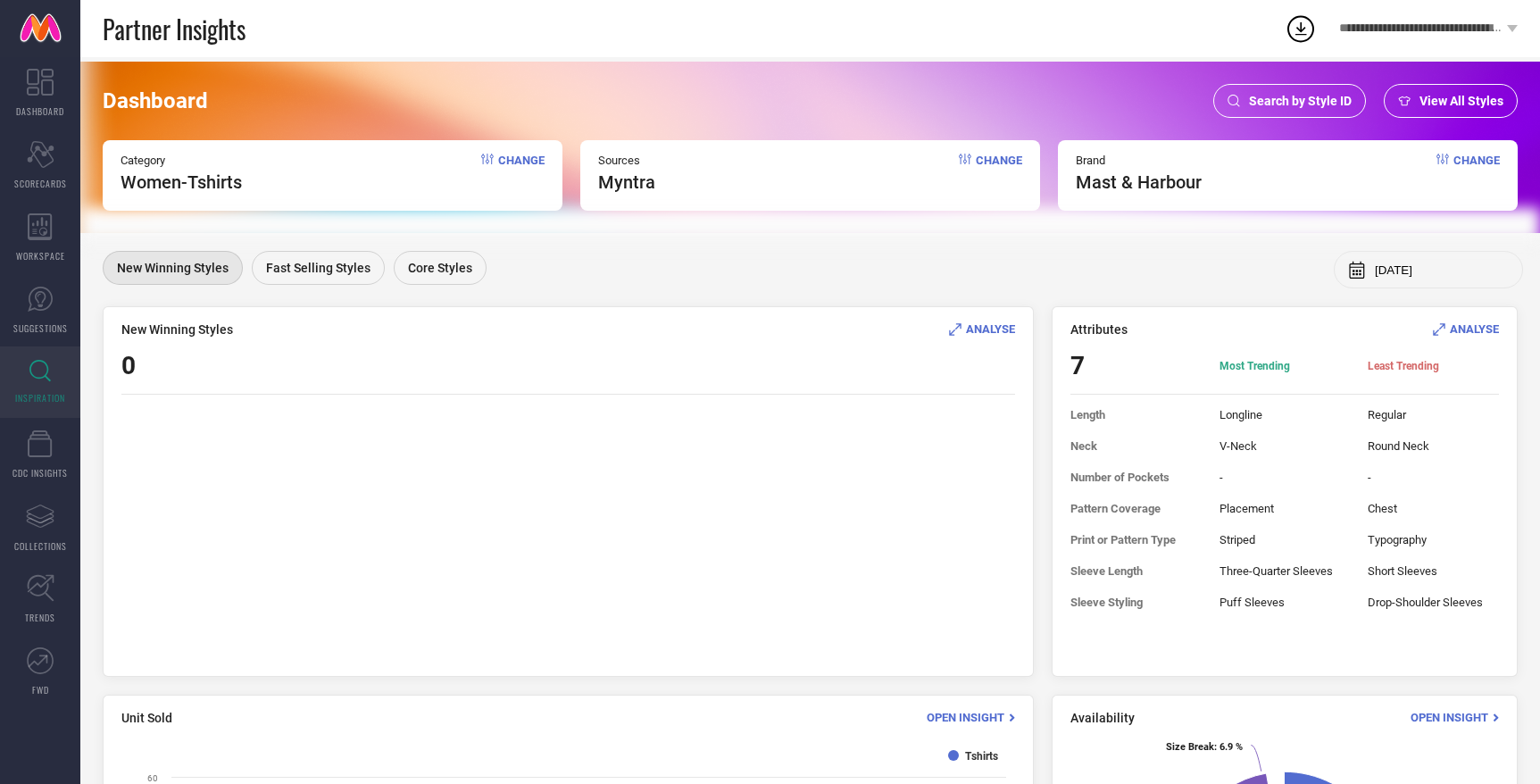
click at [1315, 92] on div "Search by Style ID" at bounding box center [1289, 101] width 152 height 34
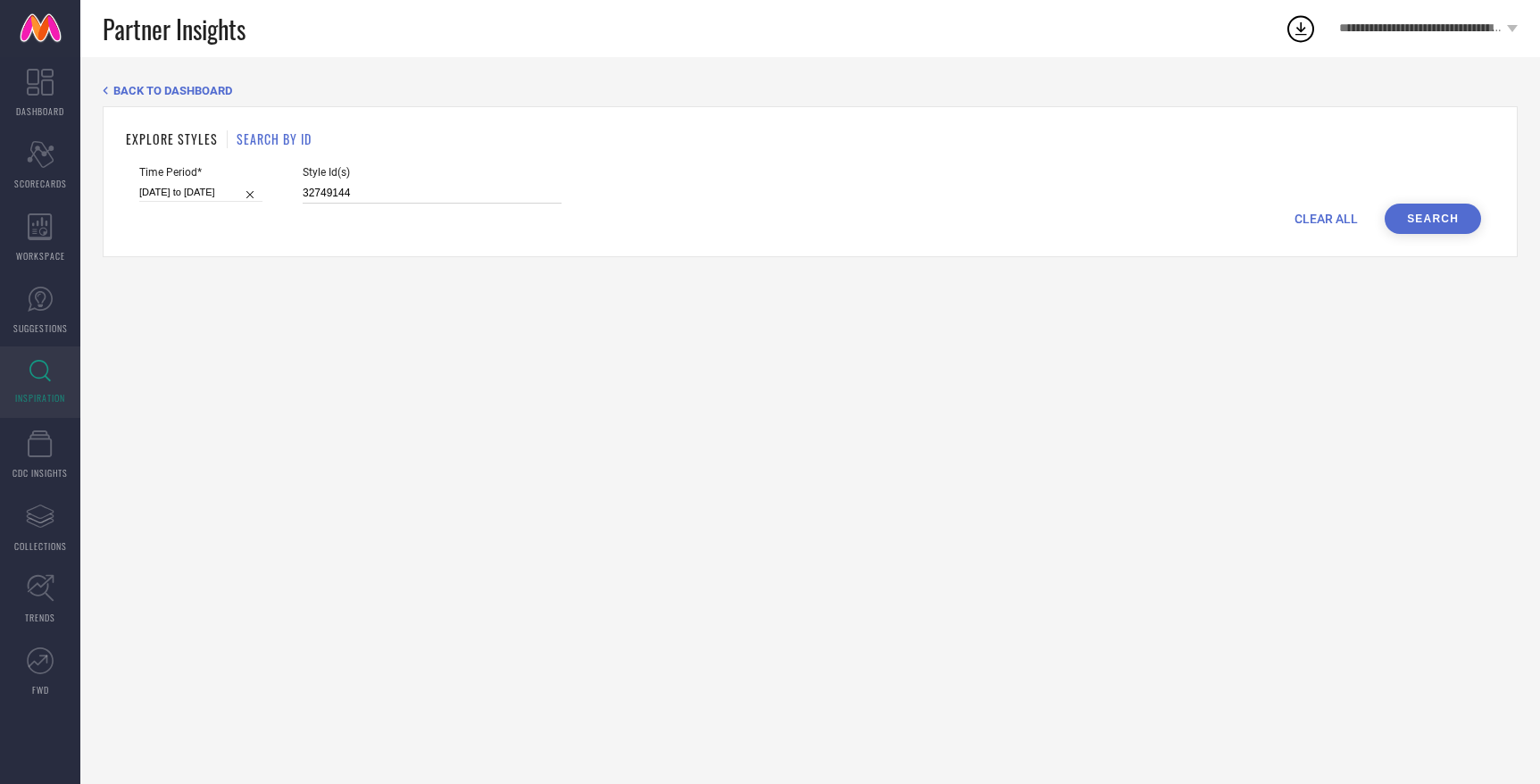
click at [452, 199] on input "32749144" at bounding box center [432, 193] width 259 height 21
paste input "33878279 33878277 33878386 33888414 33878312 33878272 33888363 33876593 3384707…"
type input "33878279 33878277 33878386 33888414 33878312 33878272 33888363 33876593 3384707…"
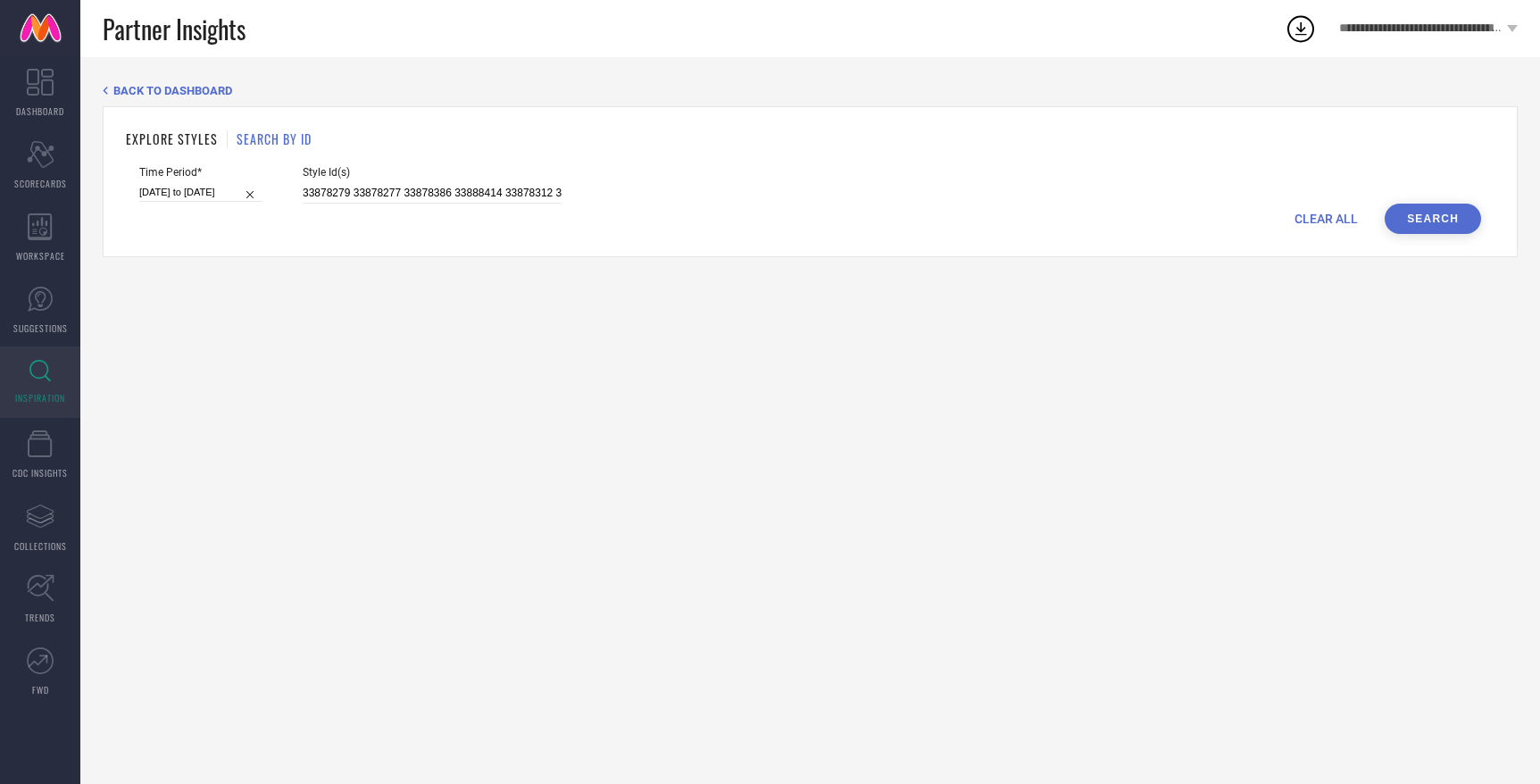
click at [1420, 203] on button "Search" at bounding box center [1433, 218] width 96 height 30
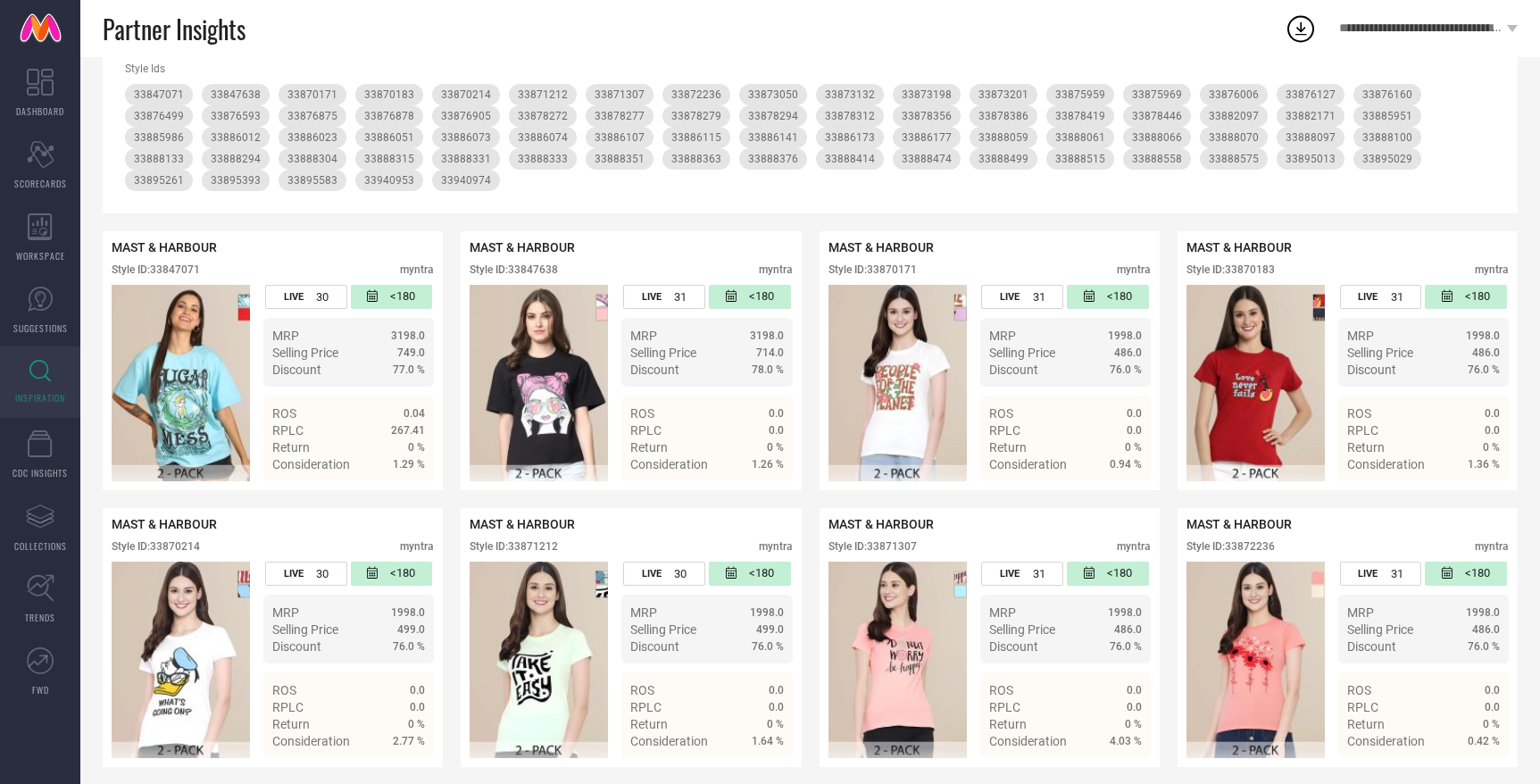
scroll to position [268, 0]
click at [1094, 462] on icon at bounding box center [1091, 463] width 13 height 12
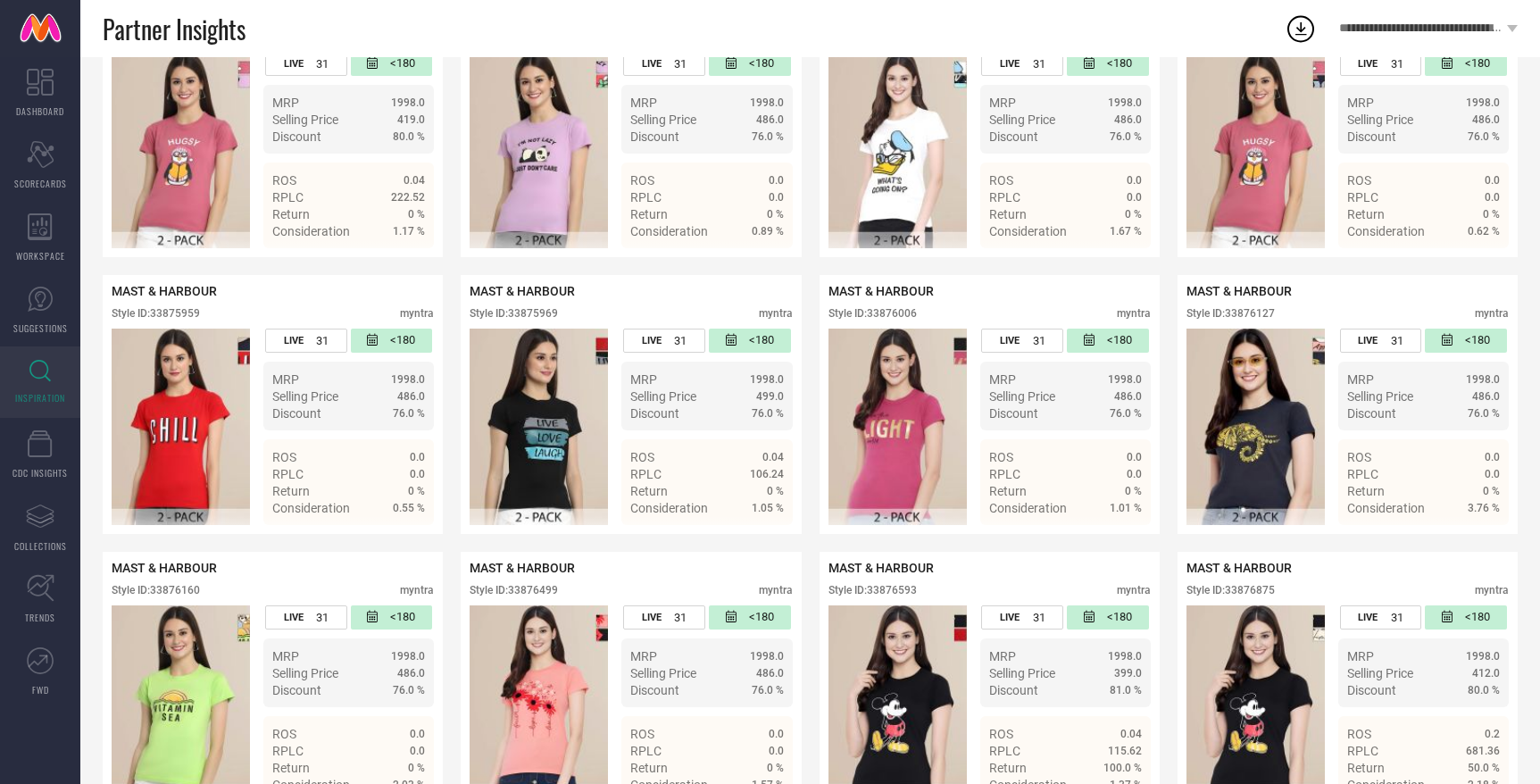
scroll to position [1082, 0]
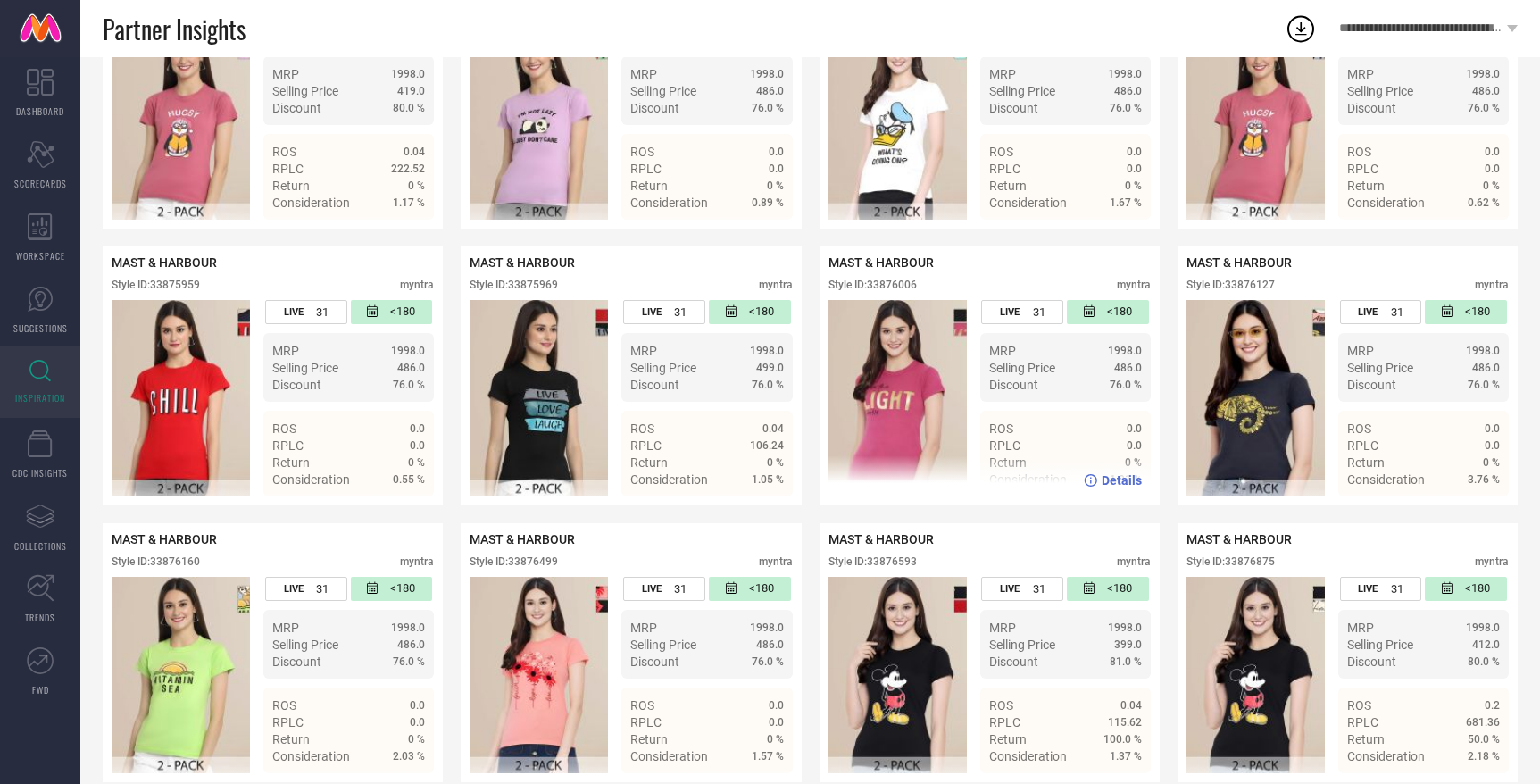
click at [900, 288] on div "Style ID: 33876006" at bounding box center [872, 284] width 88 height 12
copy div "33876006"
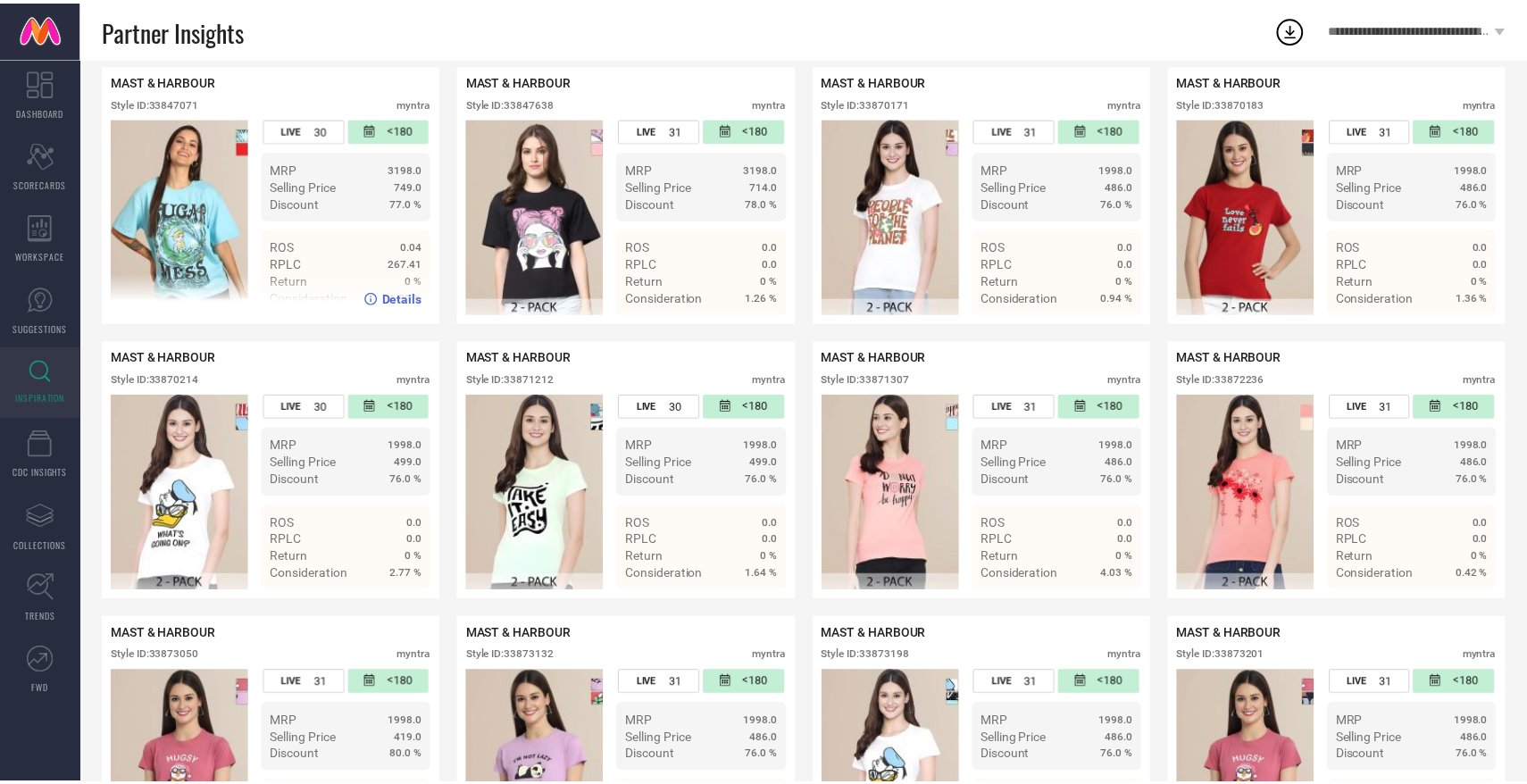
scroll to position [371, 0]
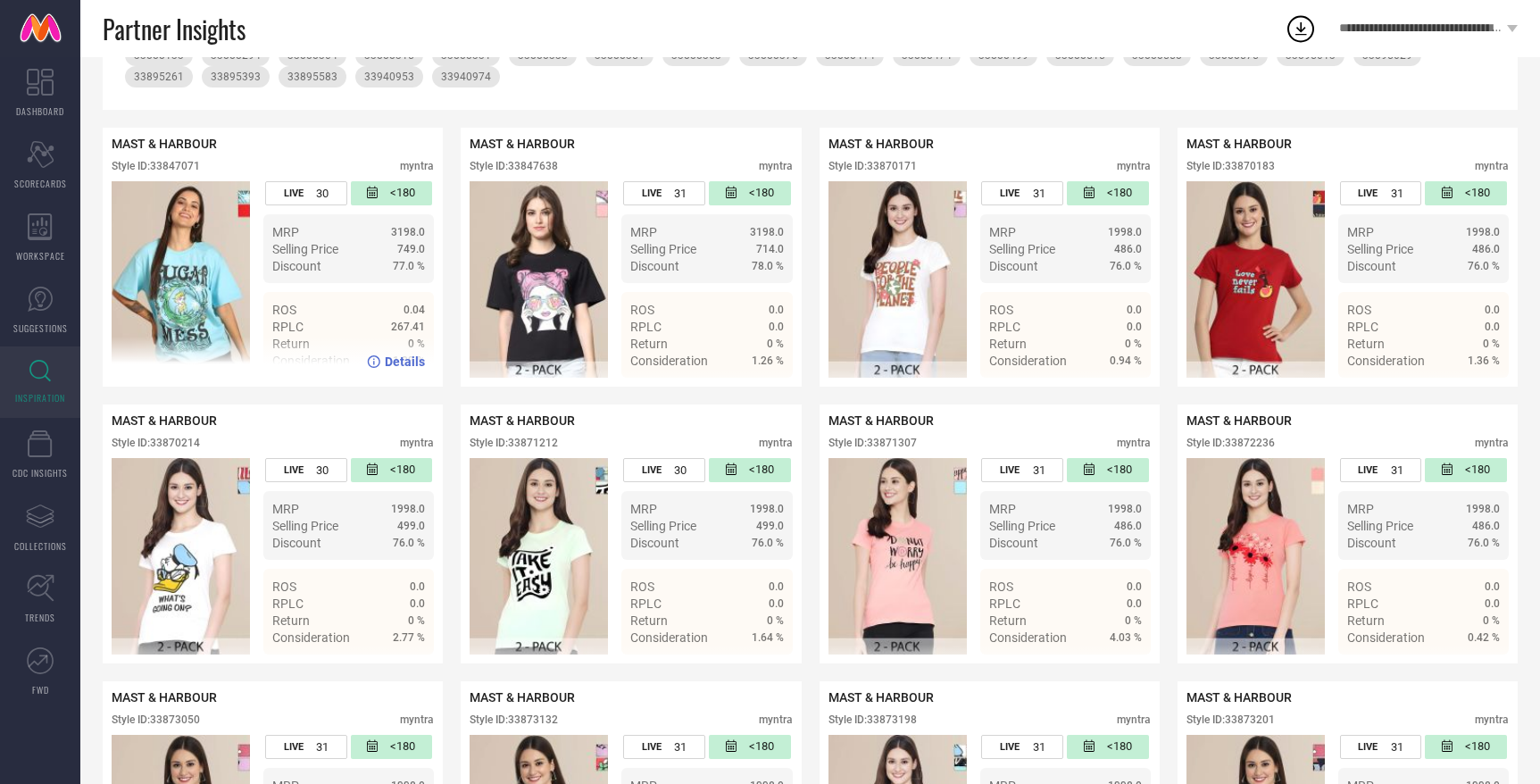
click at [389, 360] on span "Details" at bounding box center [405, 361] width 40 height 14
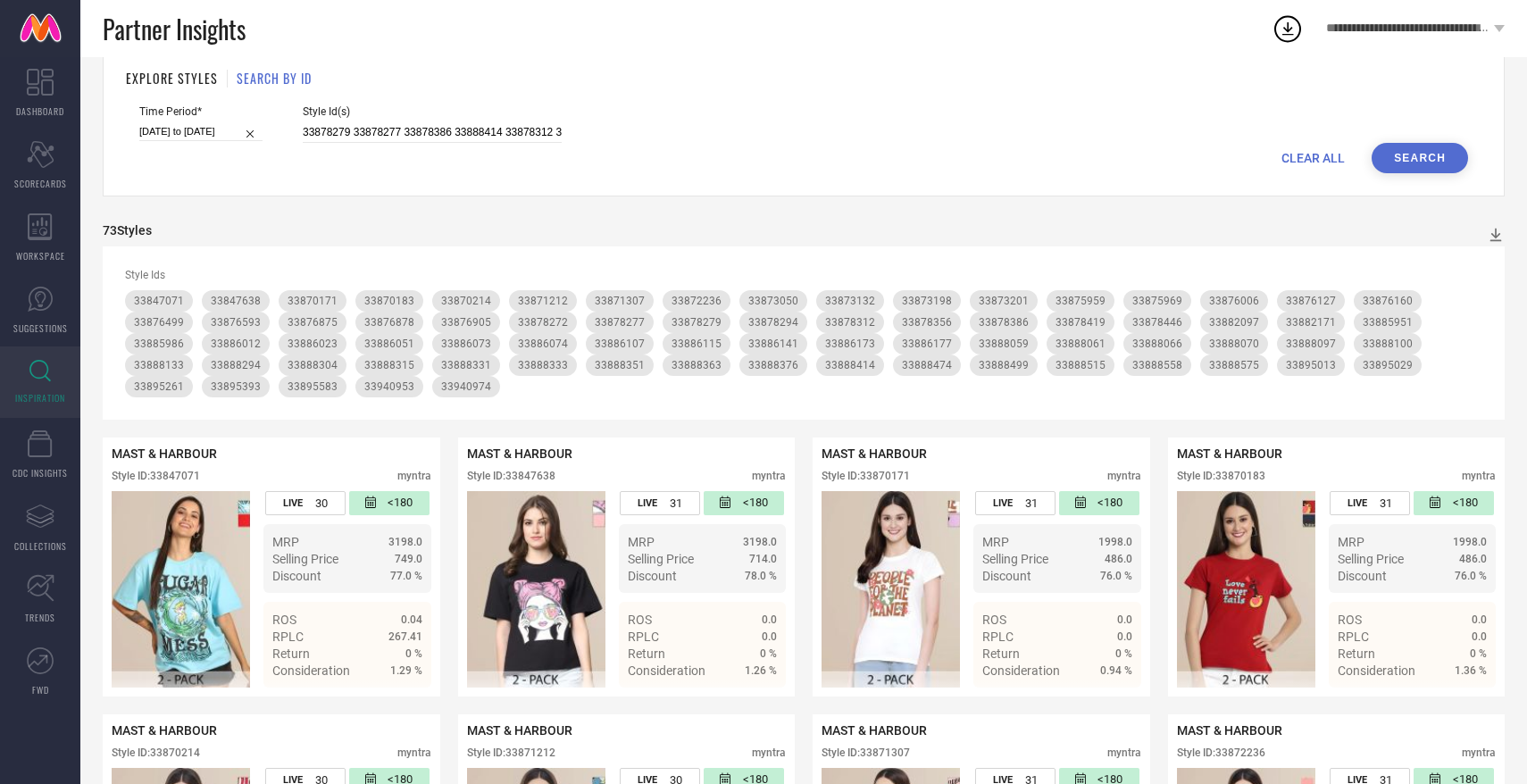
scroll to position [65, 0]
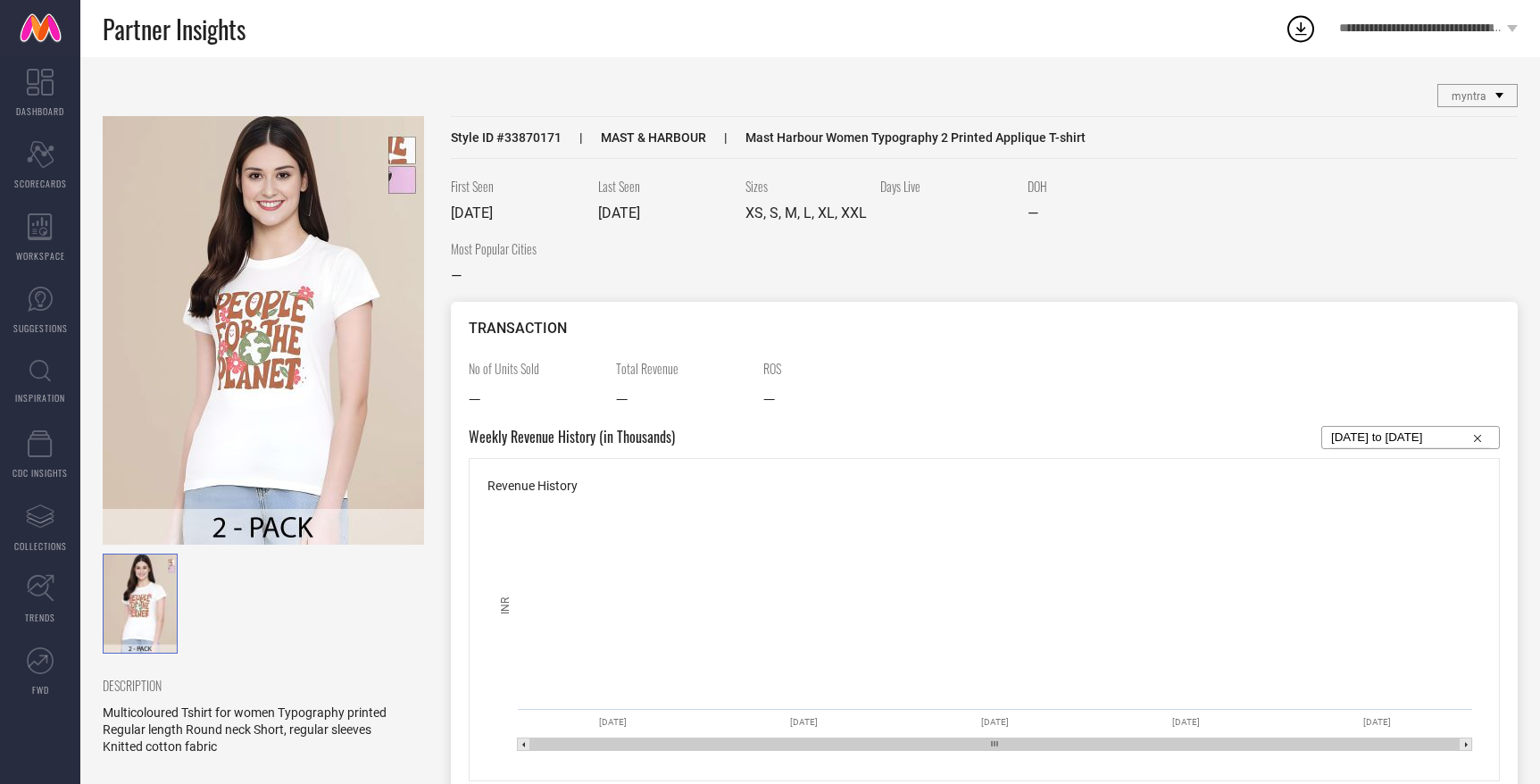
click at [394, 181] on img at bounding box center [264, 330] width 322 height 428
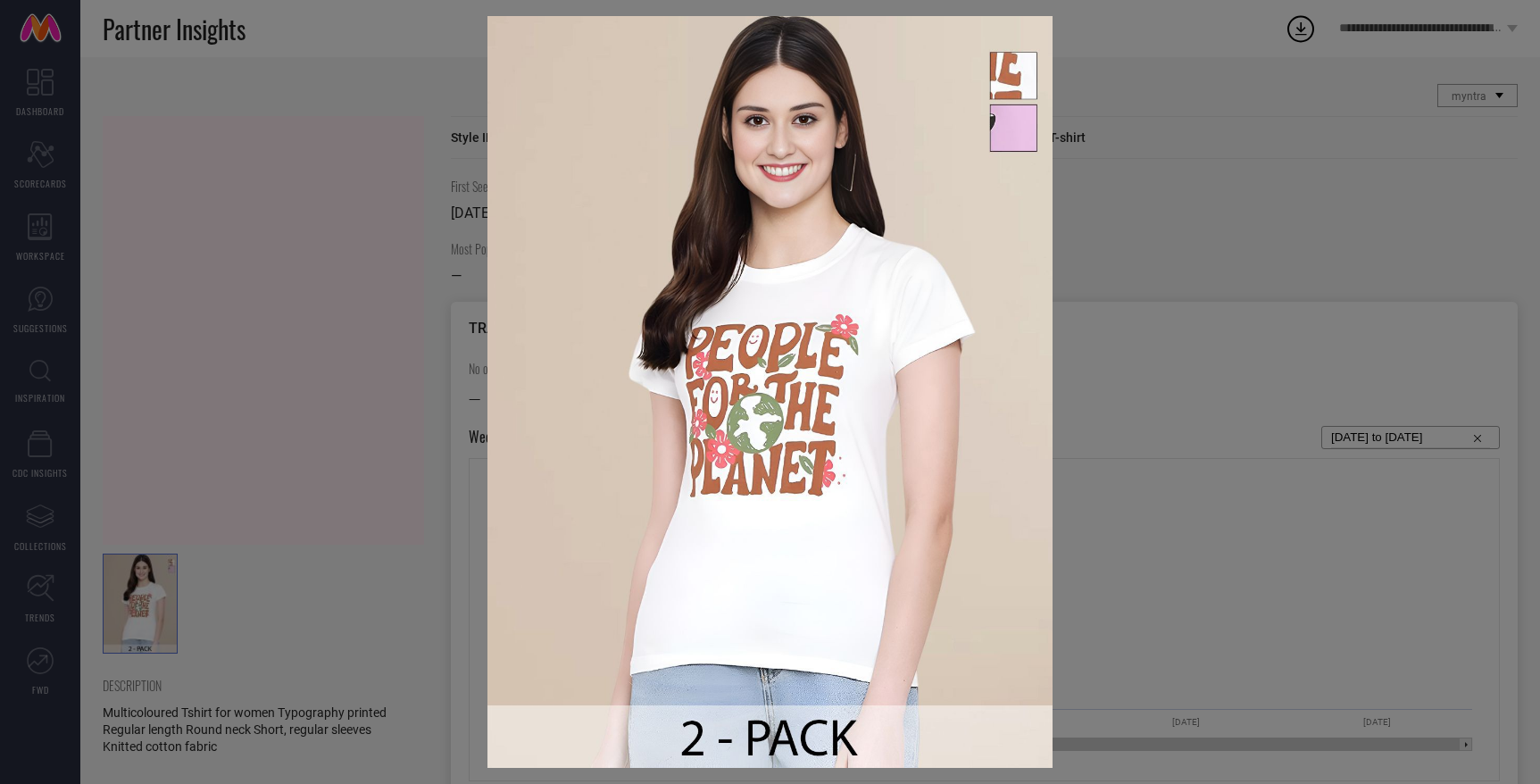
click at [364, 201] on div at bounding box center [770, 392] width 1540 height 784
